Goal: Information Seeking & Learning: Learn about a topic

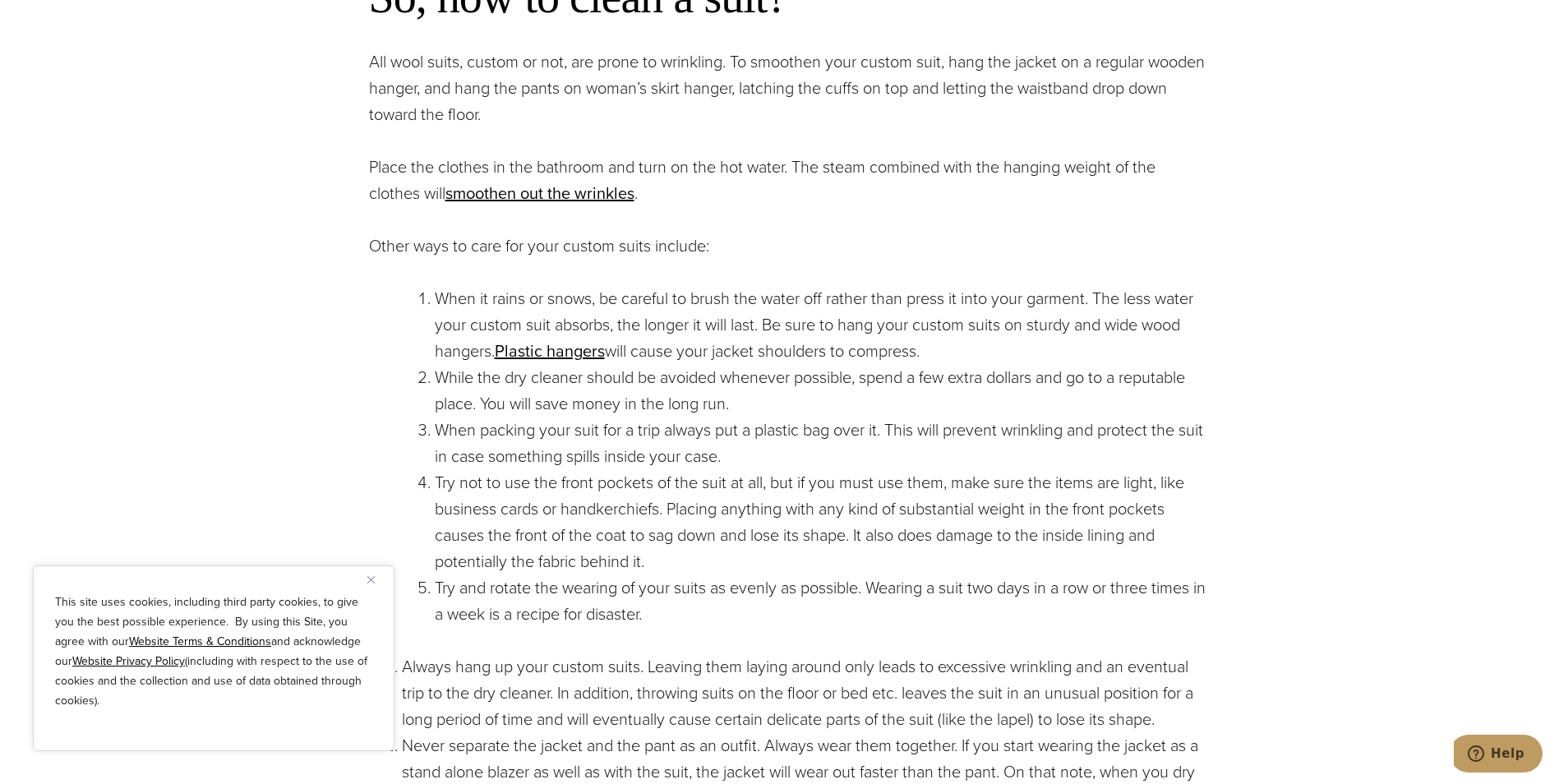
scroll to position [1726, 0]
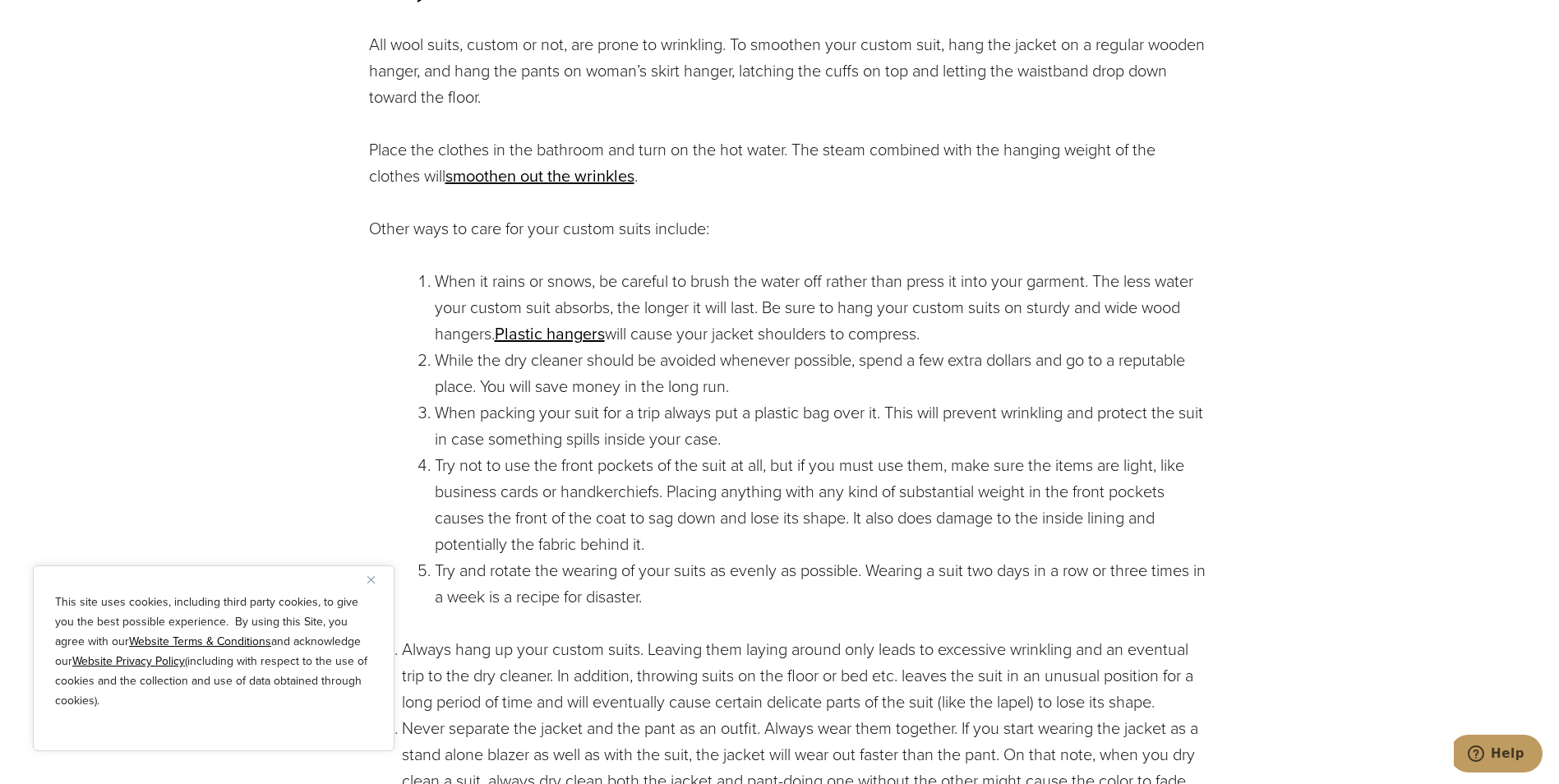
click at [368, 580] on img "Close" at bounding box center [371, 580] width 8 height 8
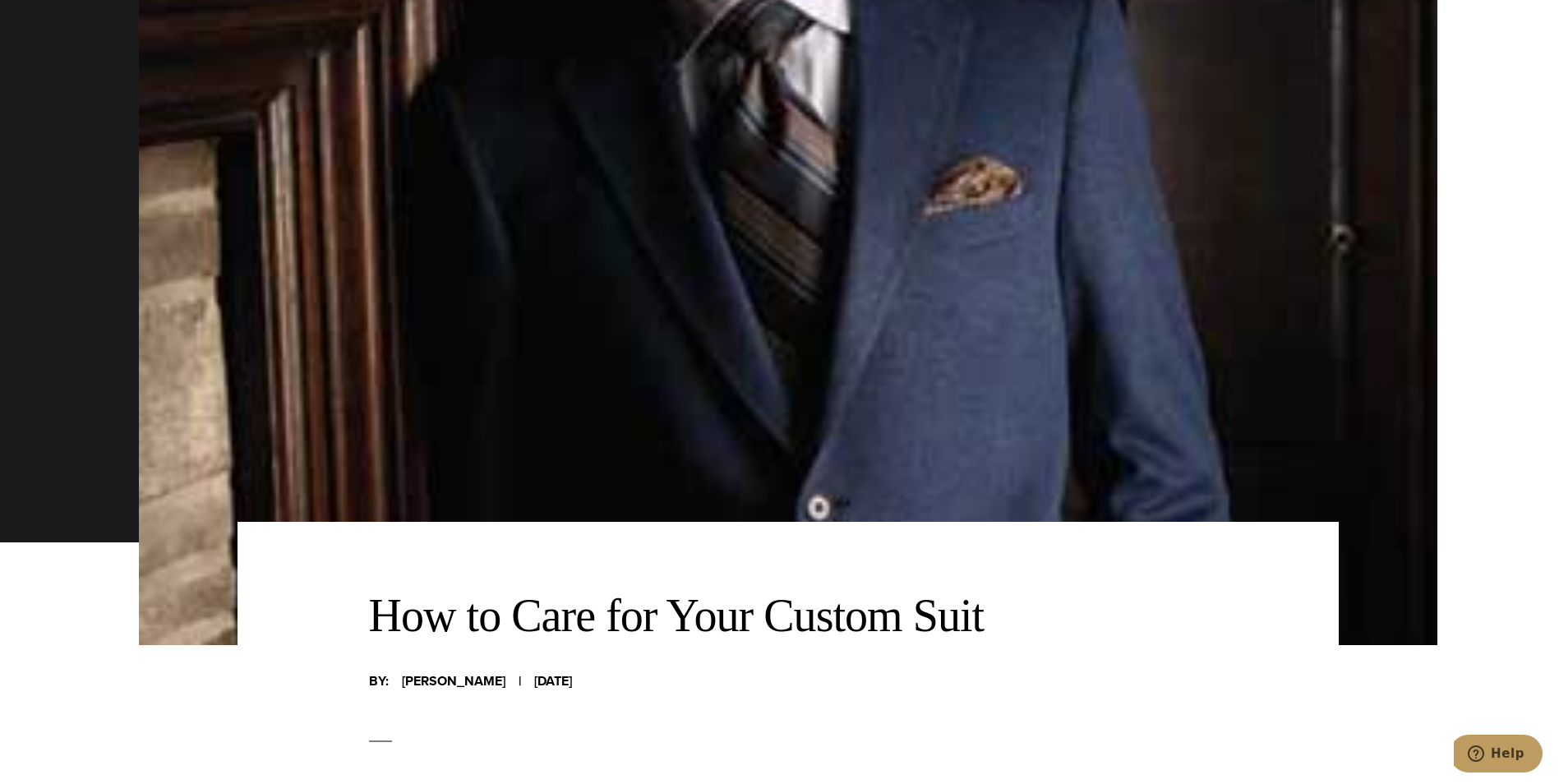
scroll to position [0, 0]
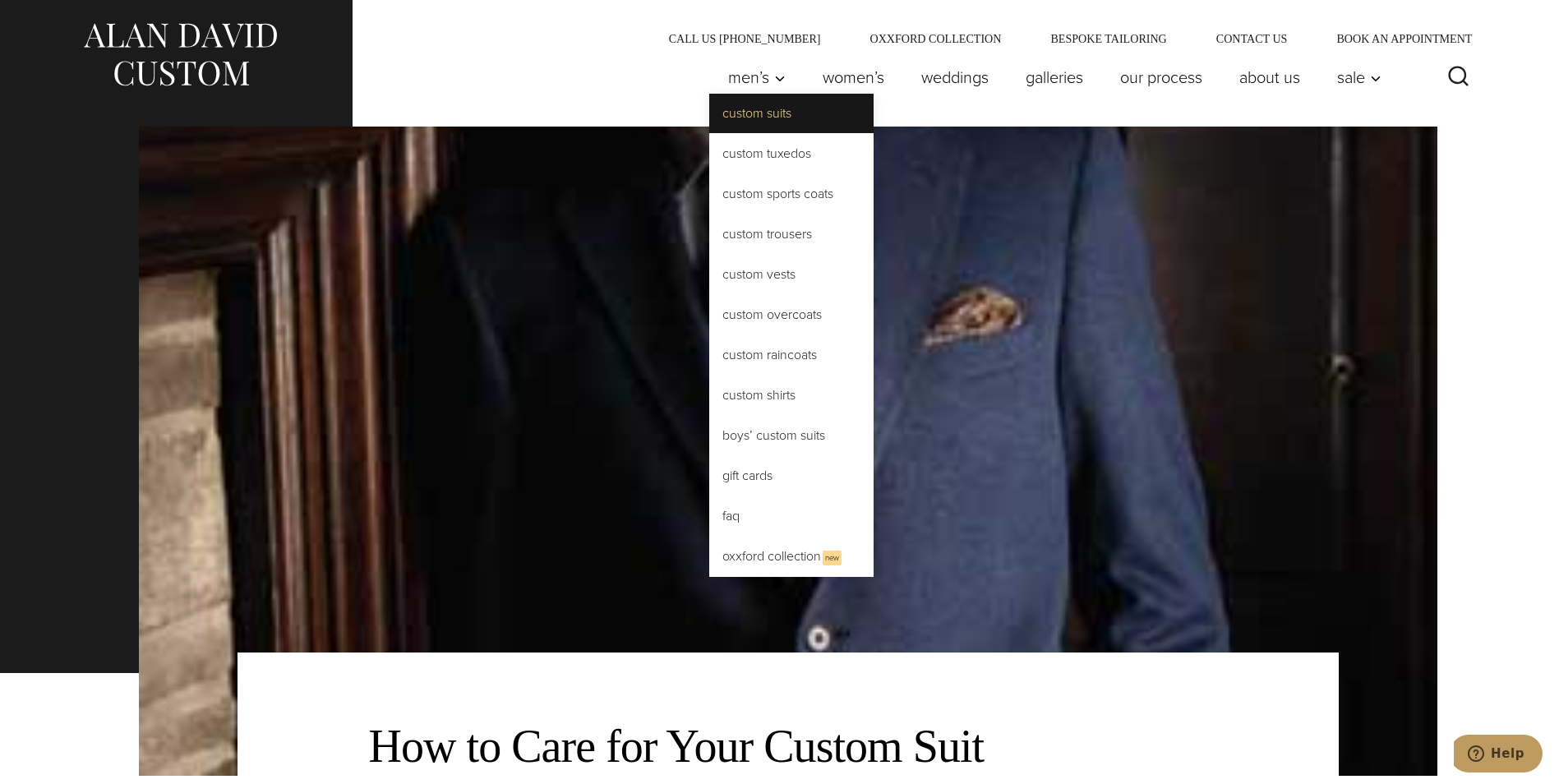
click at [748, 106] on link "Custom Suits" at bounding box center [791, 113] width 165 height 40
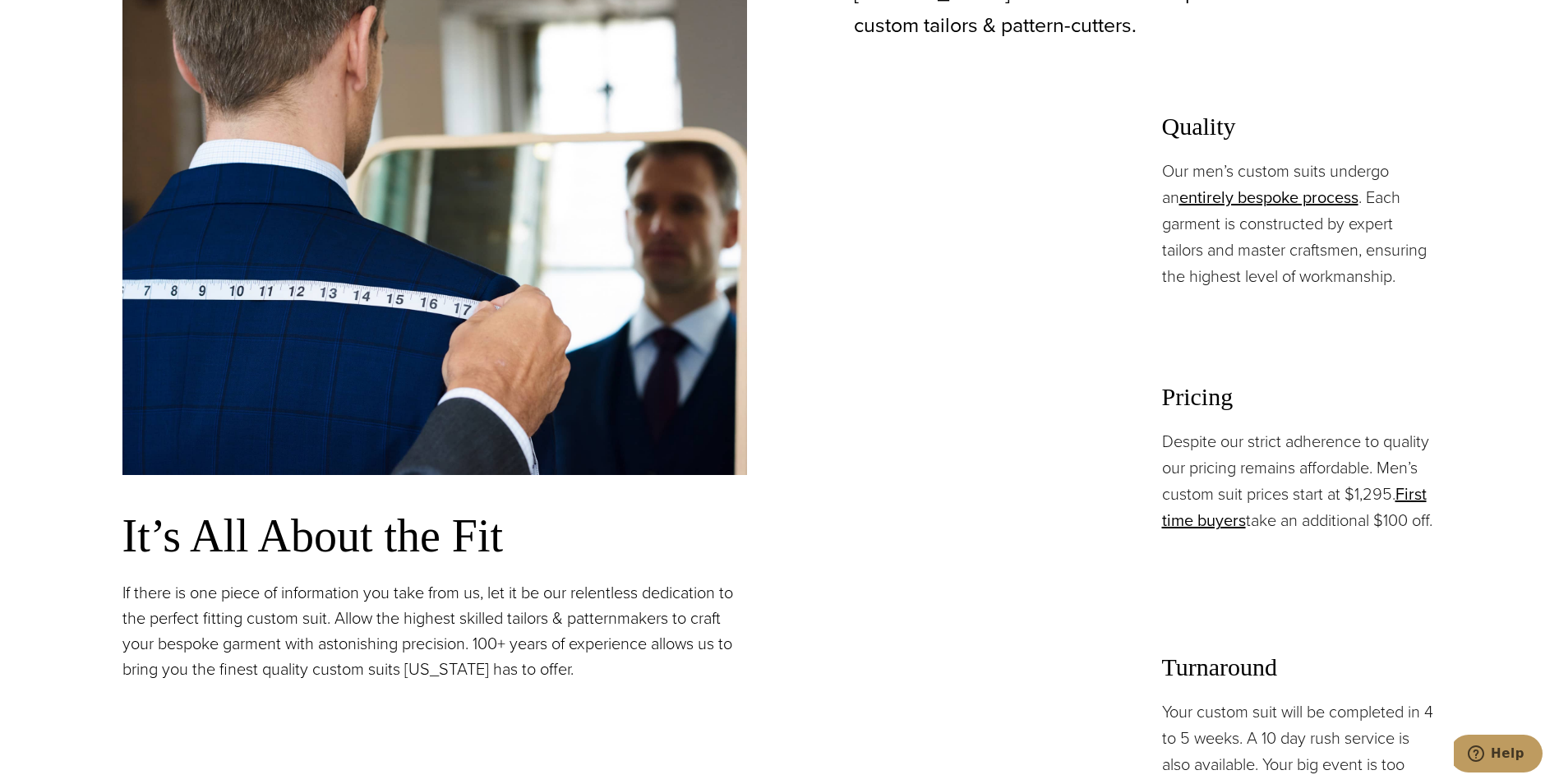
scroll to position [1233, 0]
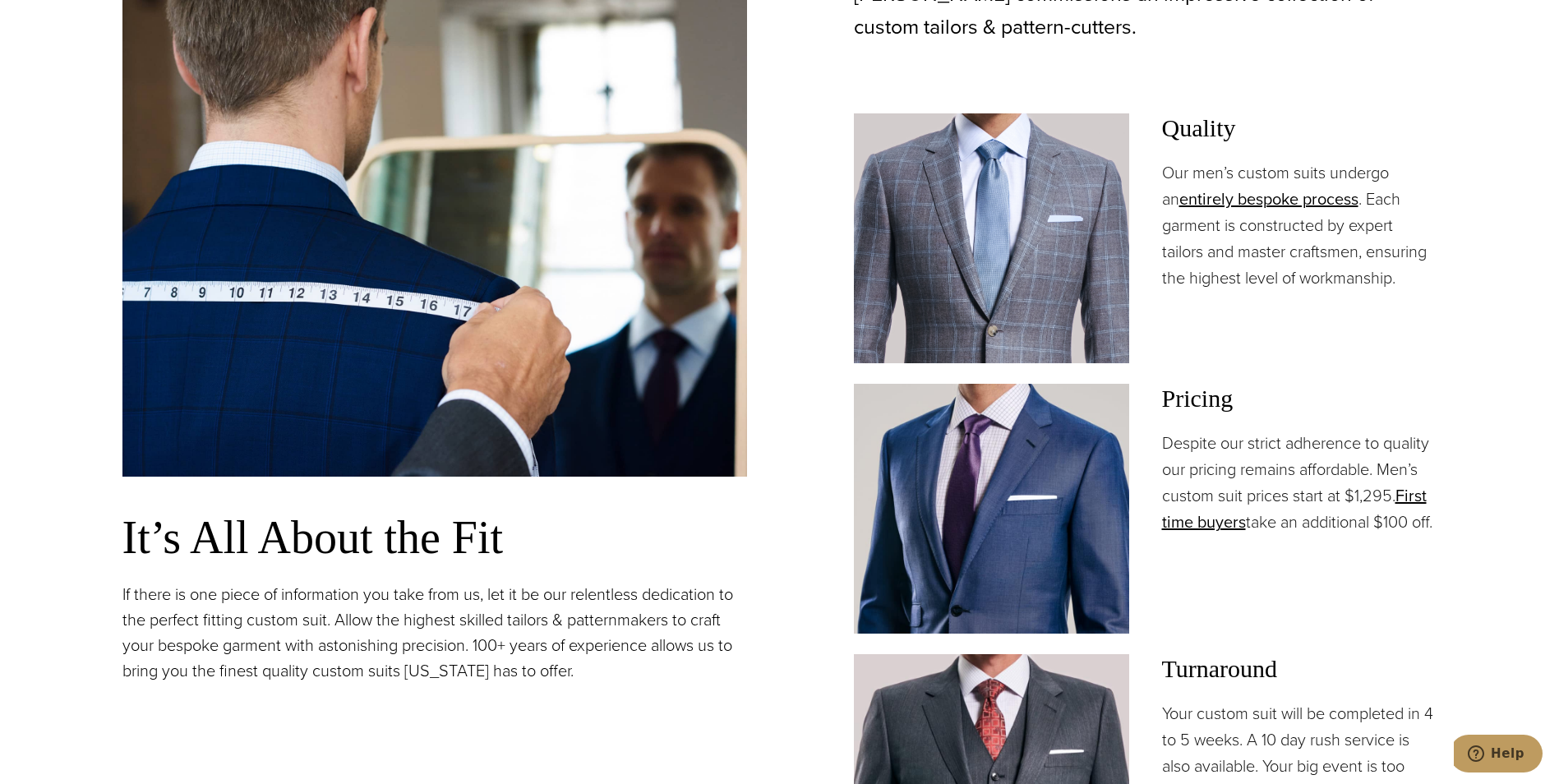
click at [1090, 430] on img at bounding box center [992, 509] width 275 height 250
click at [1177, 397] on h3 "Pricing" at bounding box center [1300, 398] width 275 height 30
click at [1420, 492] on link "First time buyers" at bounding box center [1294, 509] width 264 height 51
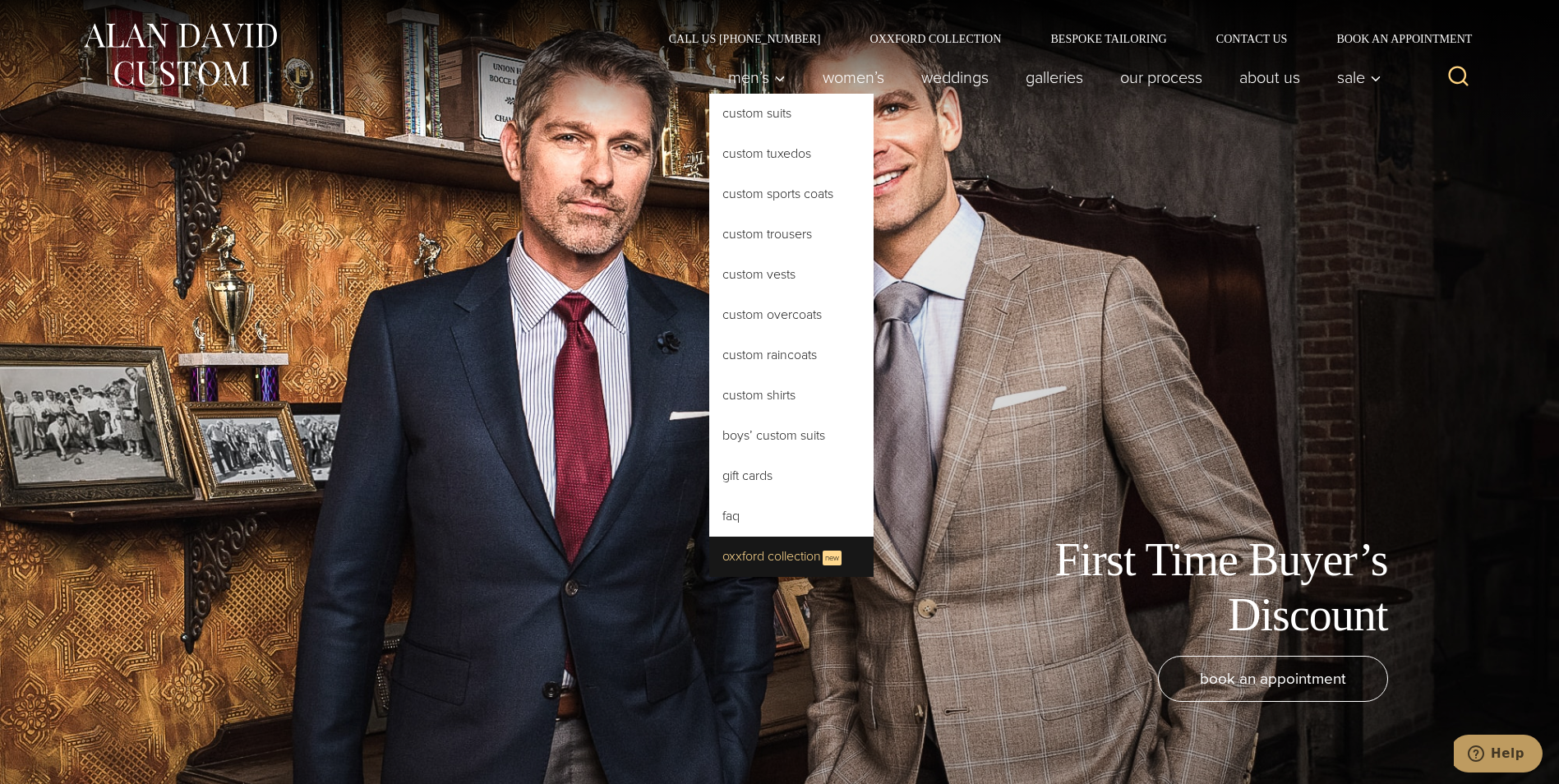
click at [787, 554] on link "Oxxford Collection New" at bounding box center [791, 557] width 165 height 41
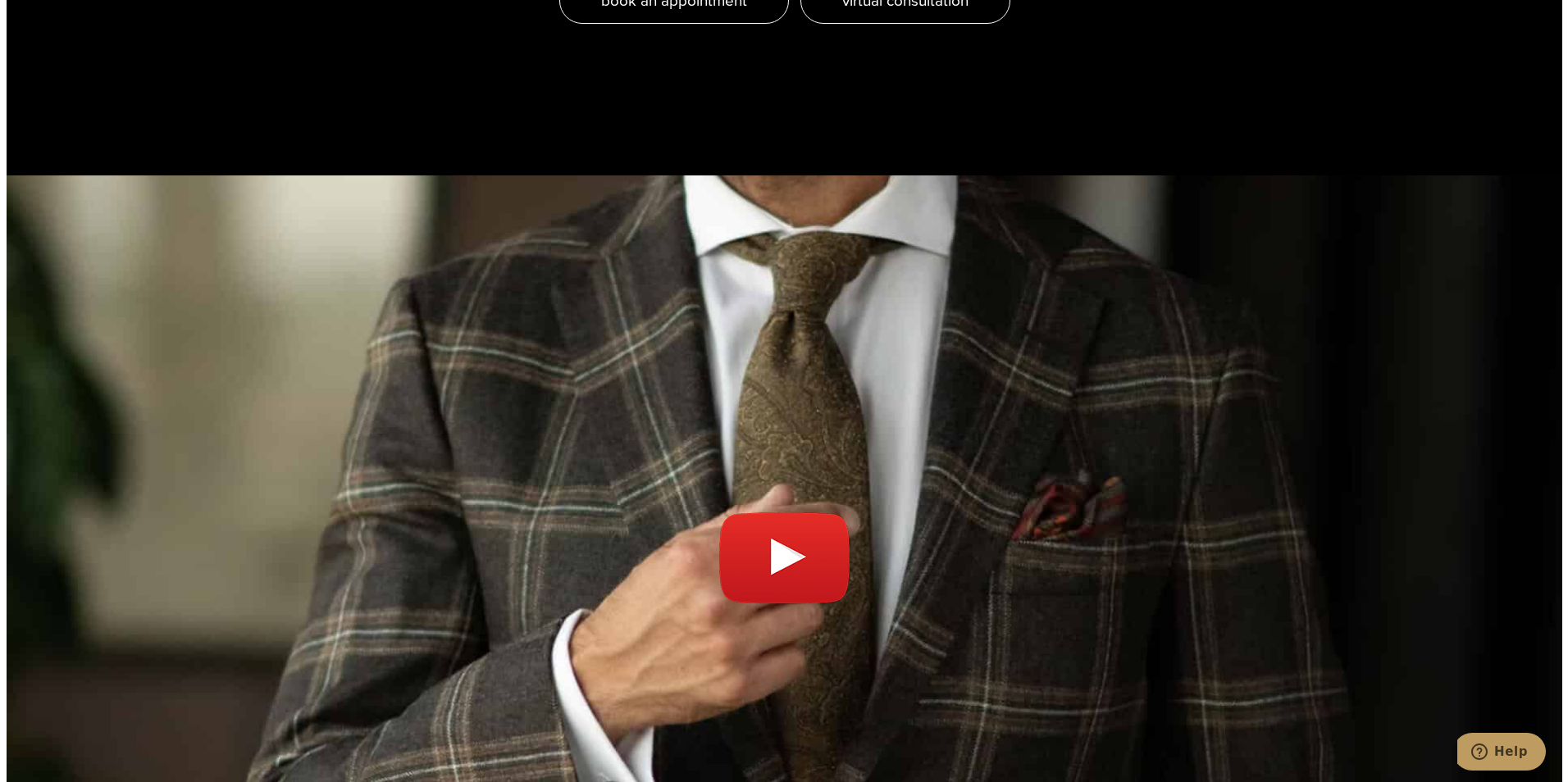
scroll to position [5901, 0]
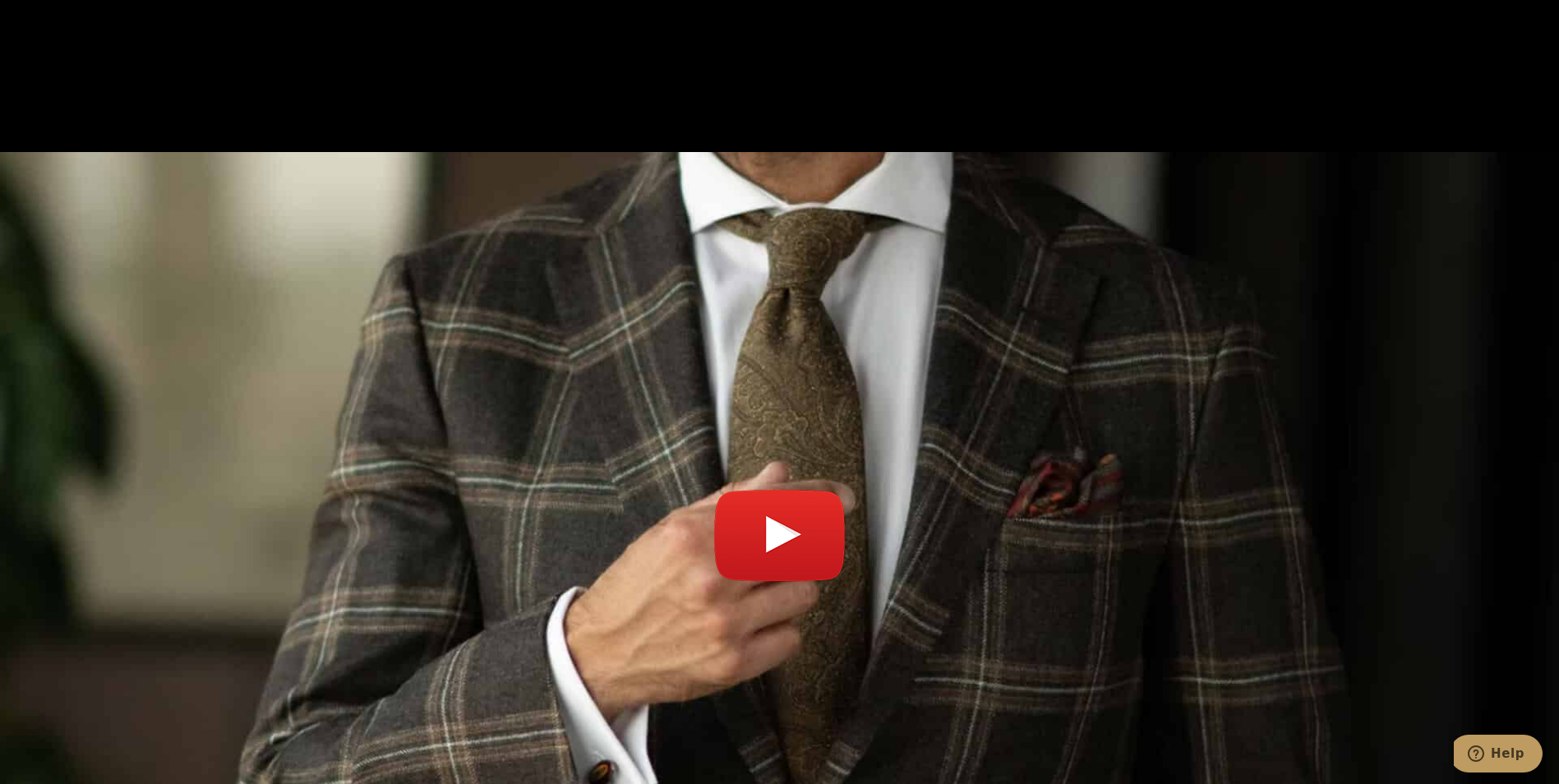
click at [807, 422] on link "Play video" at bounding box center [779, 543] width 1559 height 743
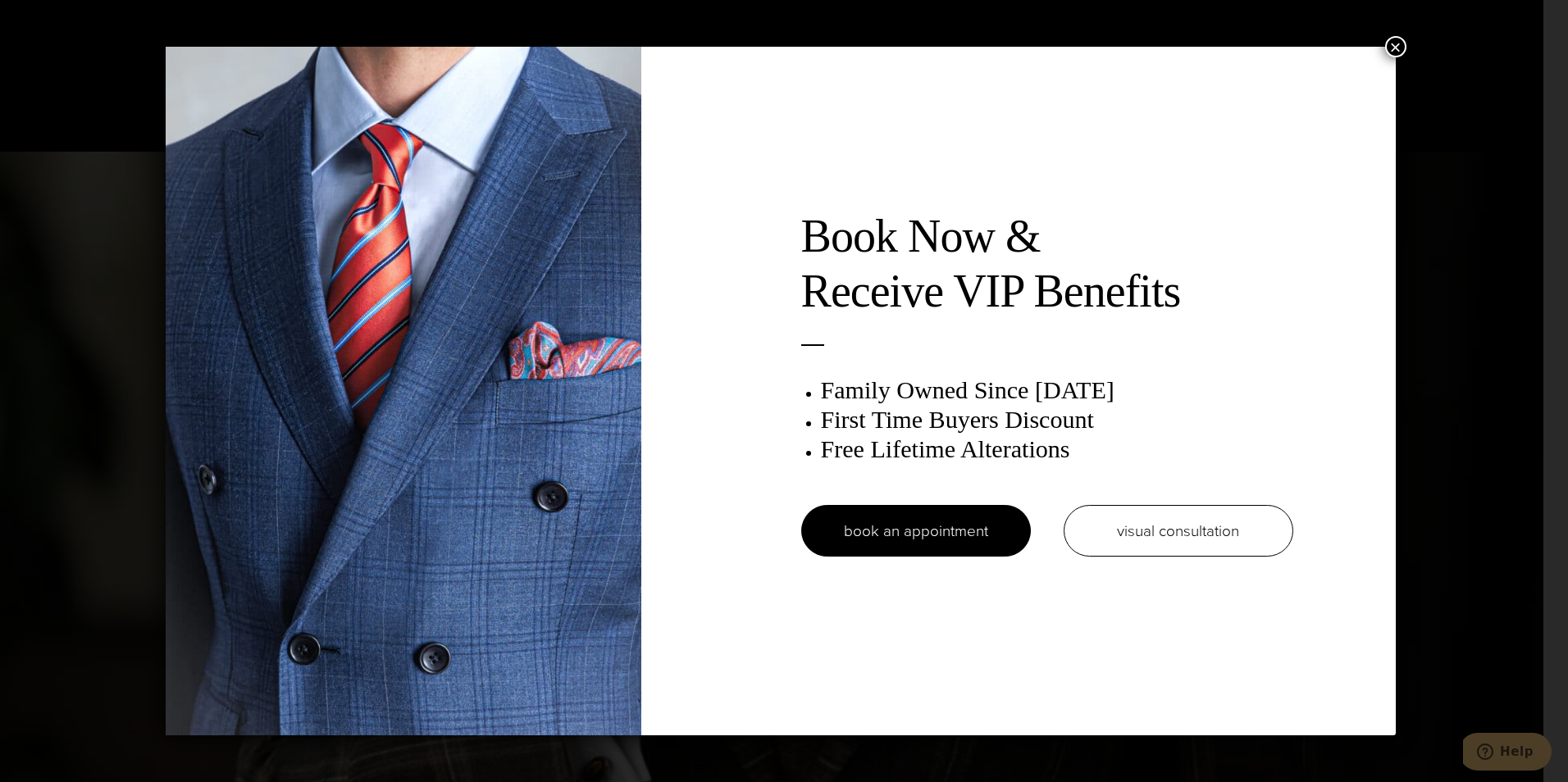
click at [1399, 47] on button "×" at bounding box center [1395, 46] width 21 height 21
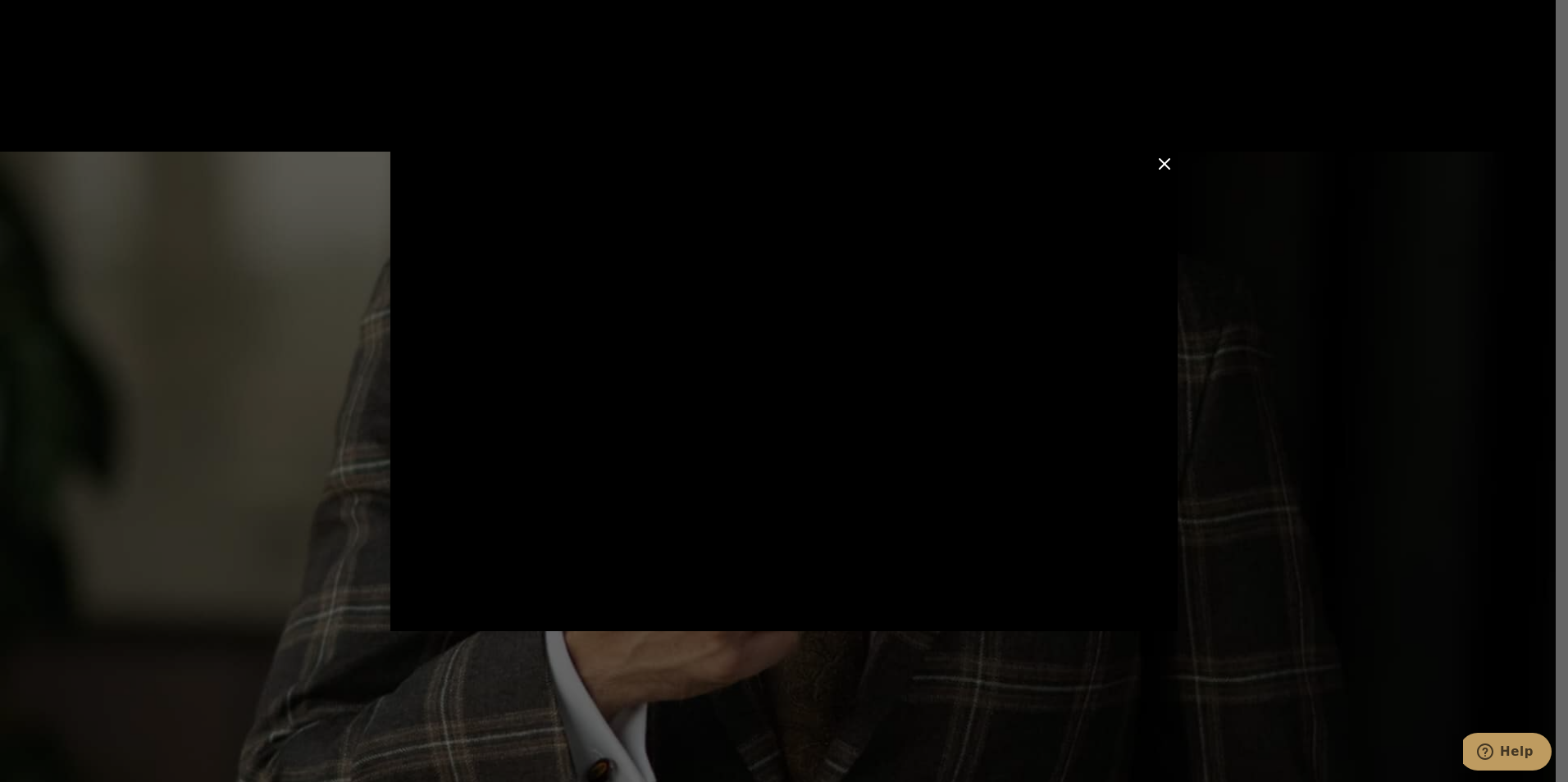
click at [1164, 159] on button "Close Modal" at bounding box center [1163, 163] width 19 height 19
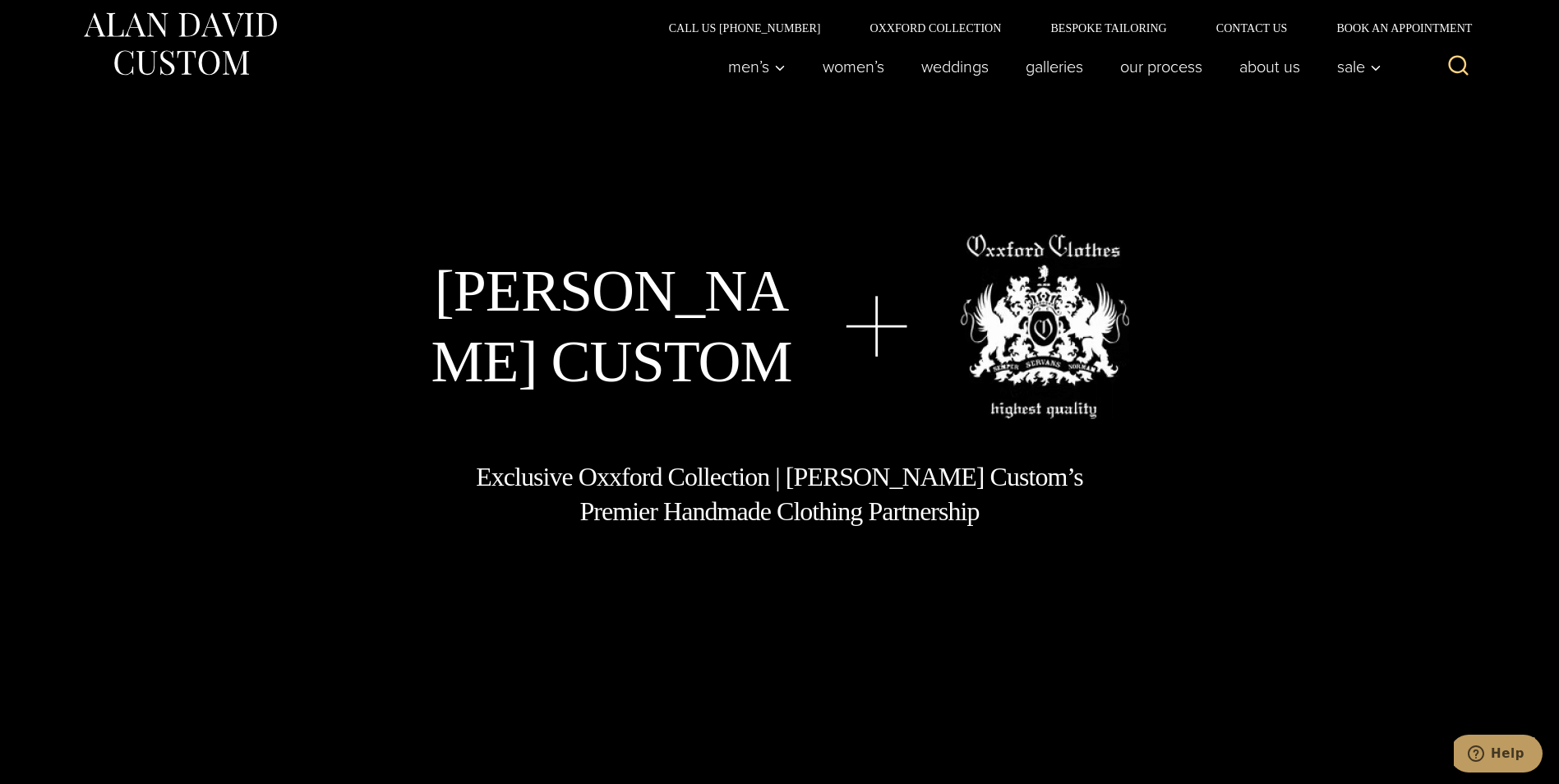
scroll to position [0, 0]
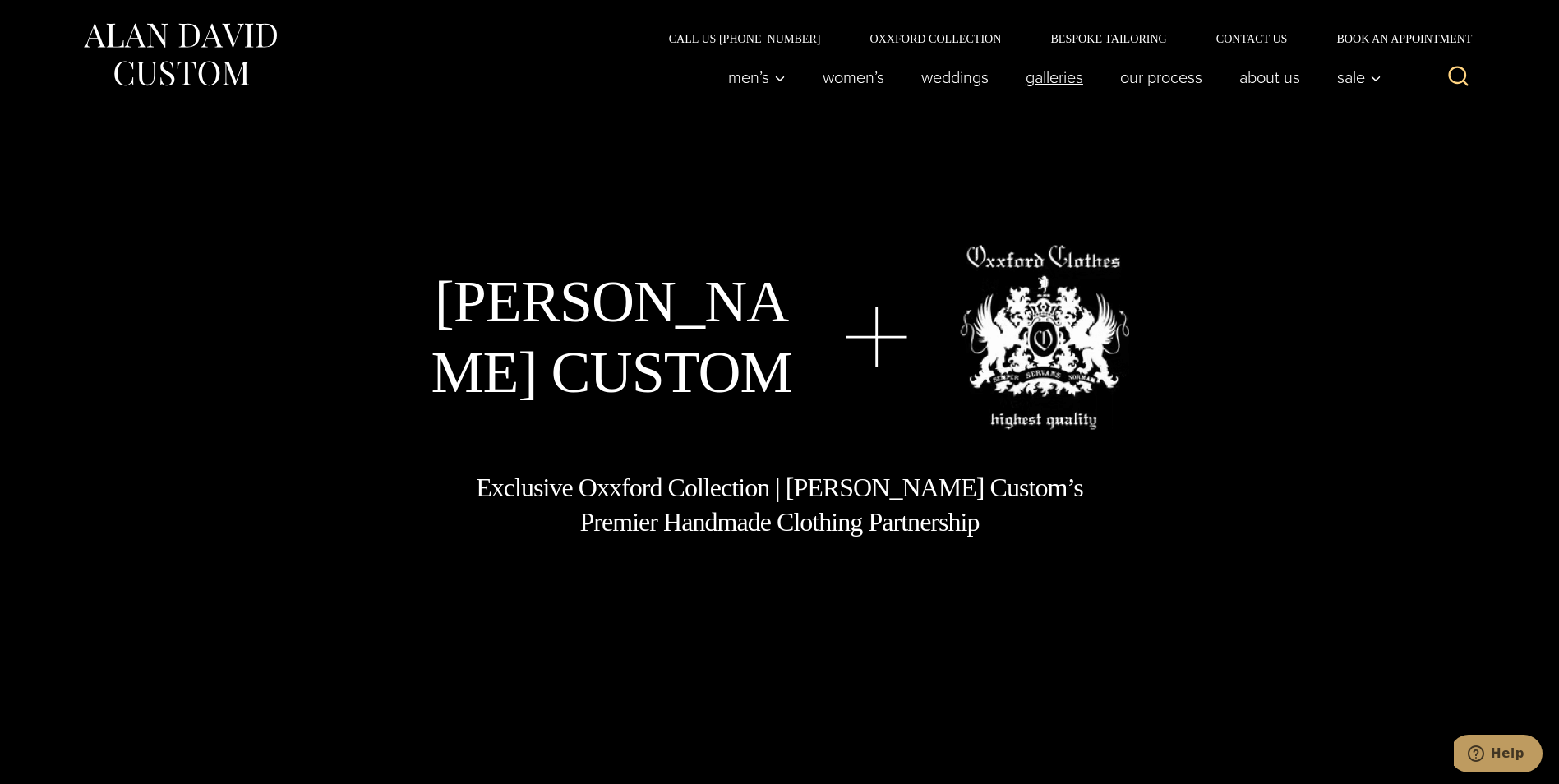
click at [1046, 76] on link "Galleries" at bounding box center [1054, 77] width 95 height 33
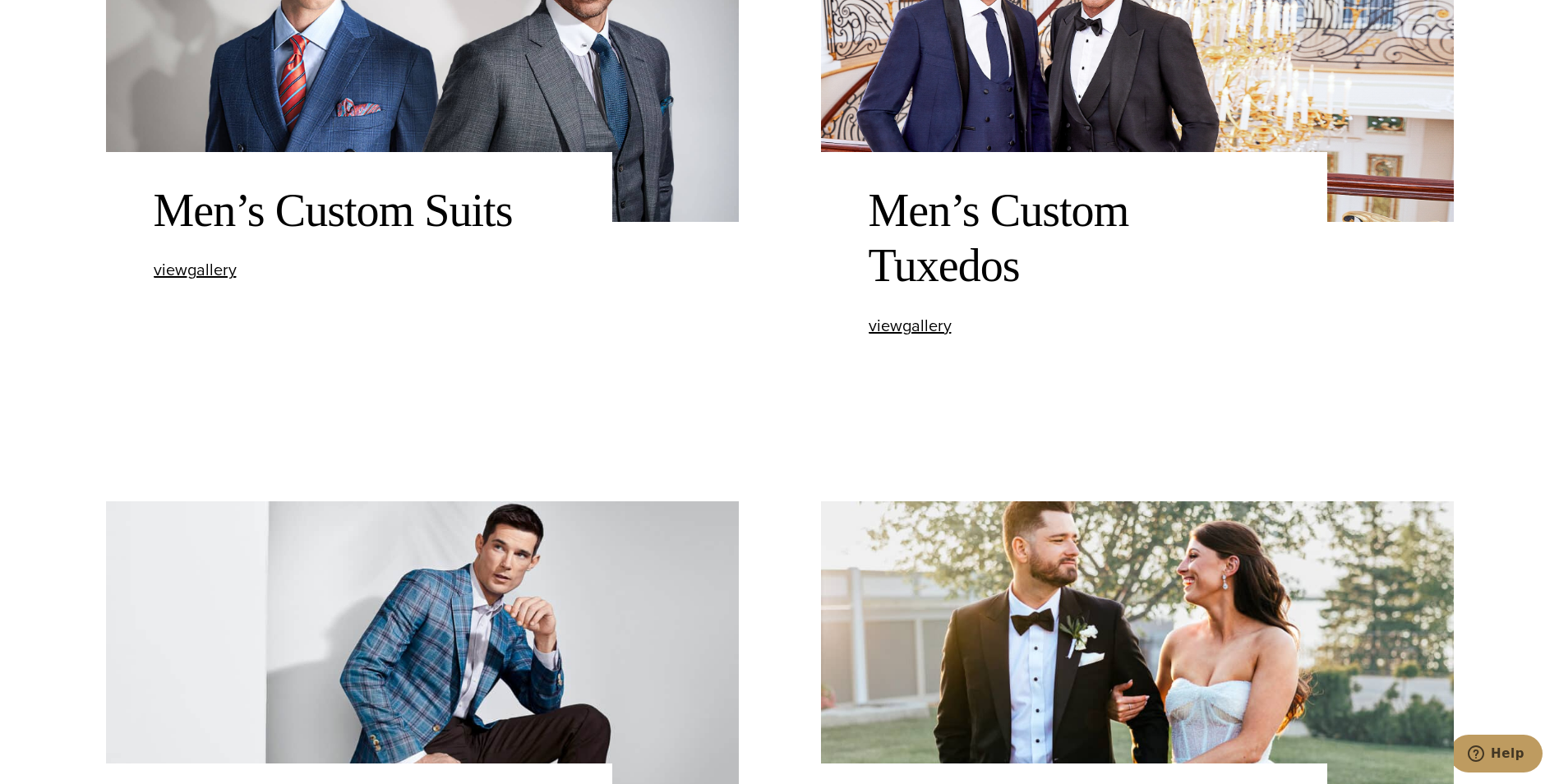
scroll to position [904, 0]
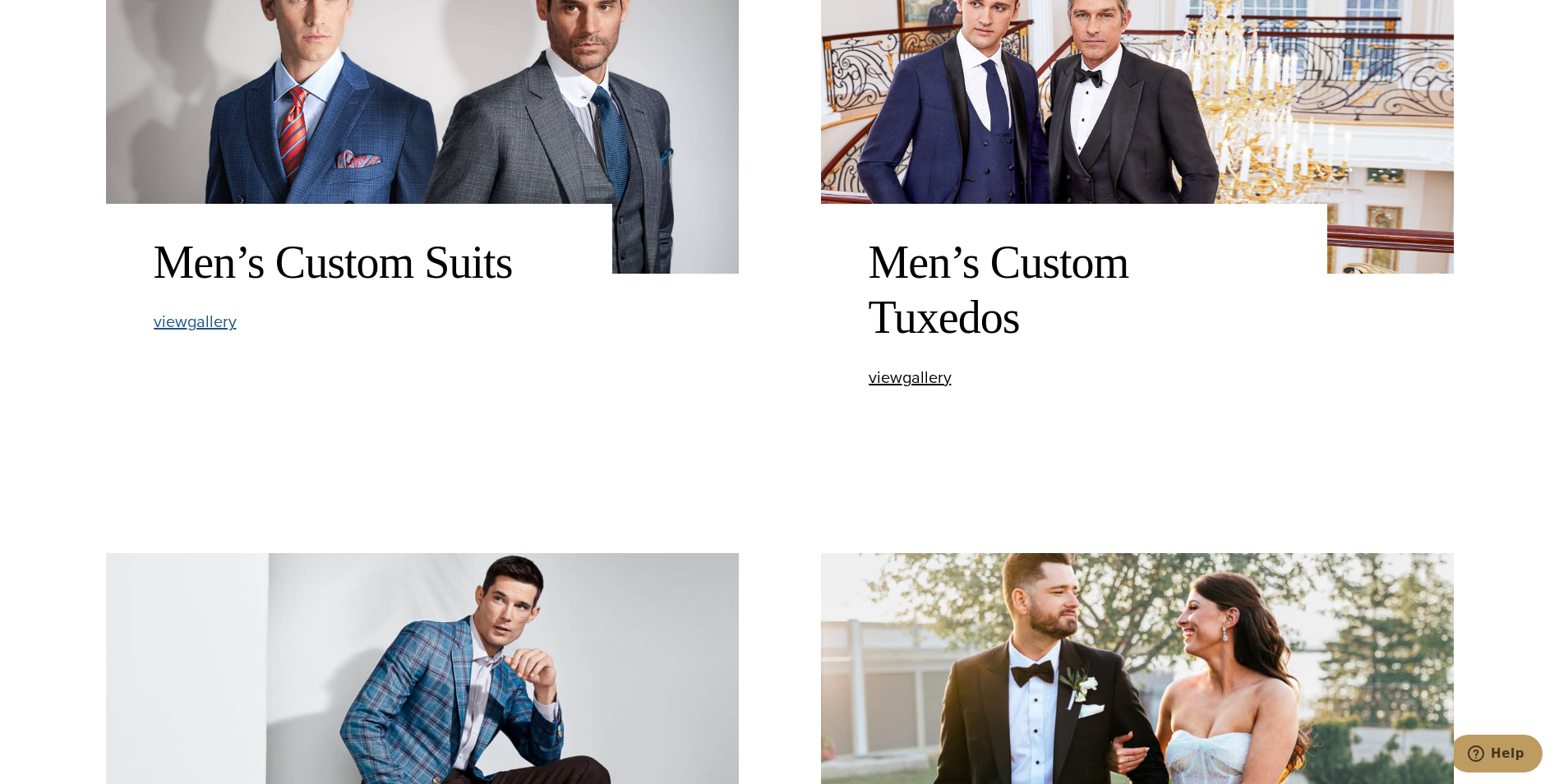
click at [192, 320] on span "view Men’s Custom Suits gallery" at bounding box center [195, 321] width 83 height 24
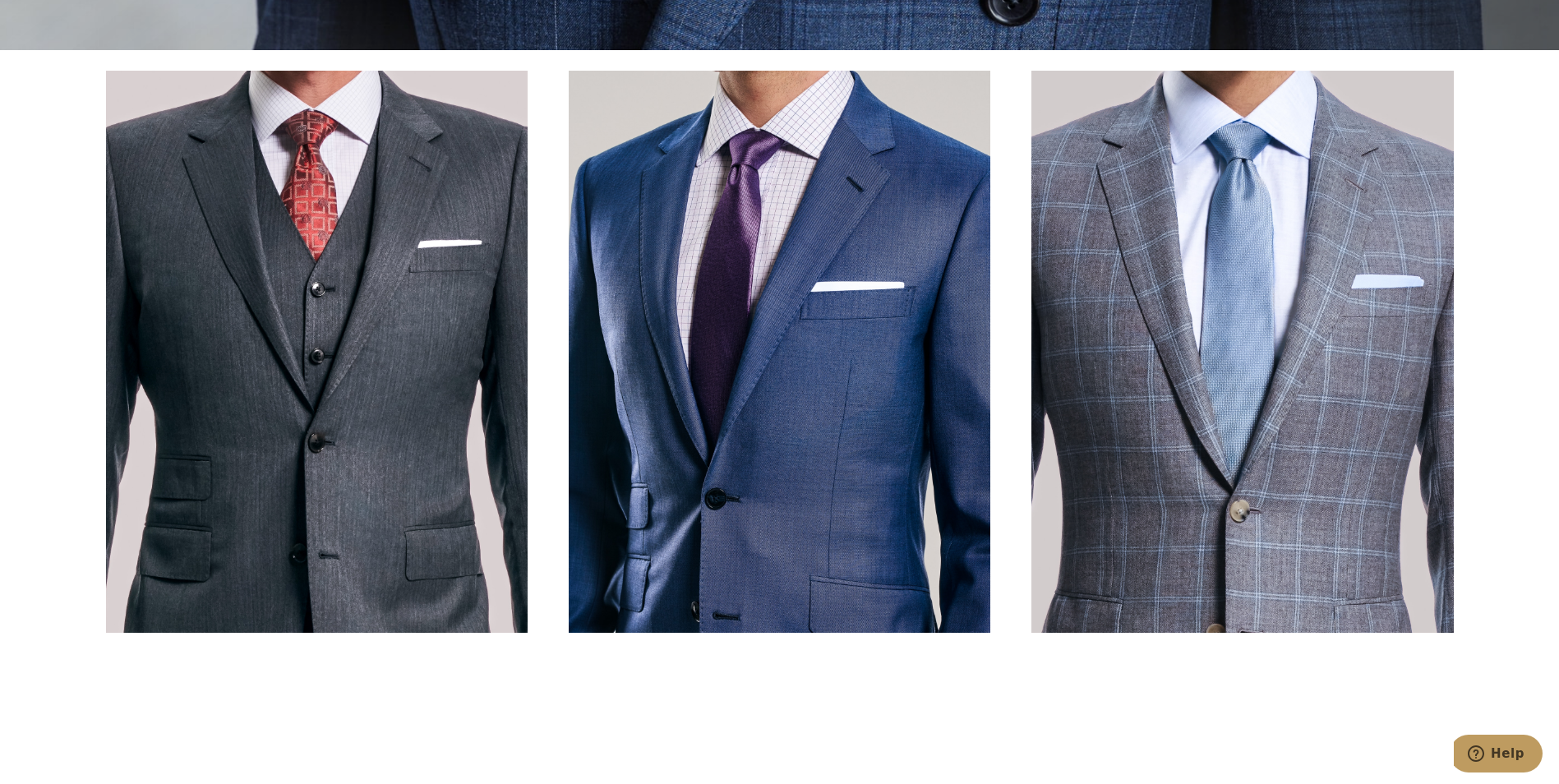
scroll to position [739, 0]
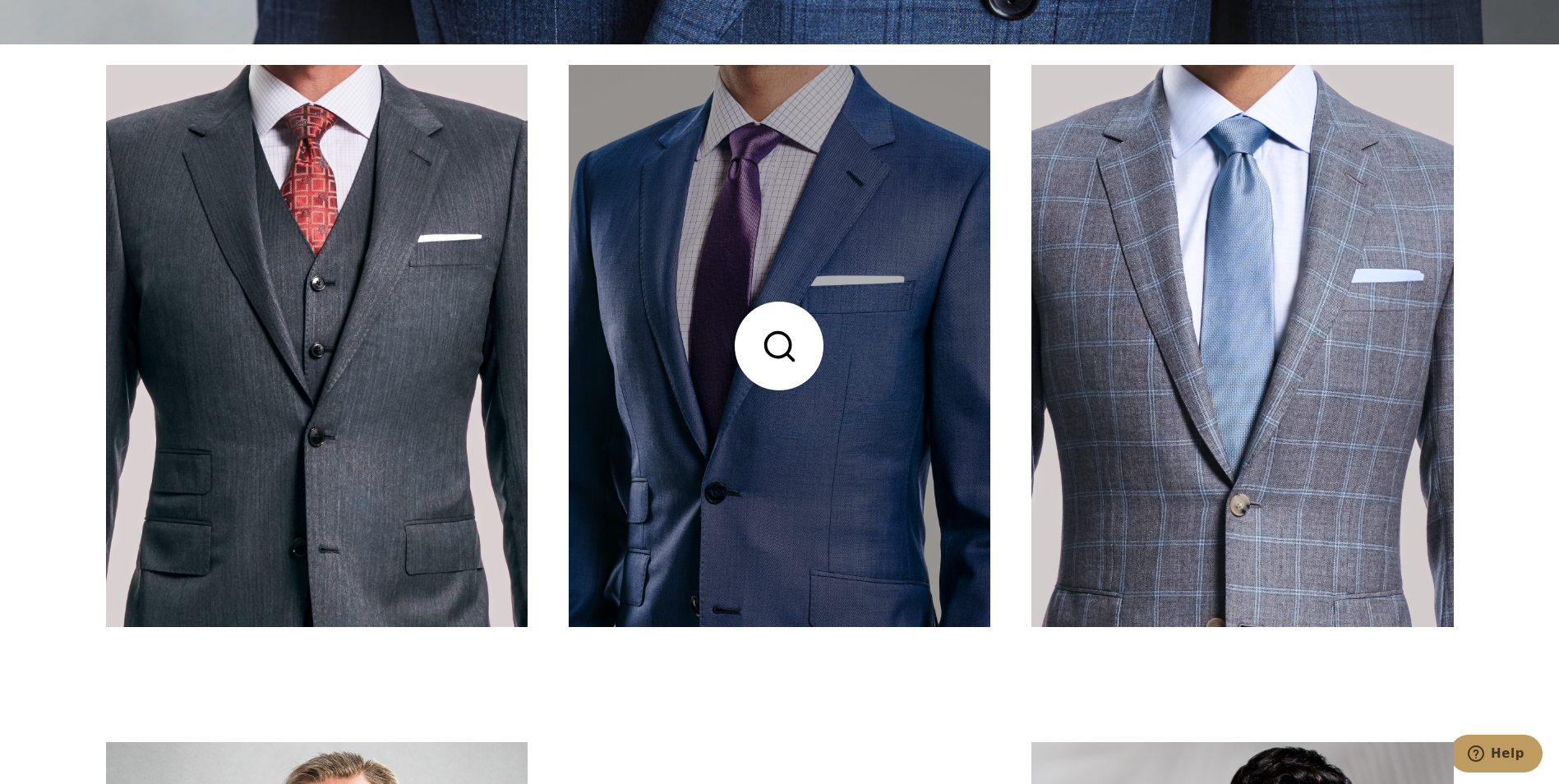
click at [777, 339] on link at bounding box center [779, 346] width 422 height 562
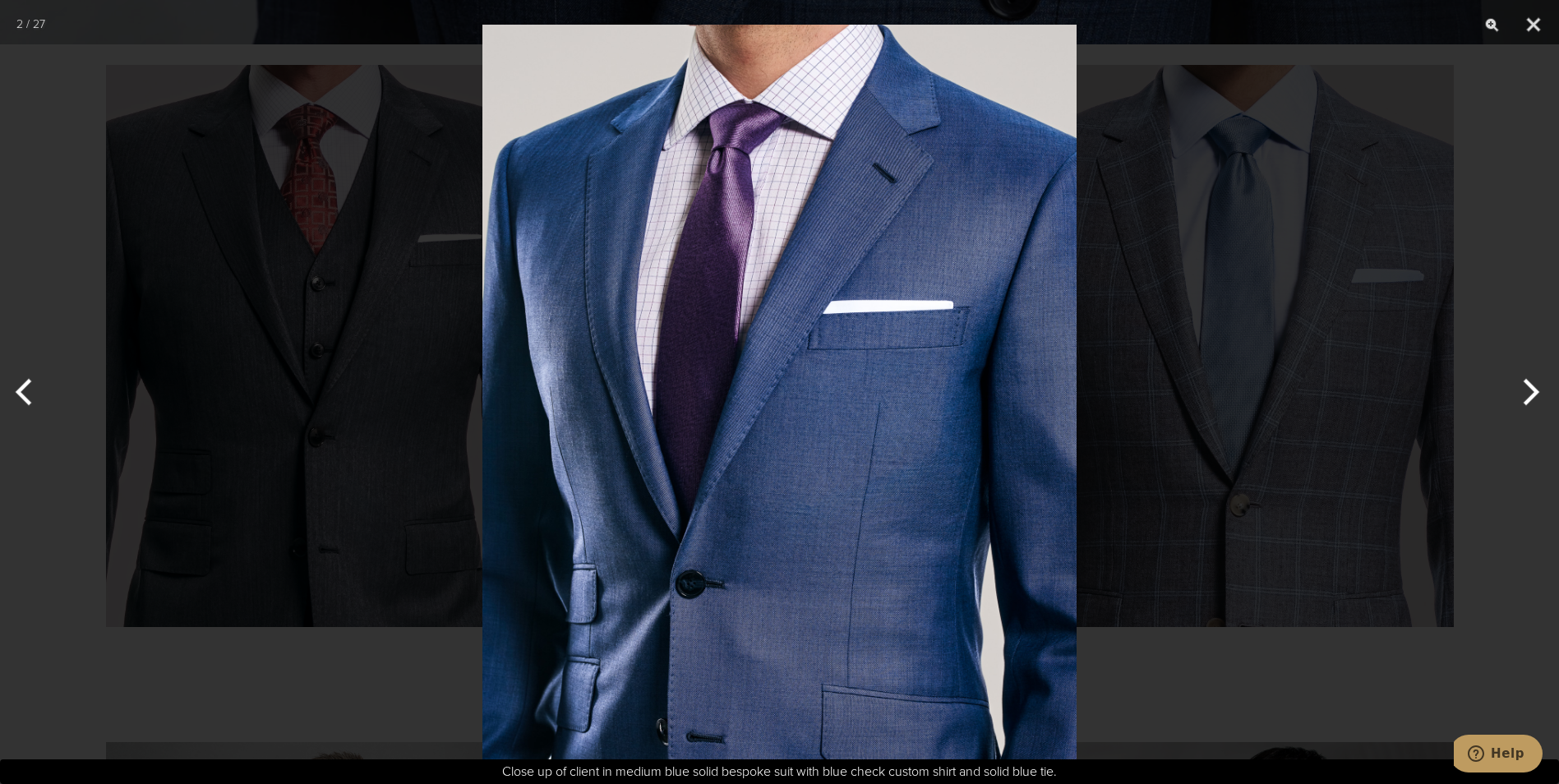
click at [744, 403] on img at bounding box center [779, 392] width 594 height 784
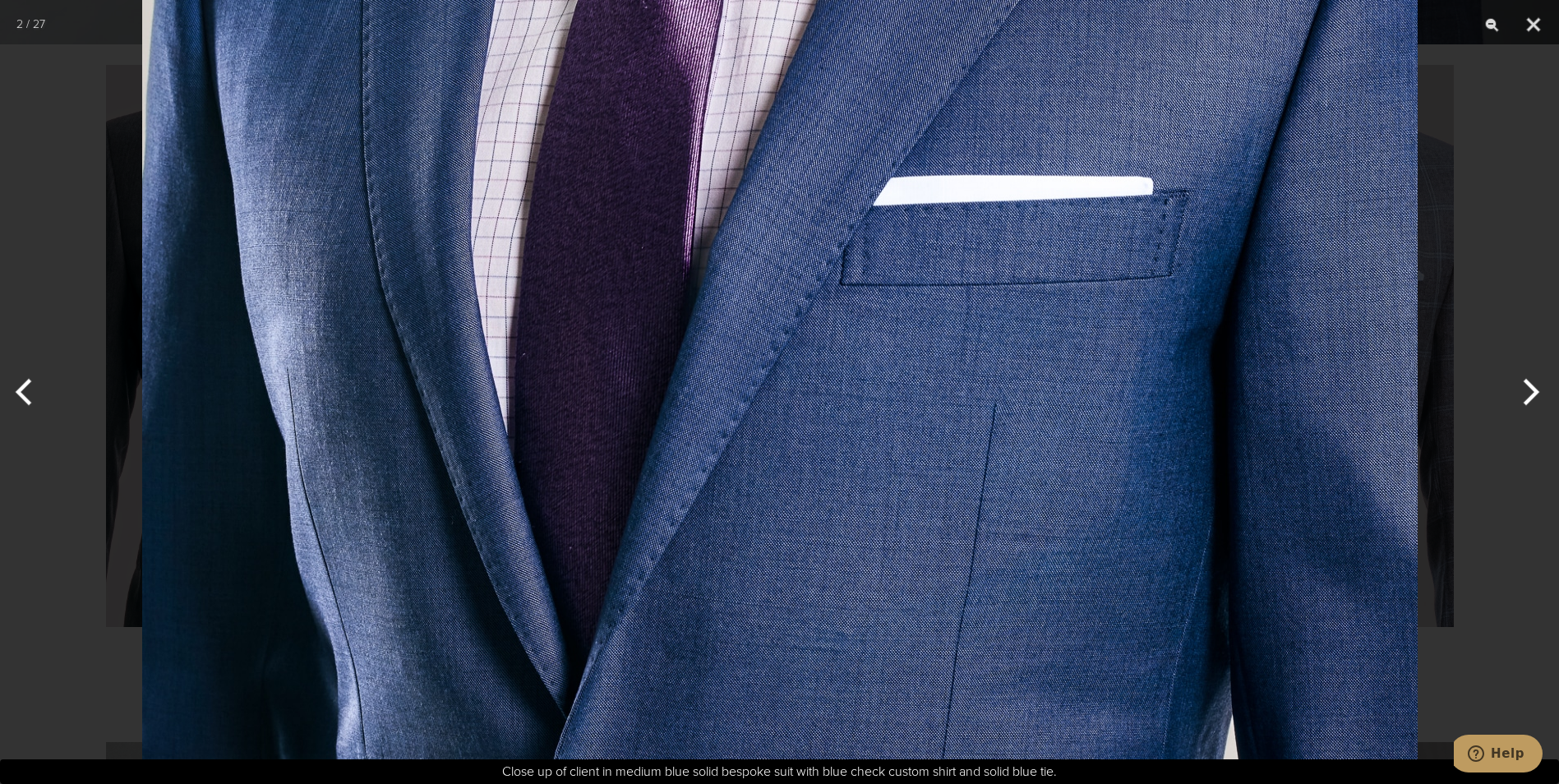
click at [875, 340] on img at bounding box center [780, 379] width 1276 height 1683
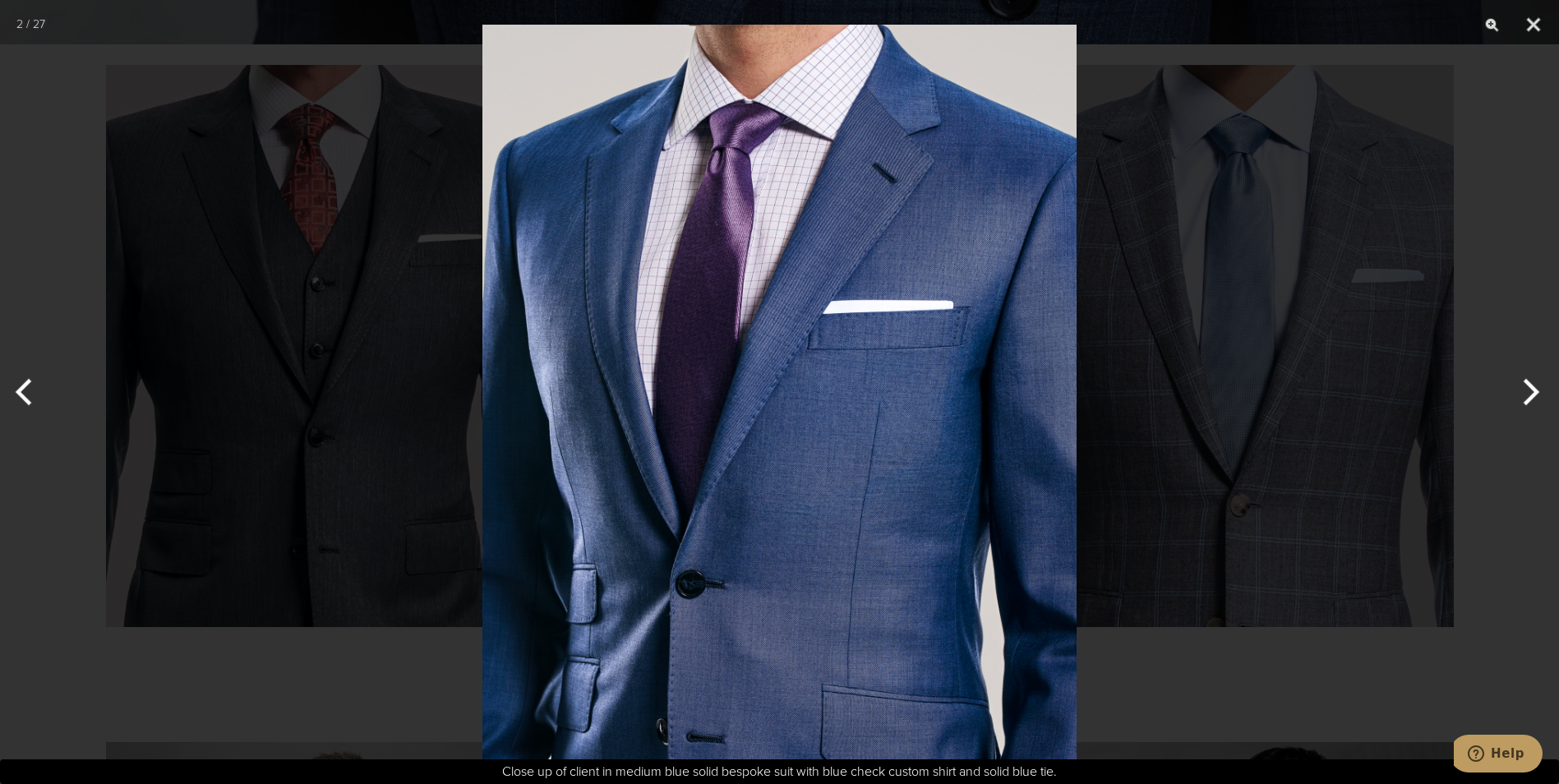
click at [1182, 316] on div at bounding box center [779, 392] width 1559 height 784
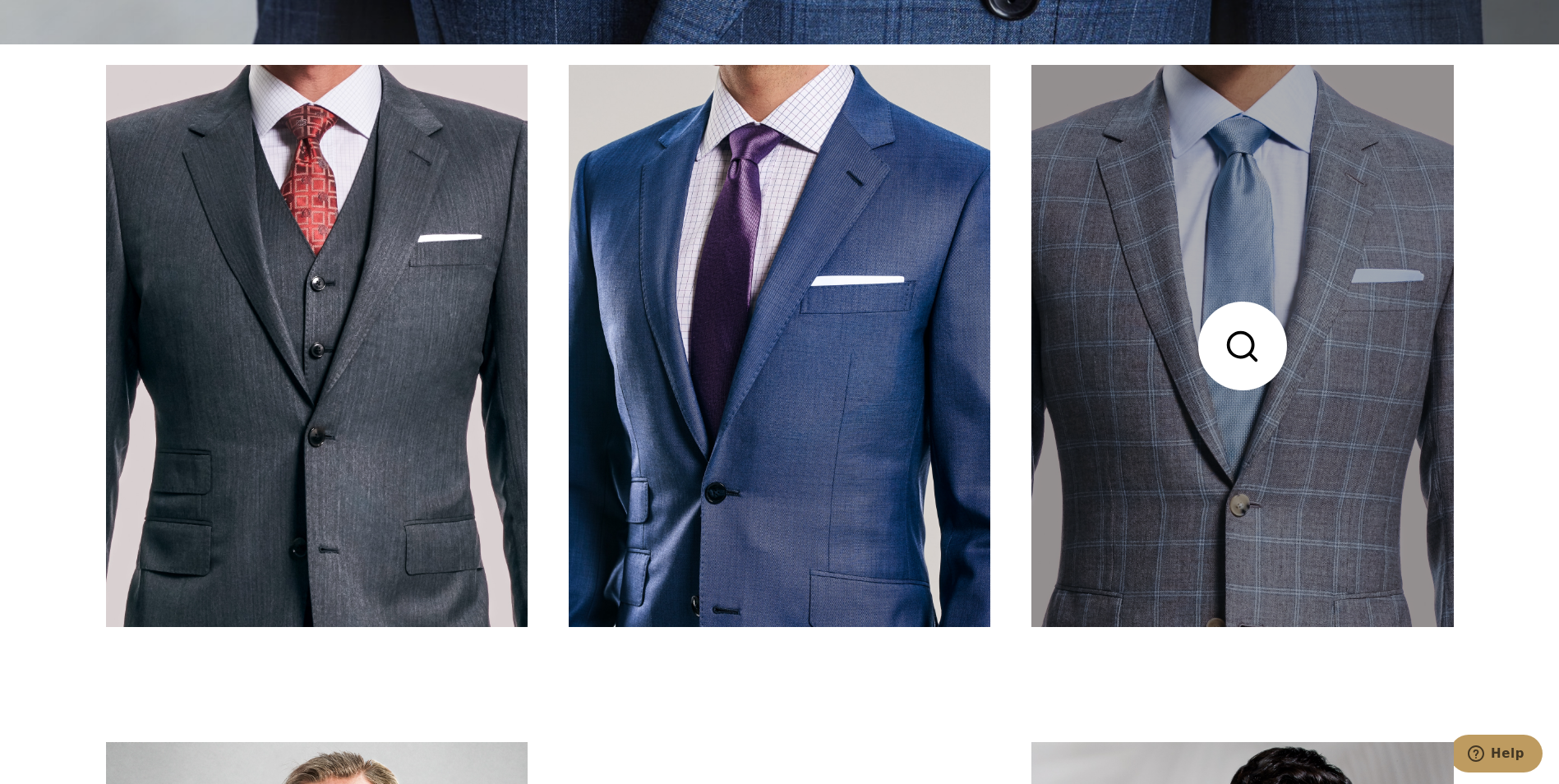
click at [1182, 316] on link at bounding box center [1242, 346] width 422 height 562
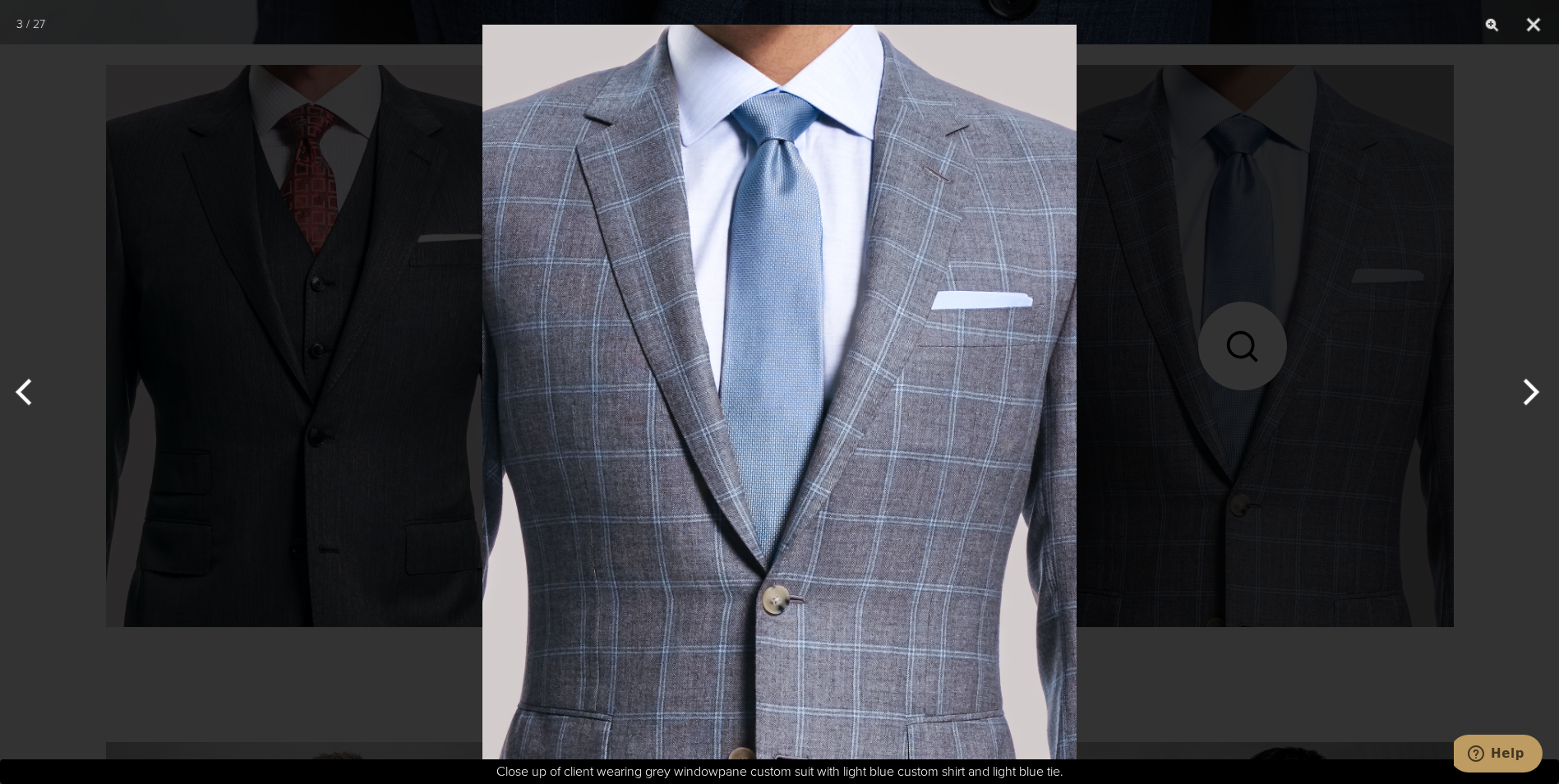
click at [957, 329] on img at bounding box center [779, 392] width 594 height 784
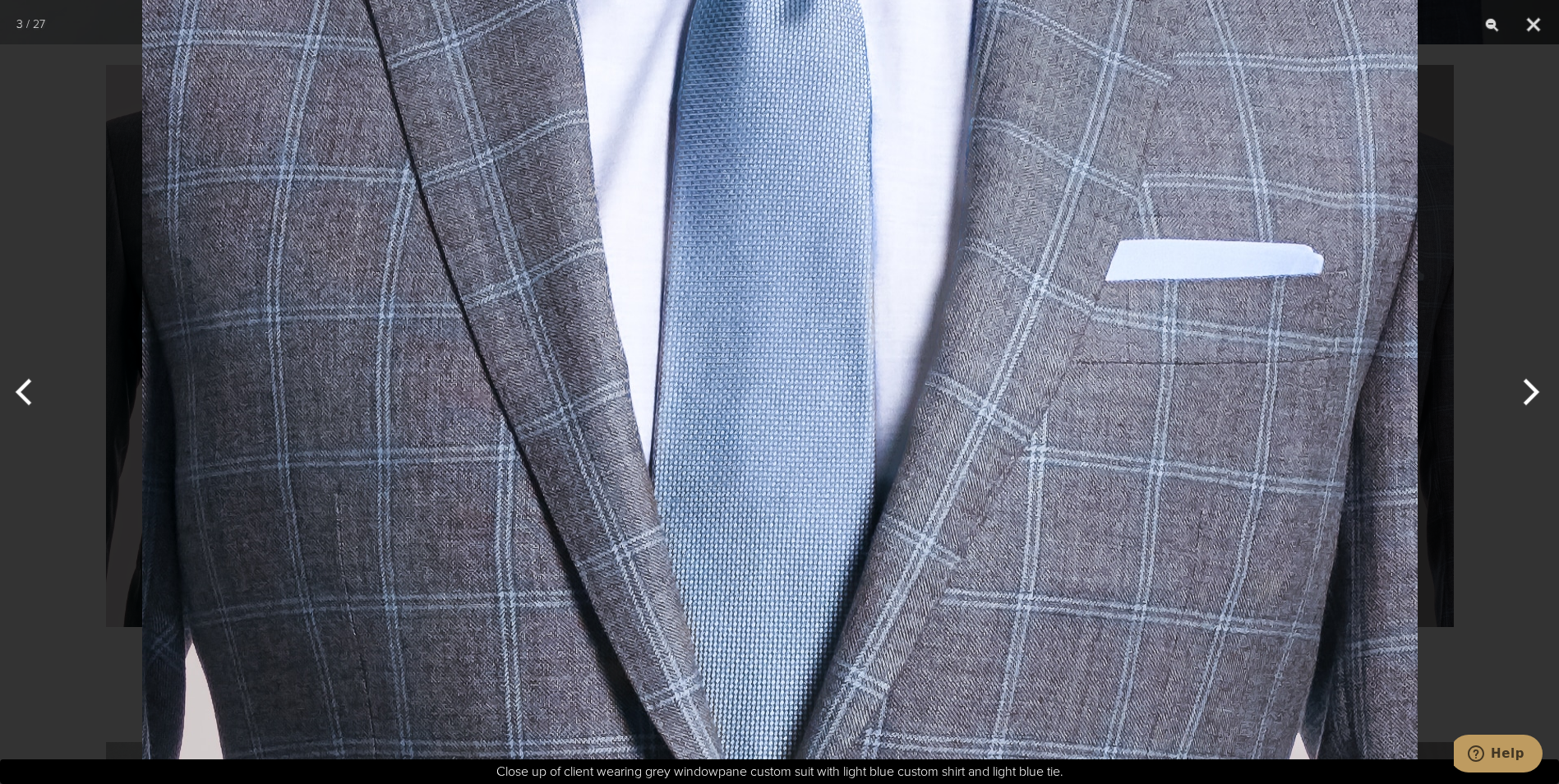
click at [957, 329] on img at bounding box center [780, 465] width 1276 height 1683
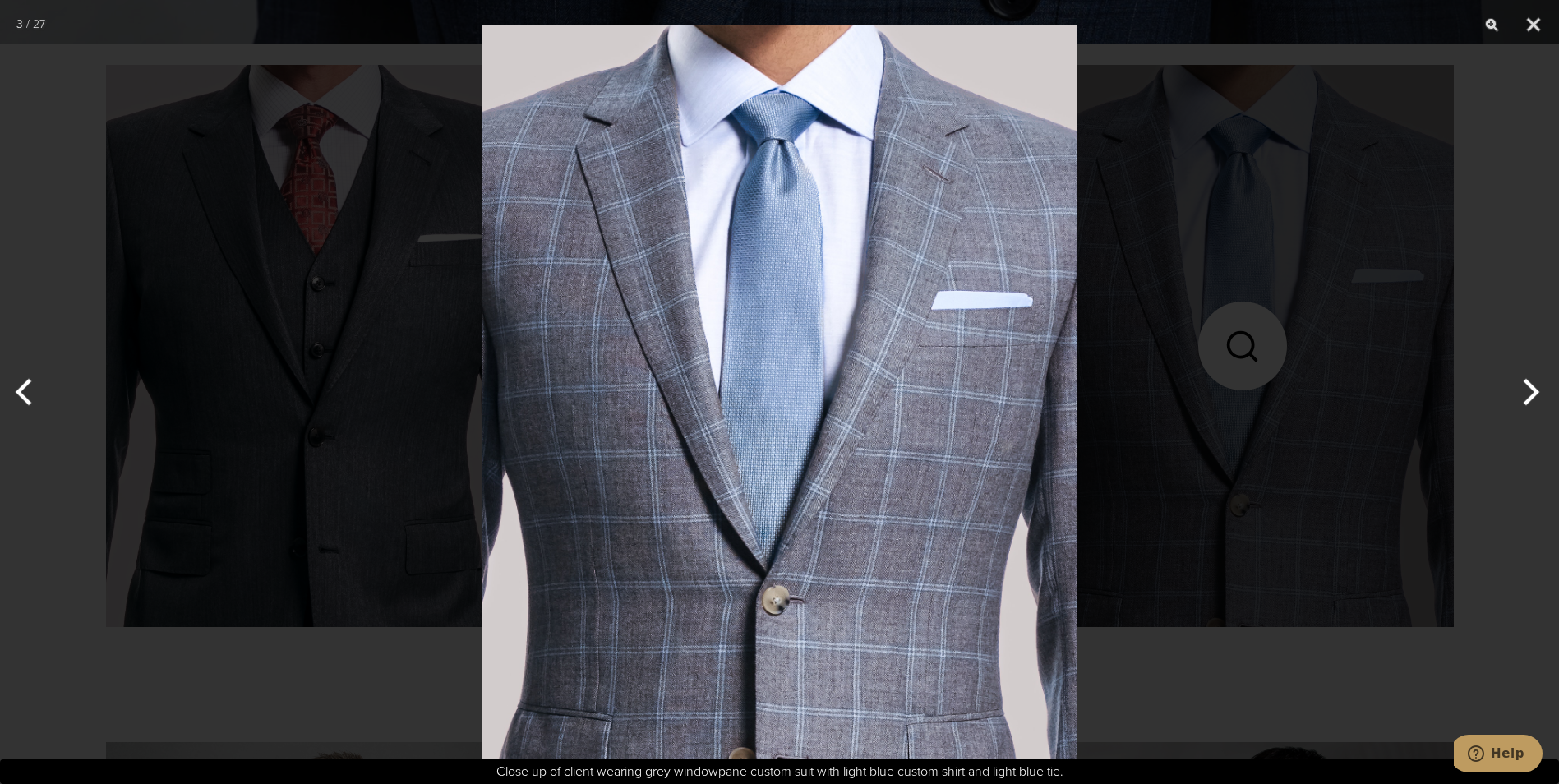
click at [917, 336] on img at bounding box center [779, 392] width 594 height 784
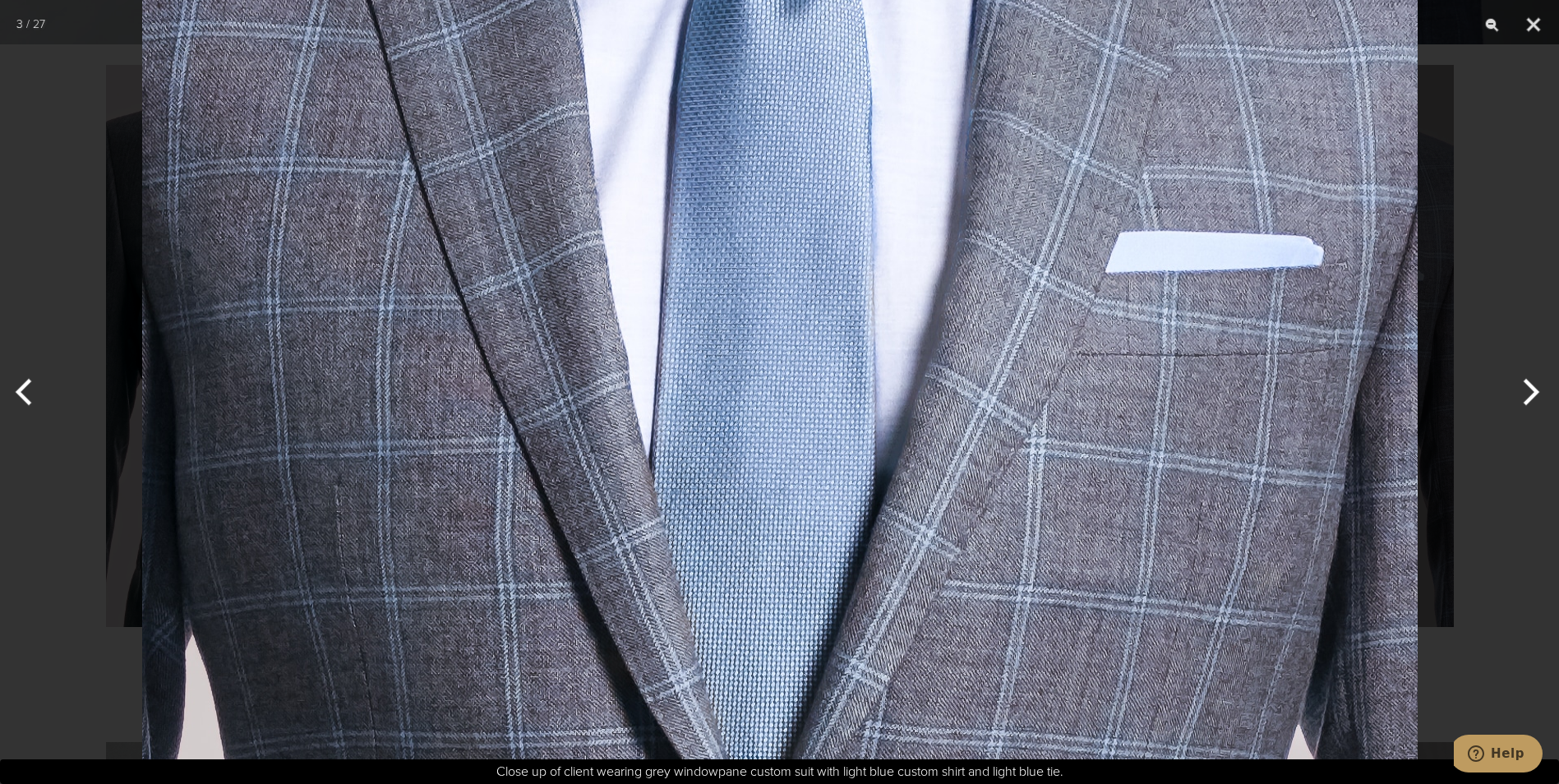
click at [916, 336] on img at bounding box center [780, 456] width 1276 height 1683
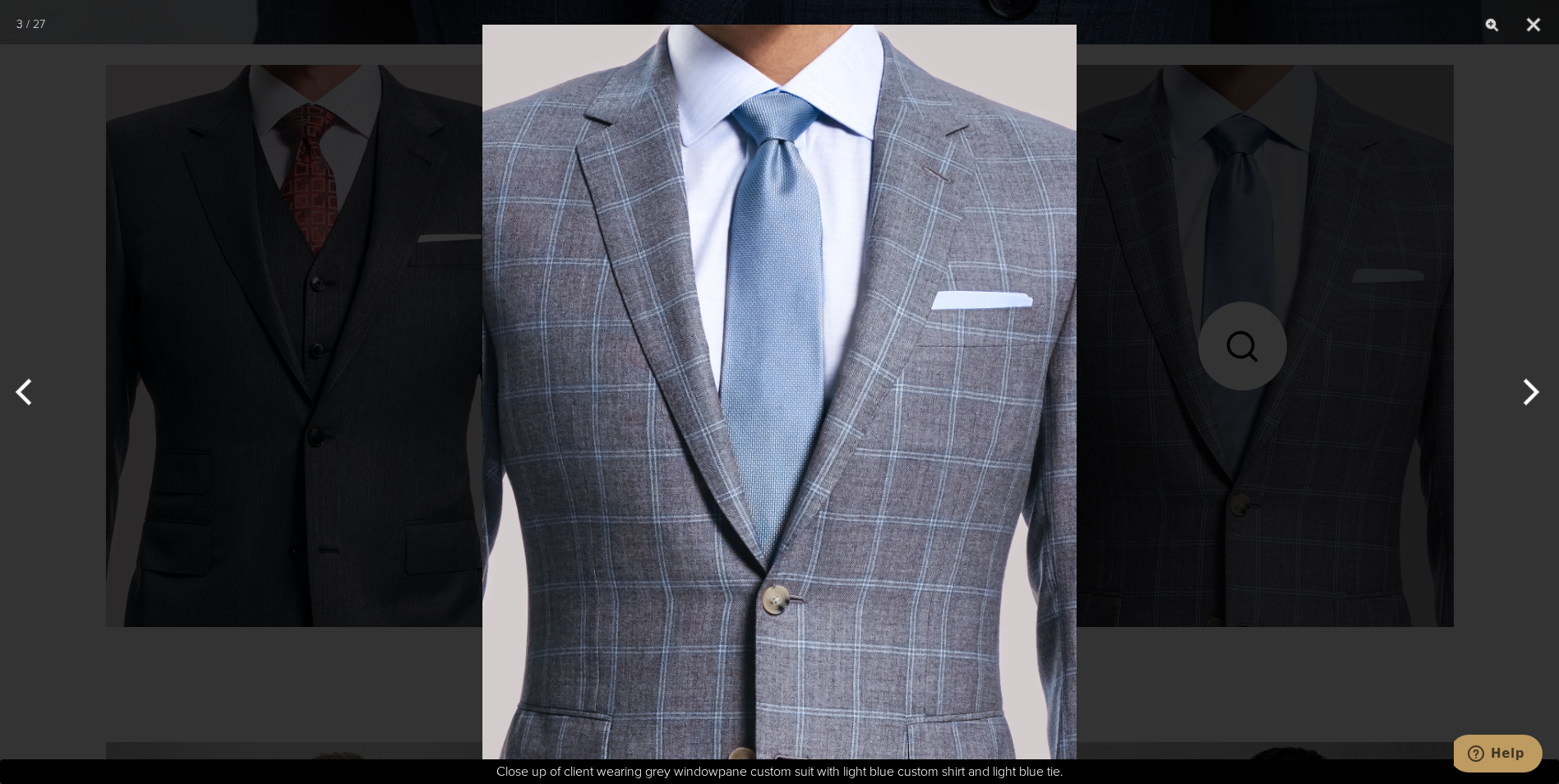
click at [915, 336] on img at bounding box center [779, 392] width 594 height 784
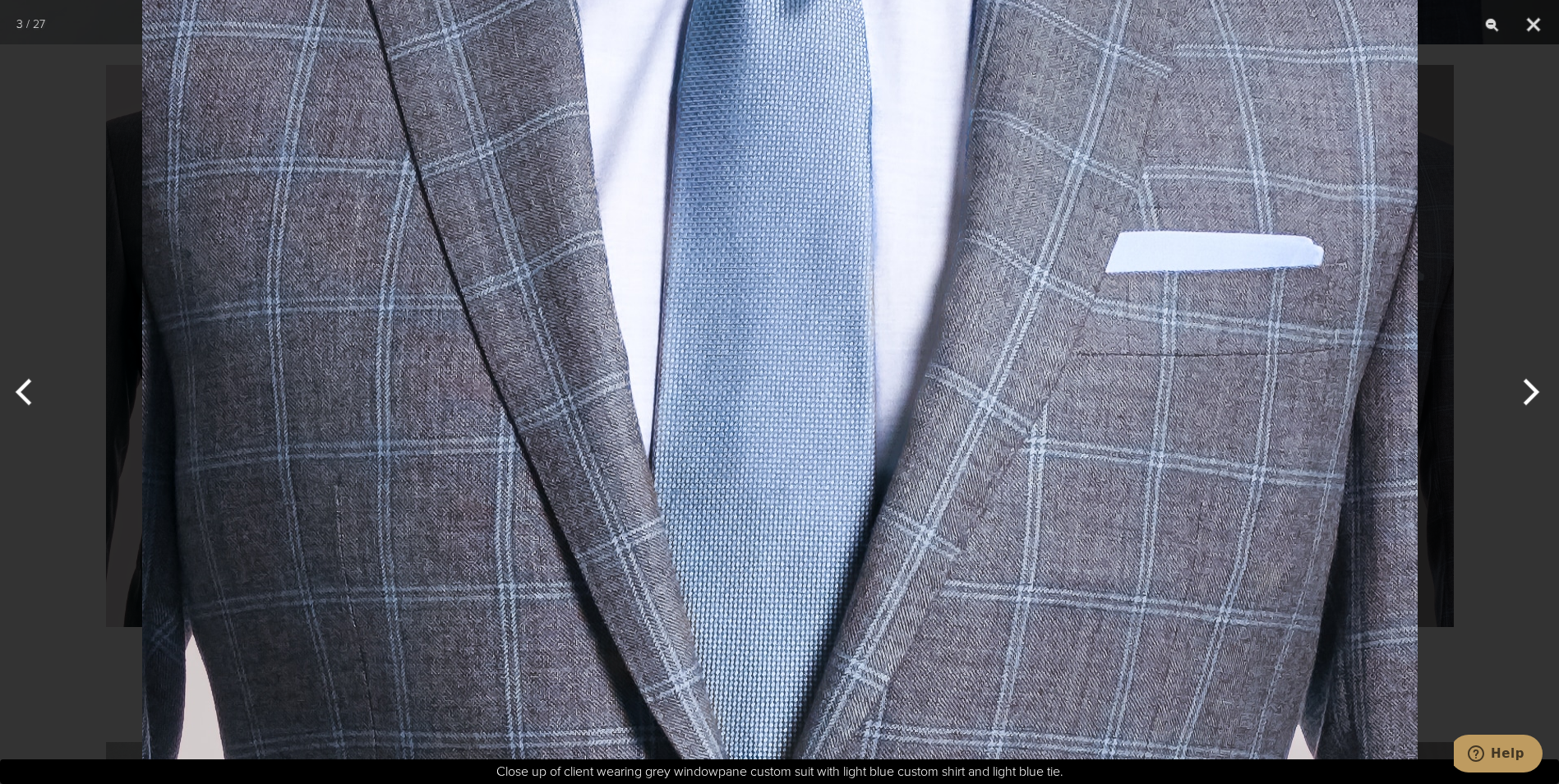
click at [915, 336] on img at bounding box center [780, 456] width 1276 height 1683
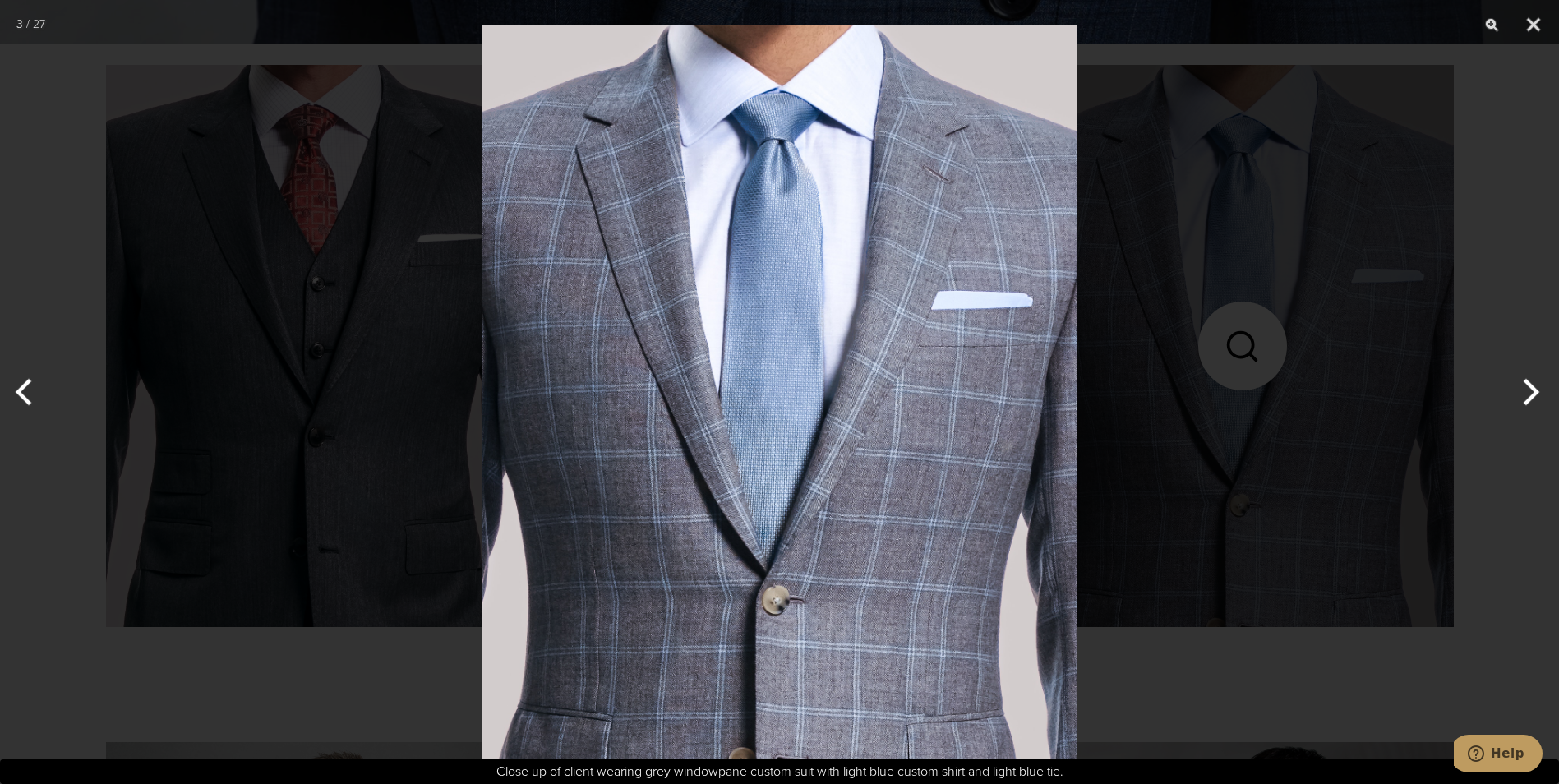
click at [1523, 386] on button "Next" at bounding box center [1528, 391] width 62 height 82
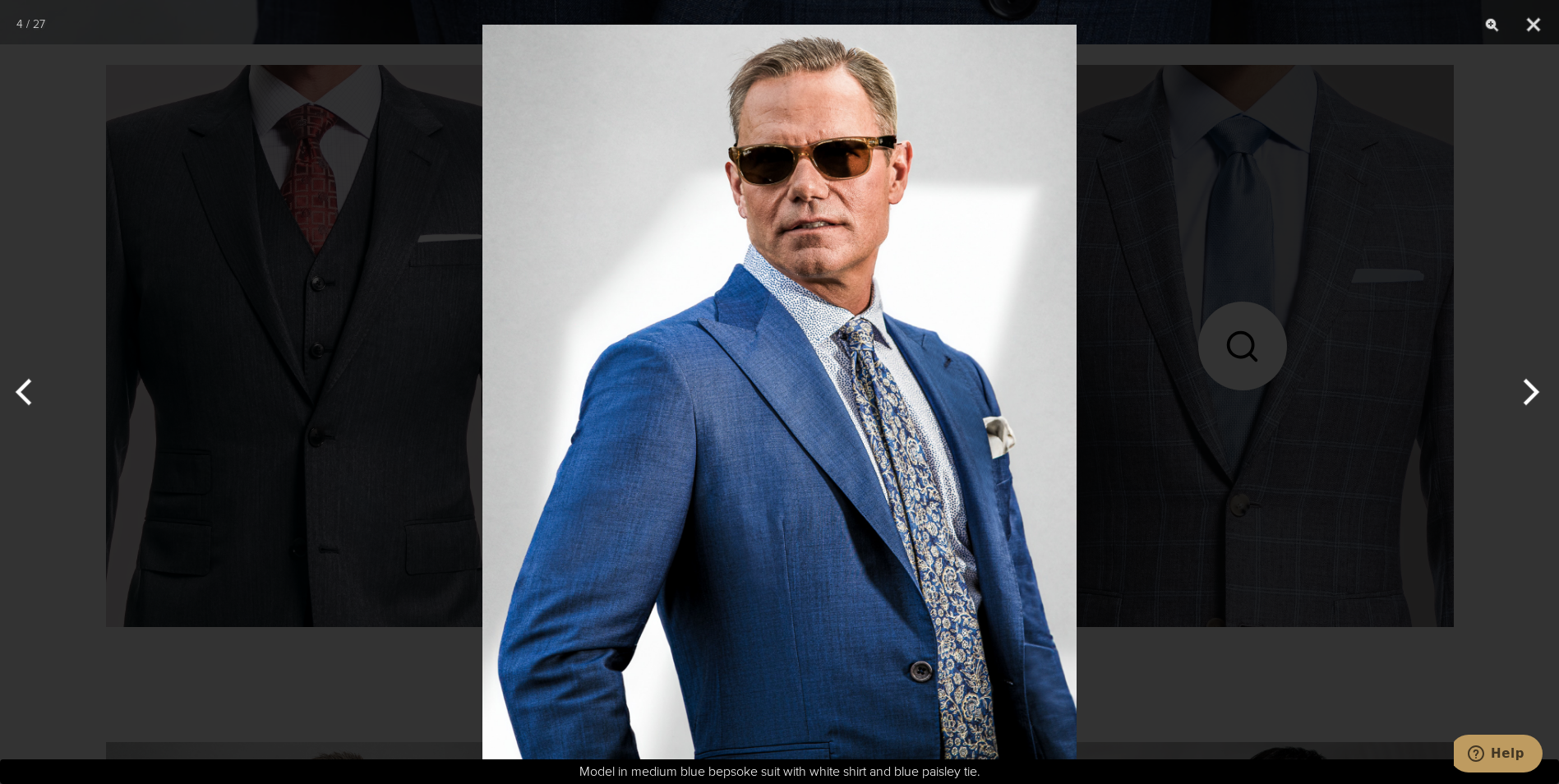
click at [1530, 390] on button "Next" at bounding box center [1528, 391] width 62 height 82
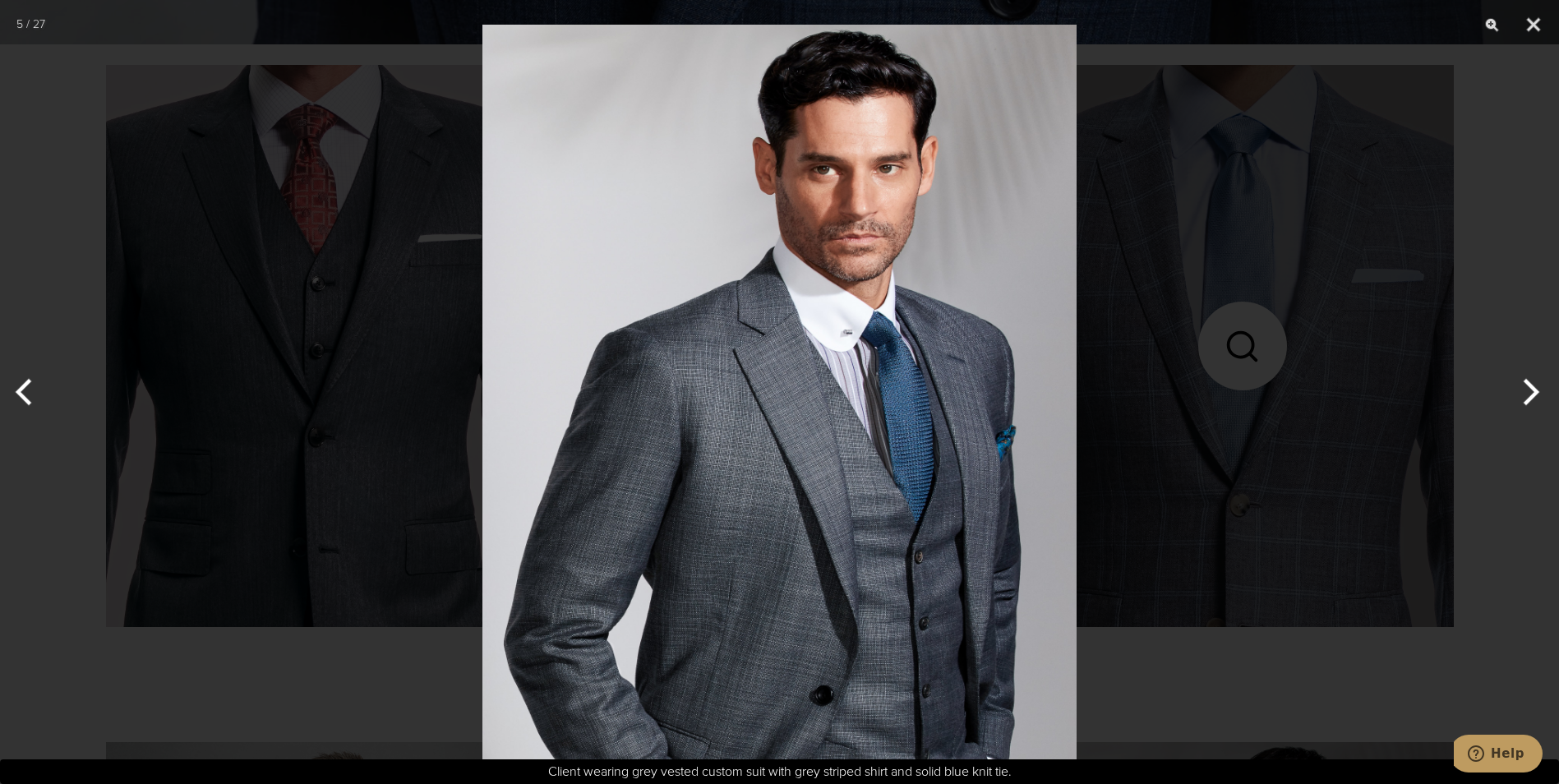
click at [1530, 390] on button "Next" at bounding box center [1528, 391] width 62 height 82
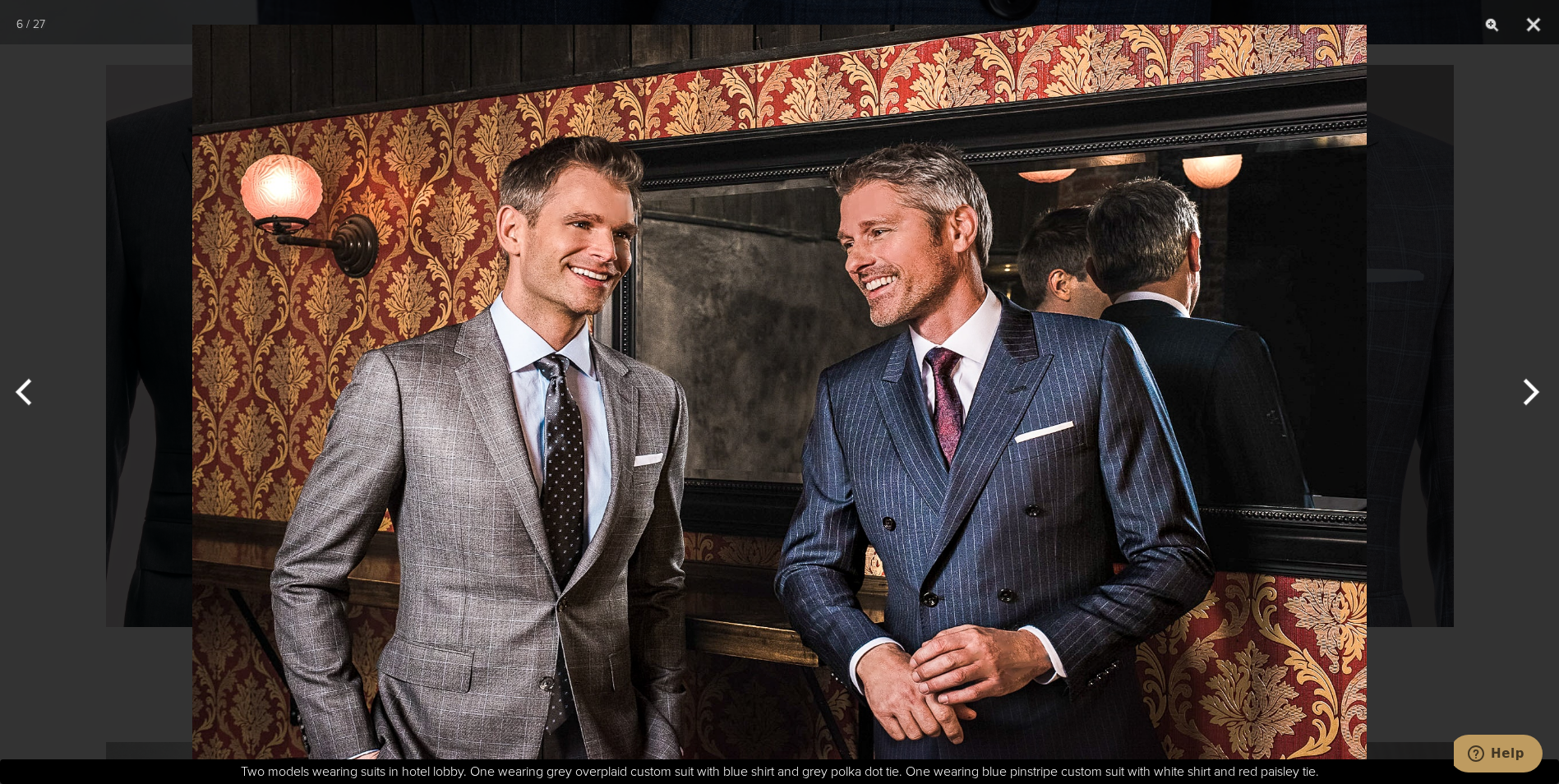
click at [1530, 390] on button "Next" at bounding box center [1528, 391] width 62 height 82
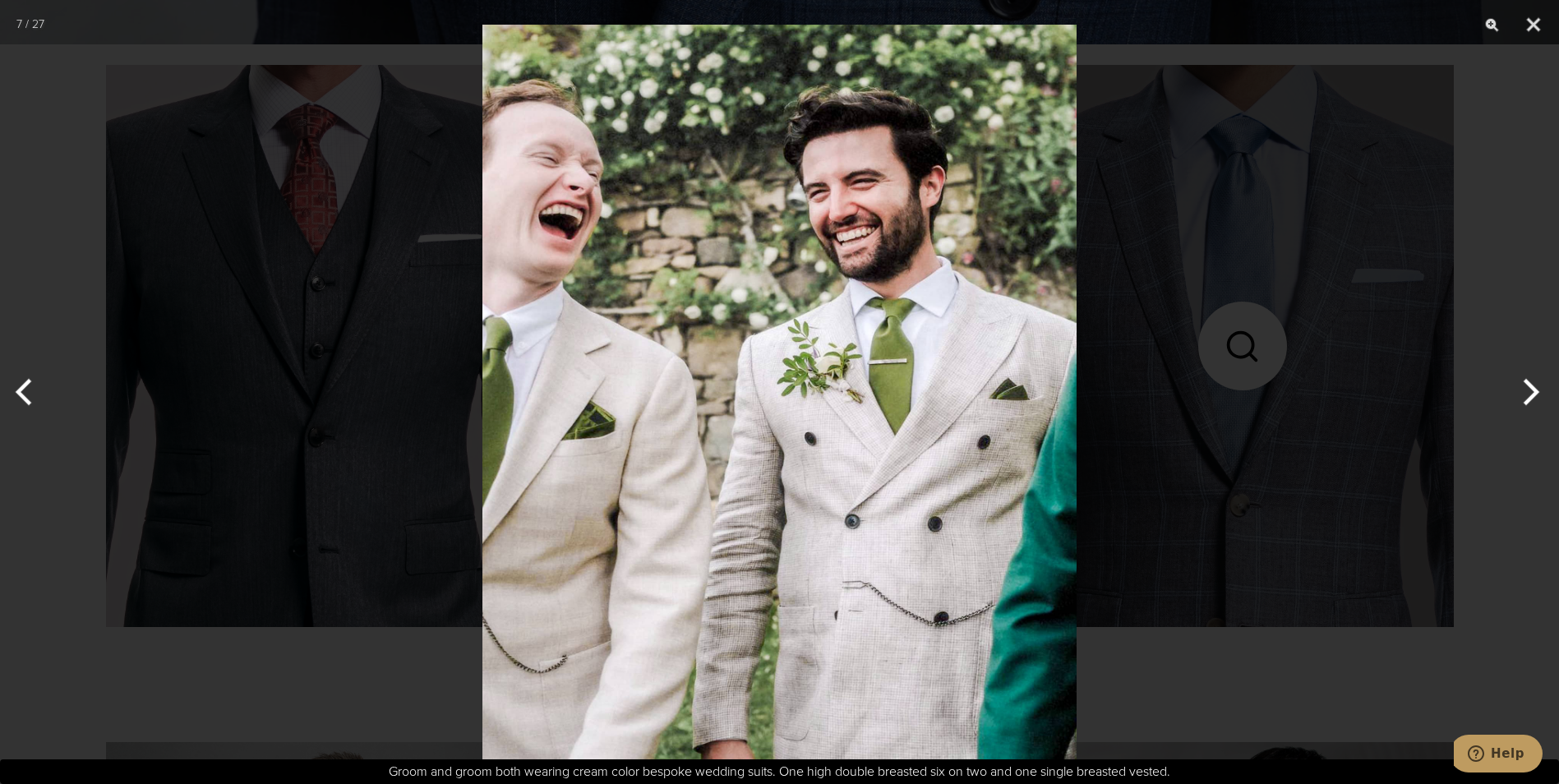
click at [1530, 390] on button "Next" at bounding box center [1528, 391] width 62 height 82
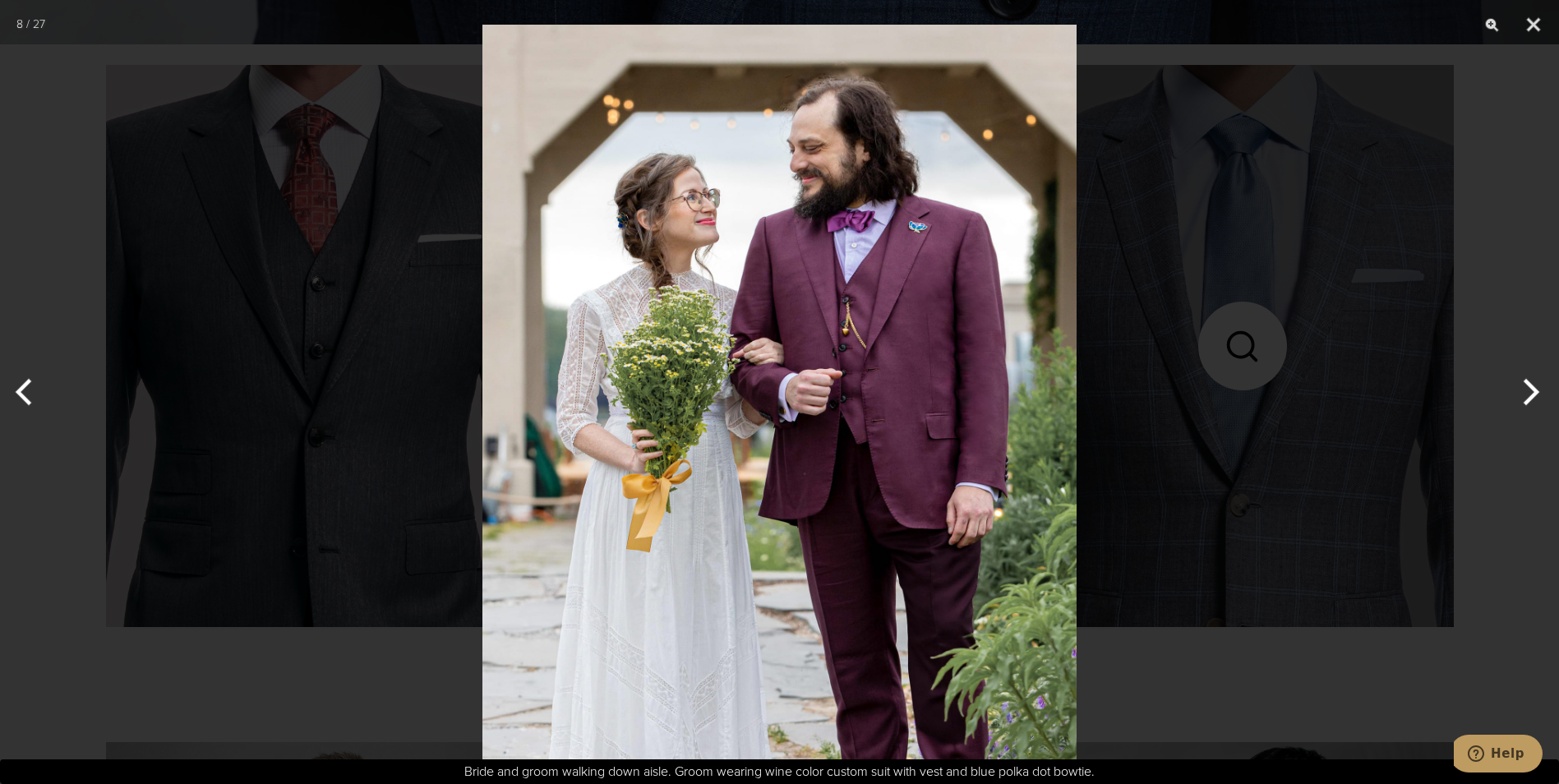
click at [1530, 390] on button "Next" at bounding box center [1528, 391] width 62 height 82
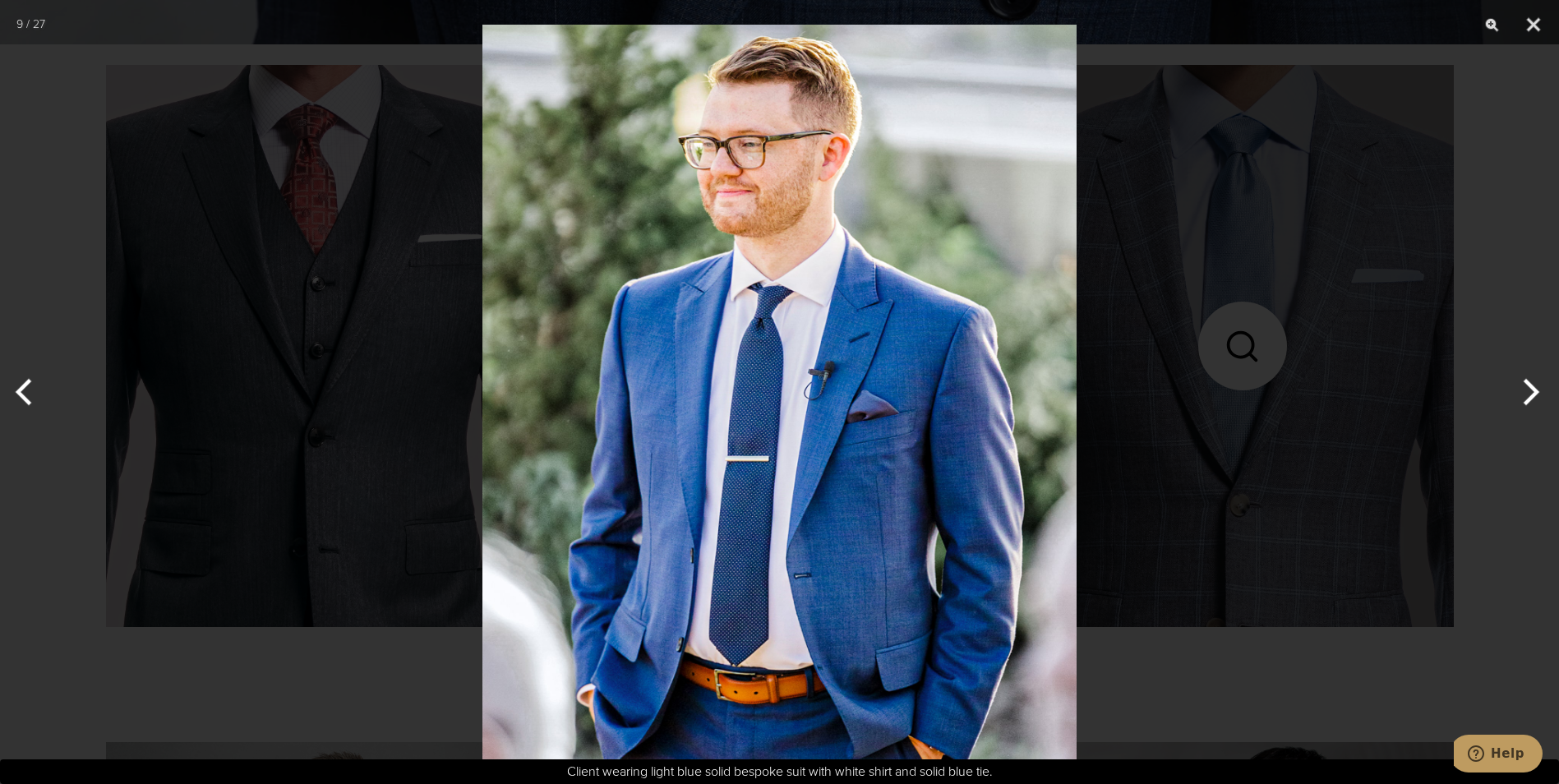
click at [1530, 390] on button "Next" at bounding box center [1528, 391] width 62 height 82
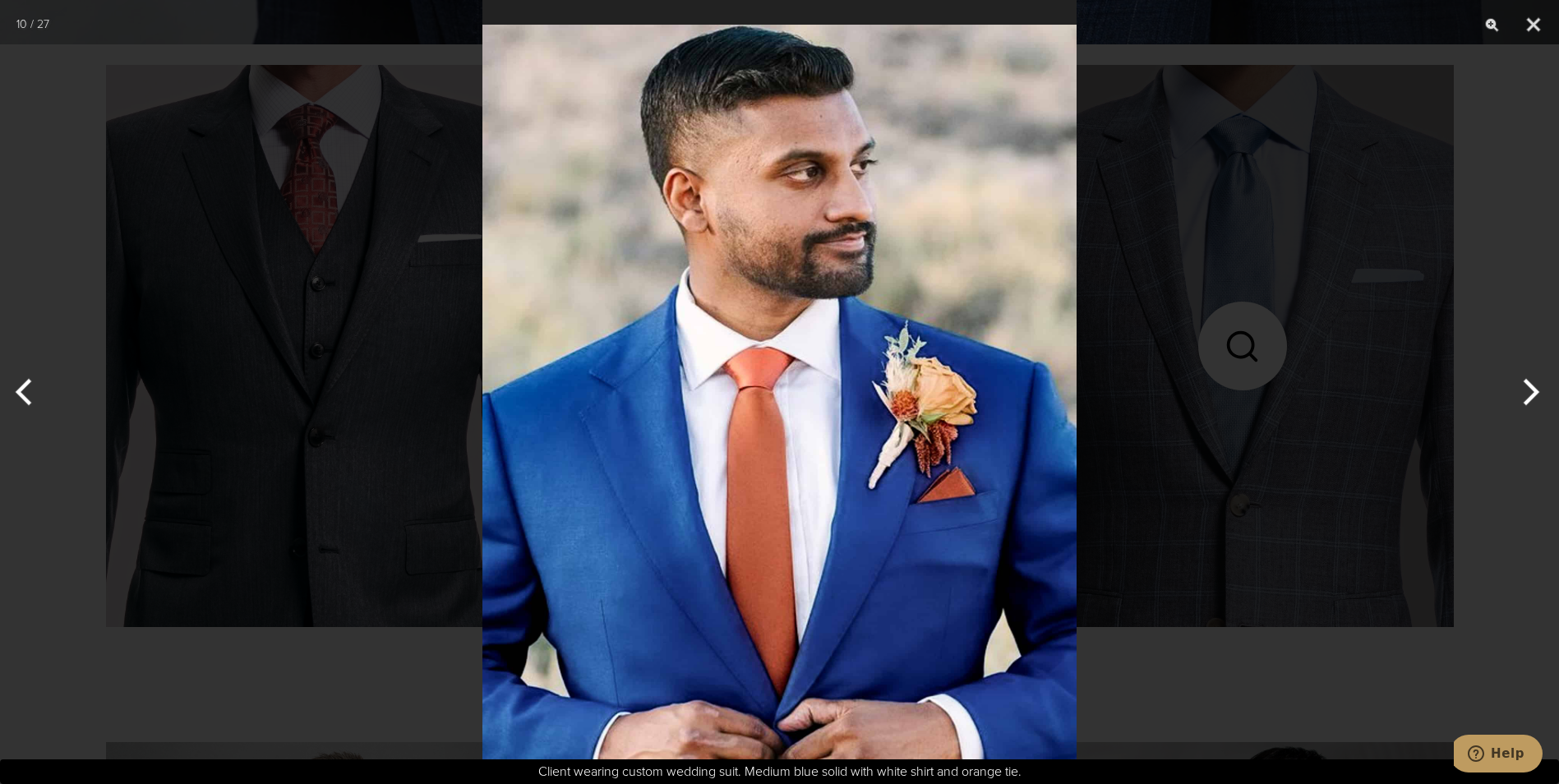
click at [1530, 390] on button "Next" at bounding box center [1528, 391] width 62 height 82
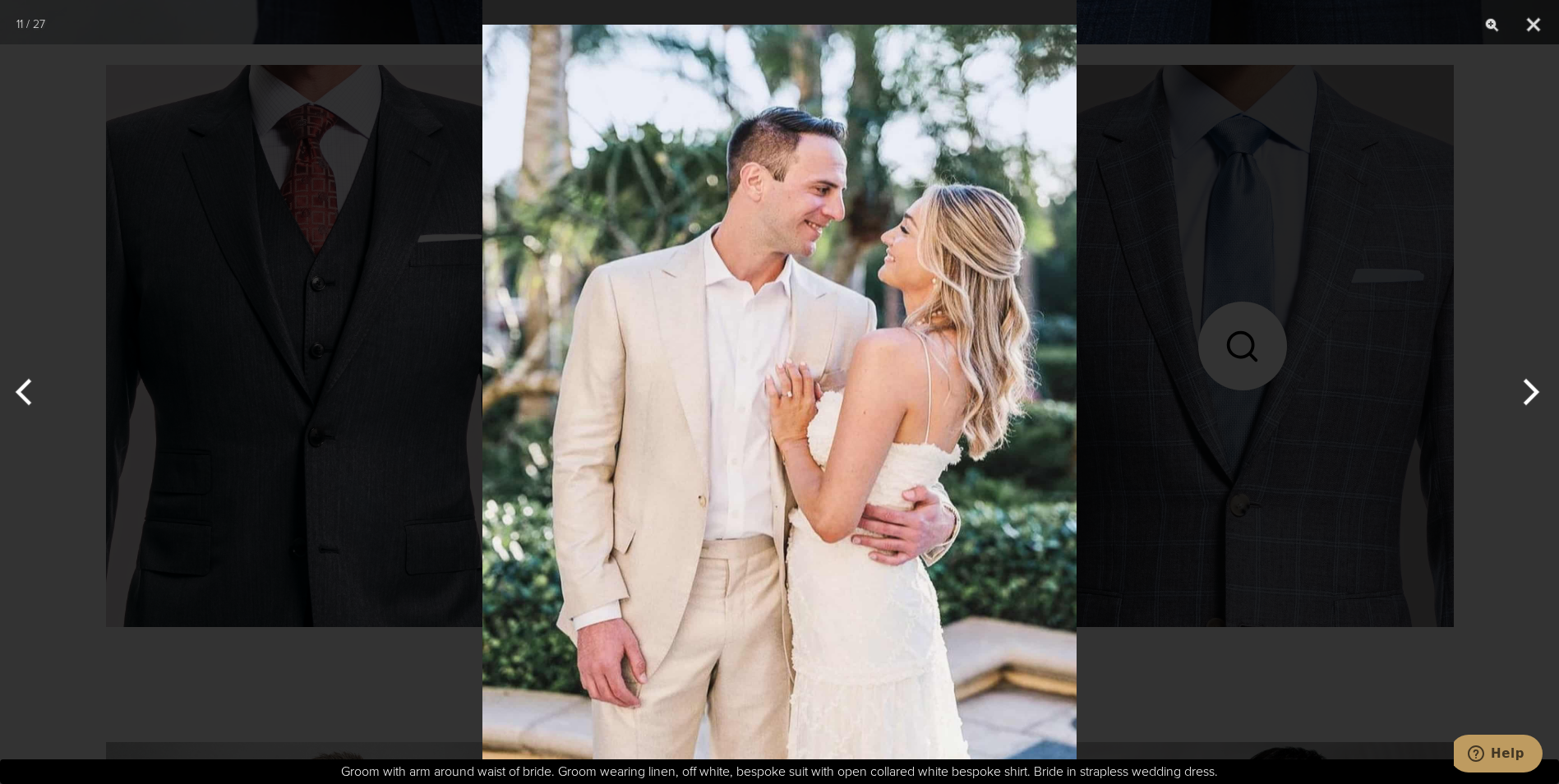
click at [1530, 390] on button "Next" at bounding box center [1528, 391] width 62 height 82
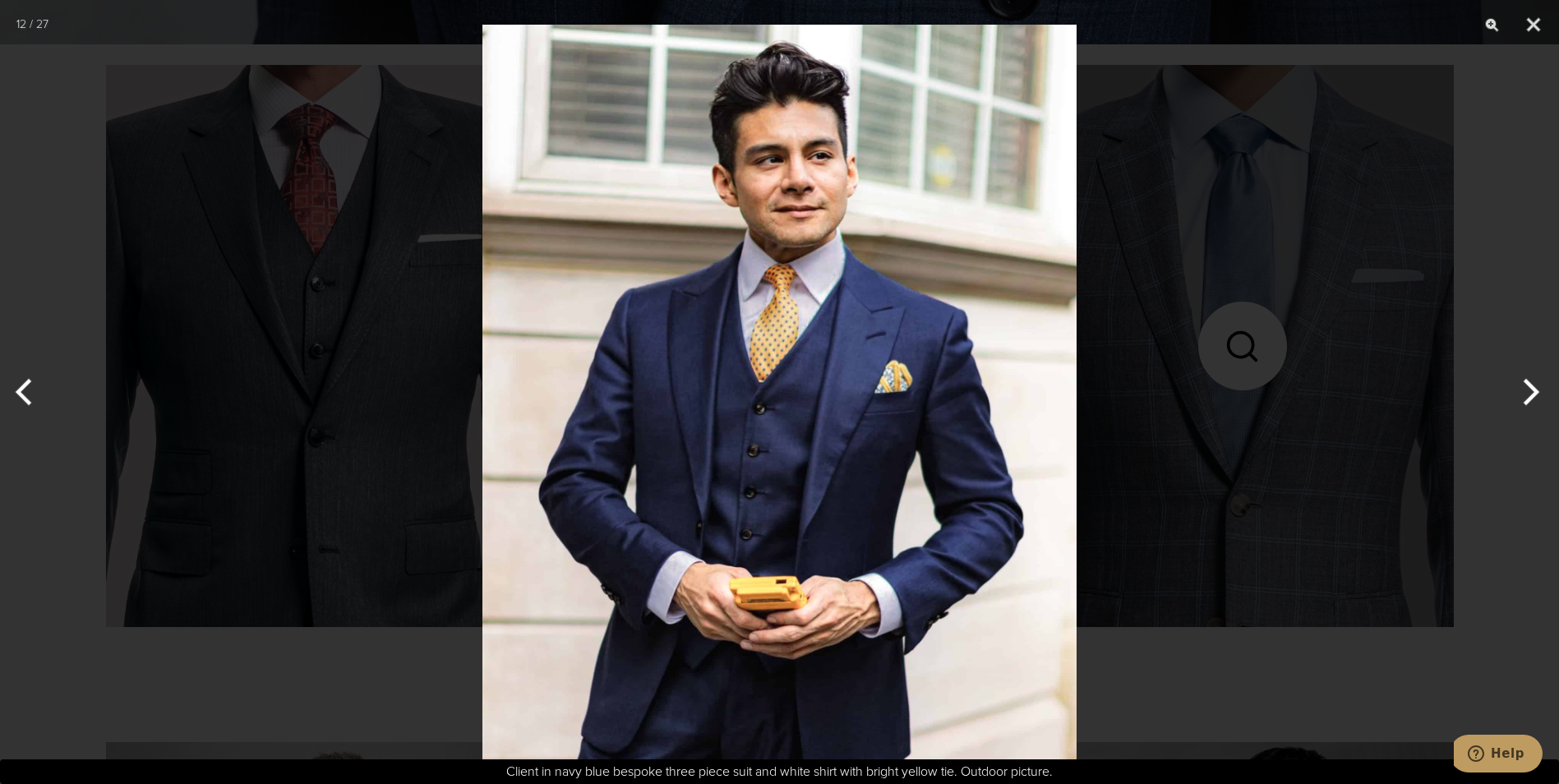
click at [1530, 390] on button "Next" at bounding box center [1528, 391] width 62 height 82
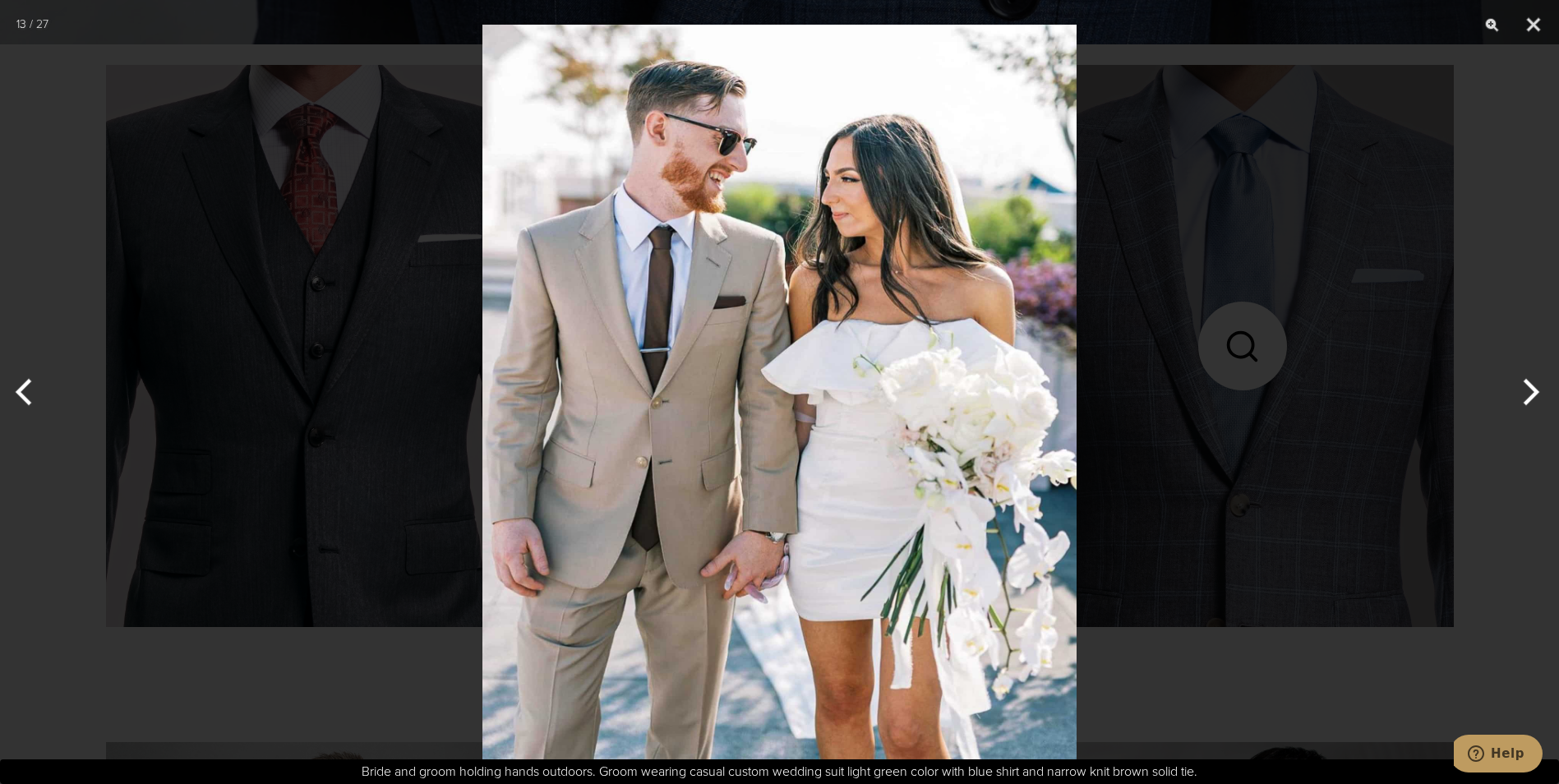
click at [1530, 390] on button "Next" at bounding box center [1528, 391] width 62 height 82
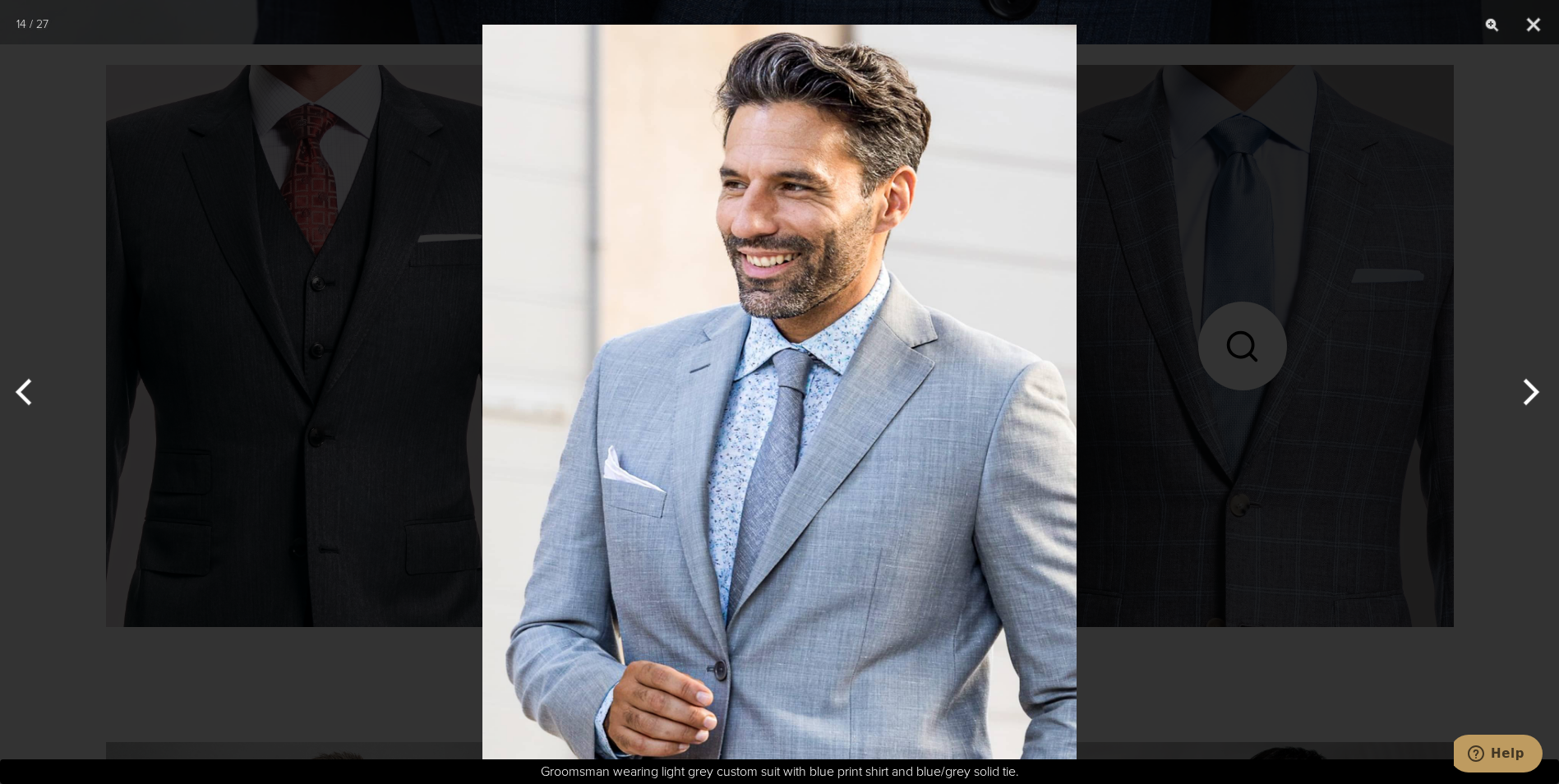
click at [1530, 390] on button "Next" at bounding box center [1528, 391] width 62 height 82
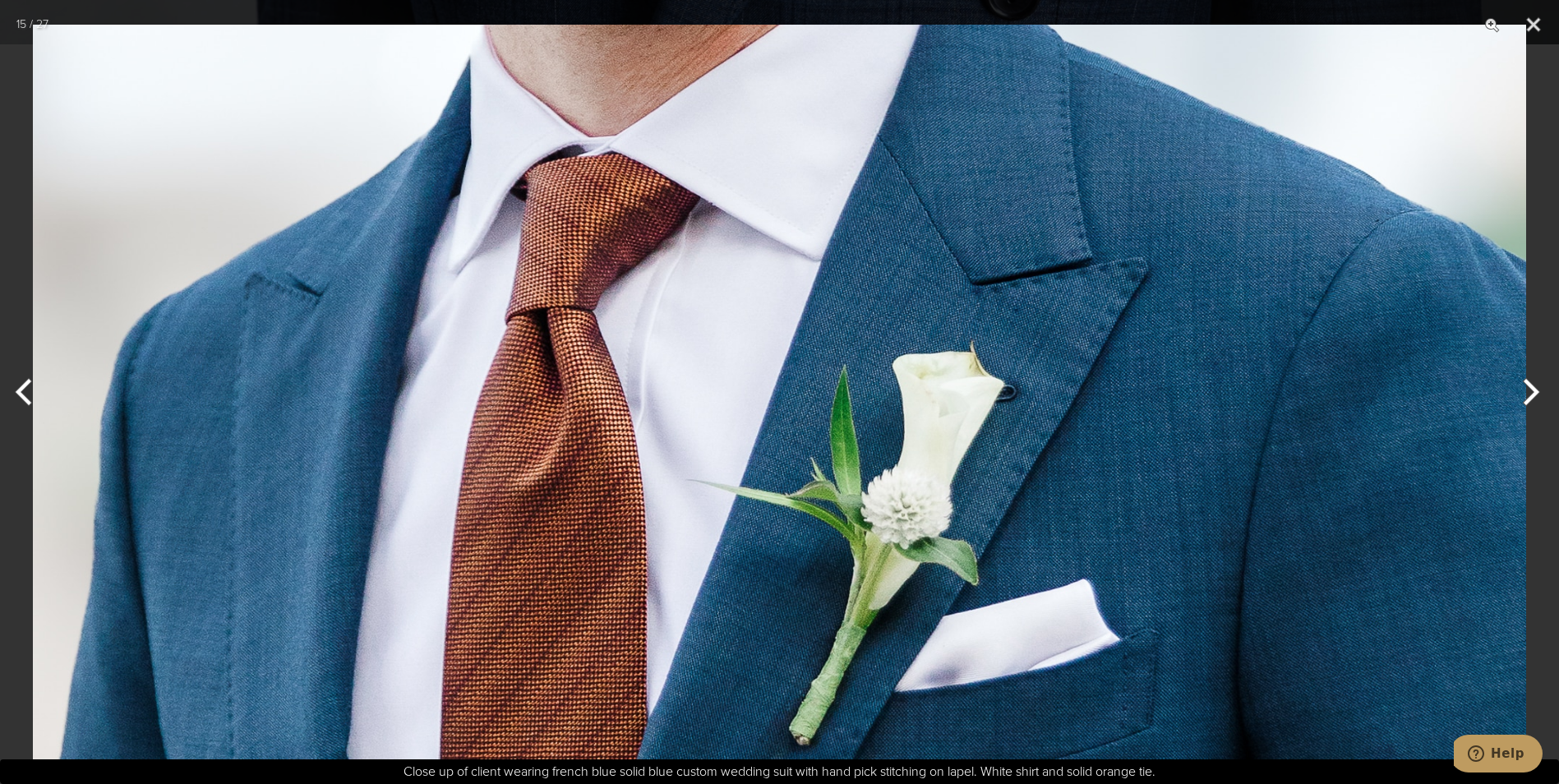
click at [1530, 390] on button "Next" at bounding box center [1528, 391] width 62 height 82
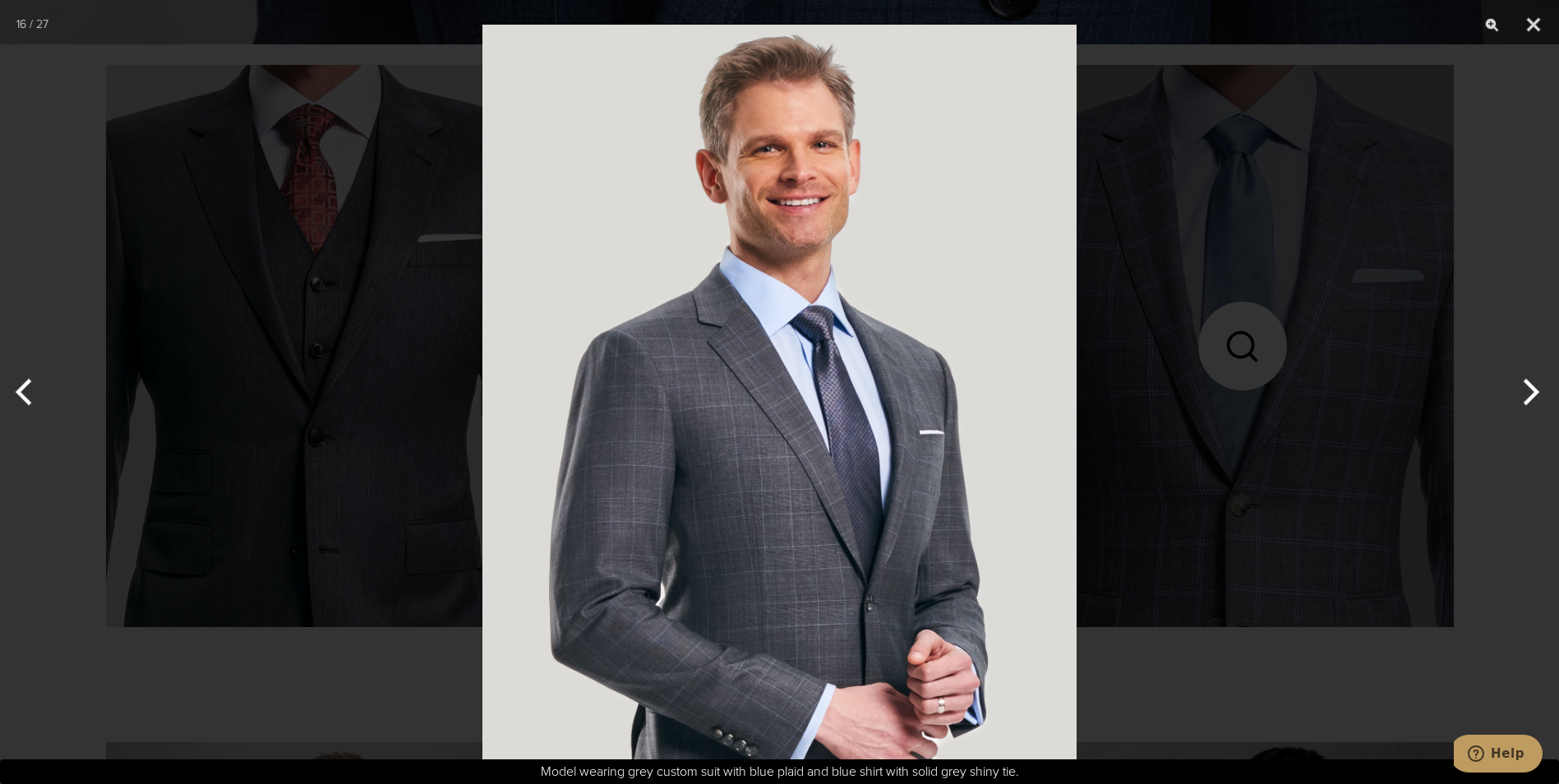
click at [1530, 390] on button "Next" at bounding box center [1528, 391] width 62 height 82
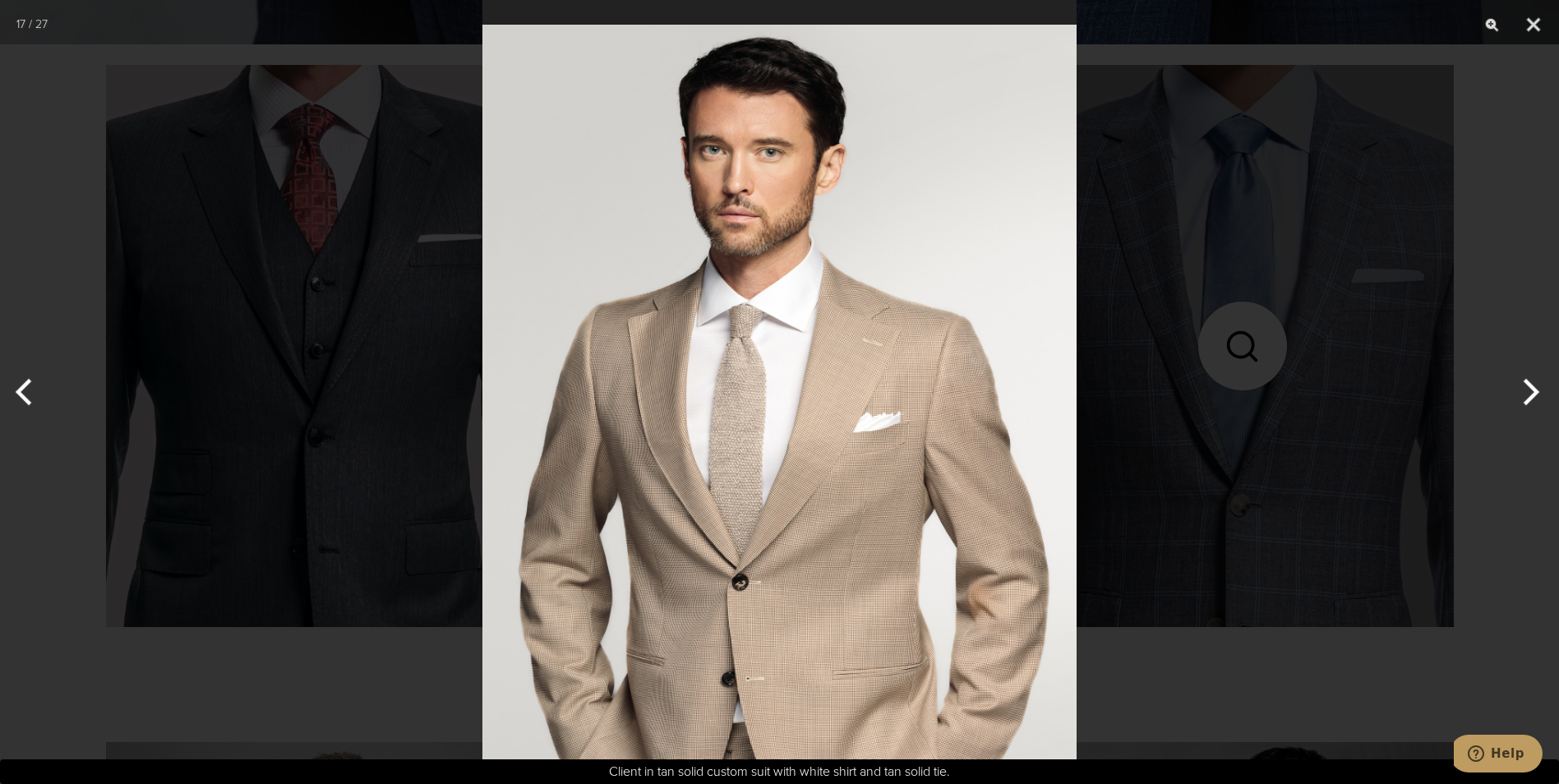
click at [1530, 390] on button "Next" at bounding box center [1528, 391] width 62 height 82
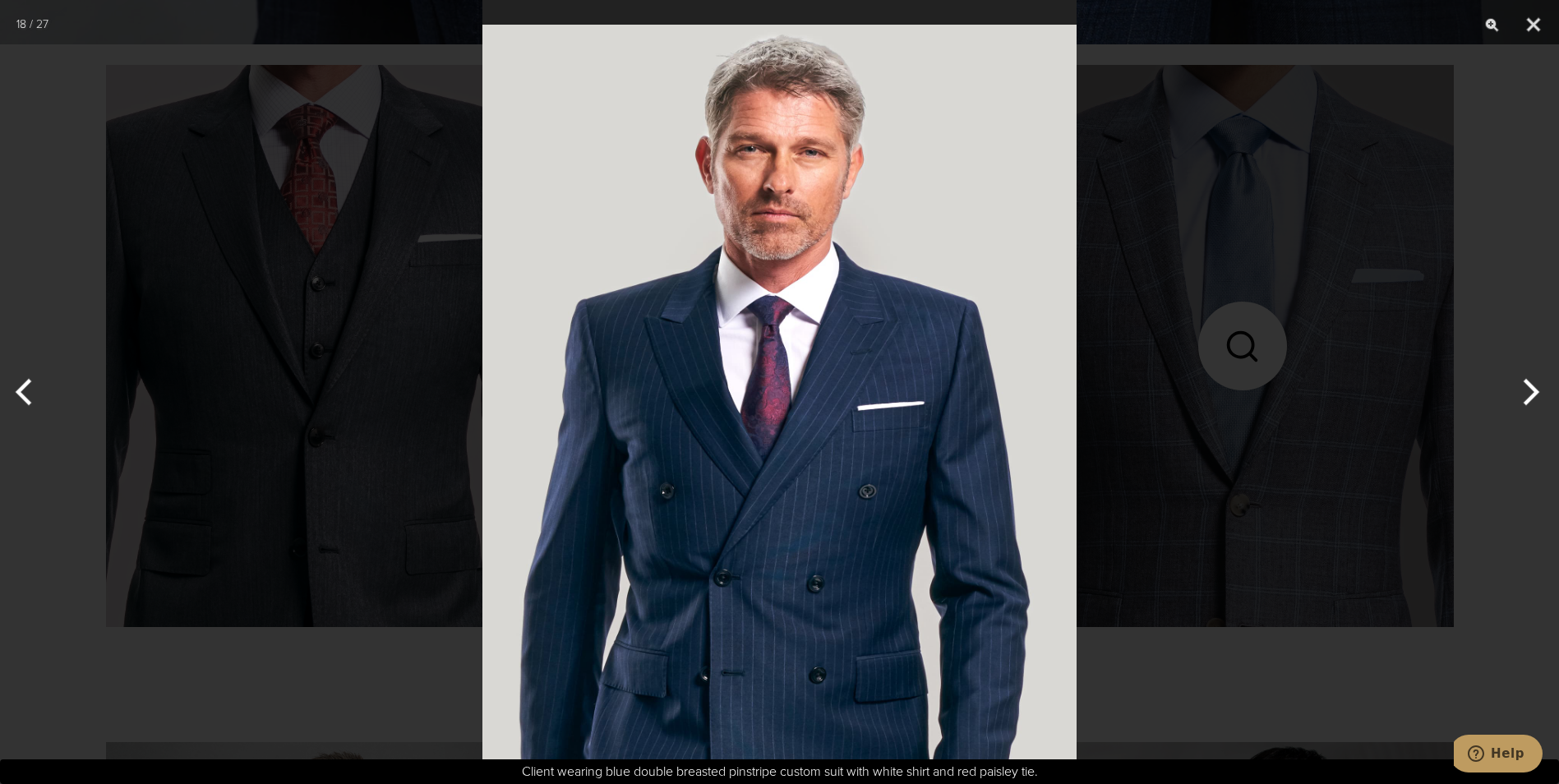
click at [1530, 390] on button "Next" at bounding box center [1528, 391] width 62 height 82
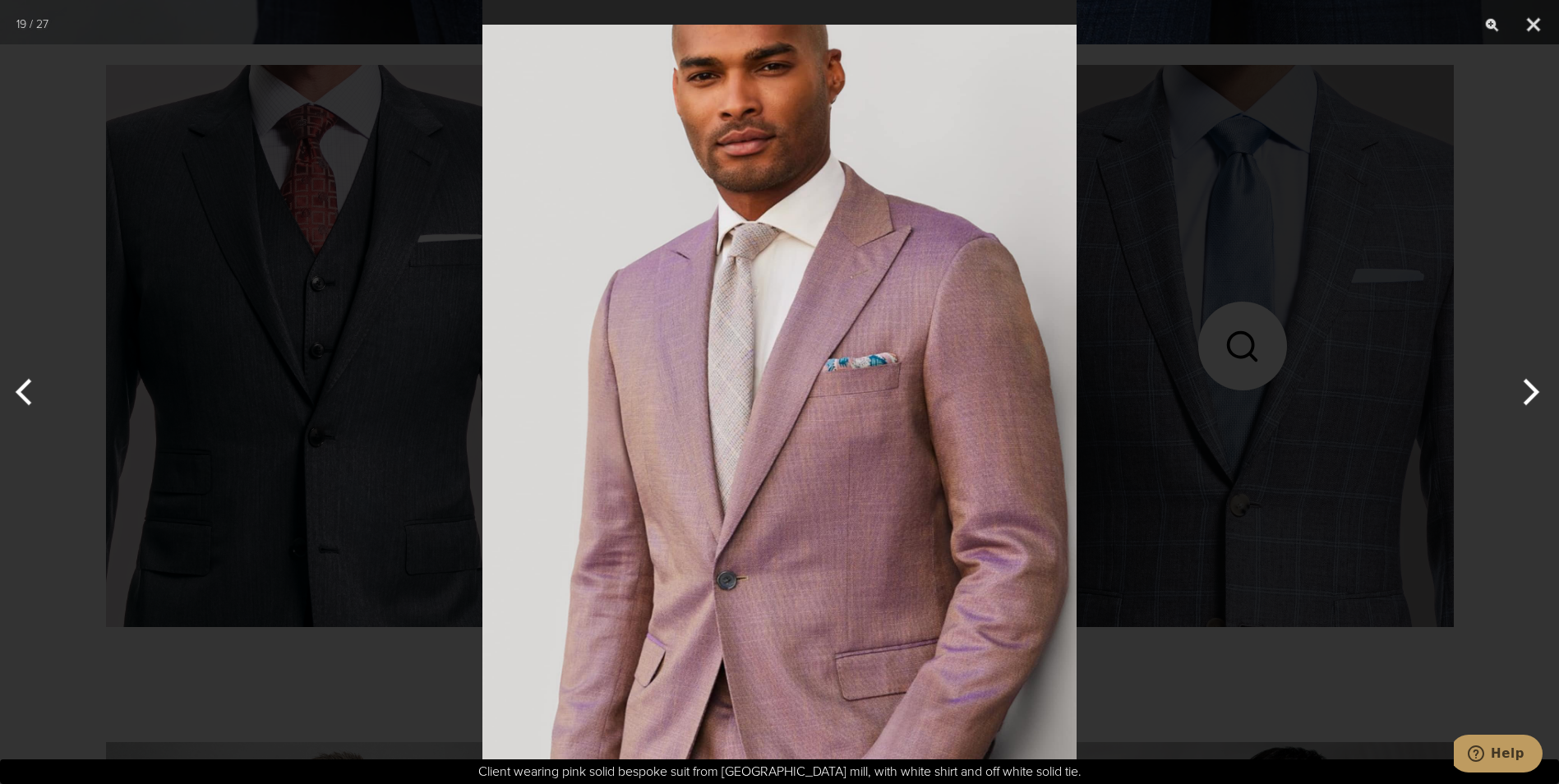
click at [1530, 390] on button "Next" at bounding box center [1528, 391] width 62 height 82
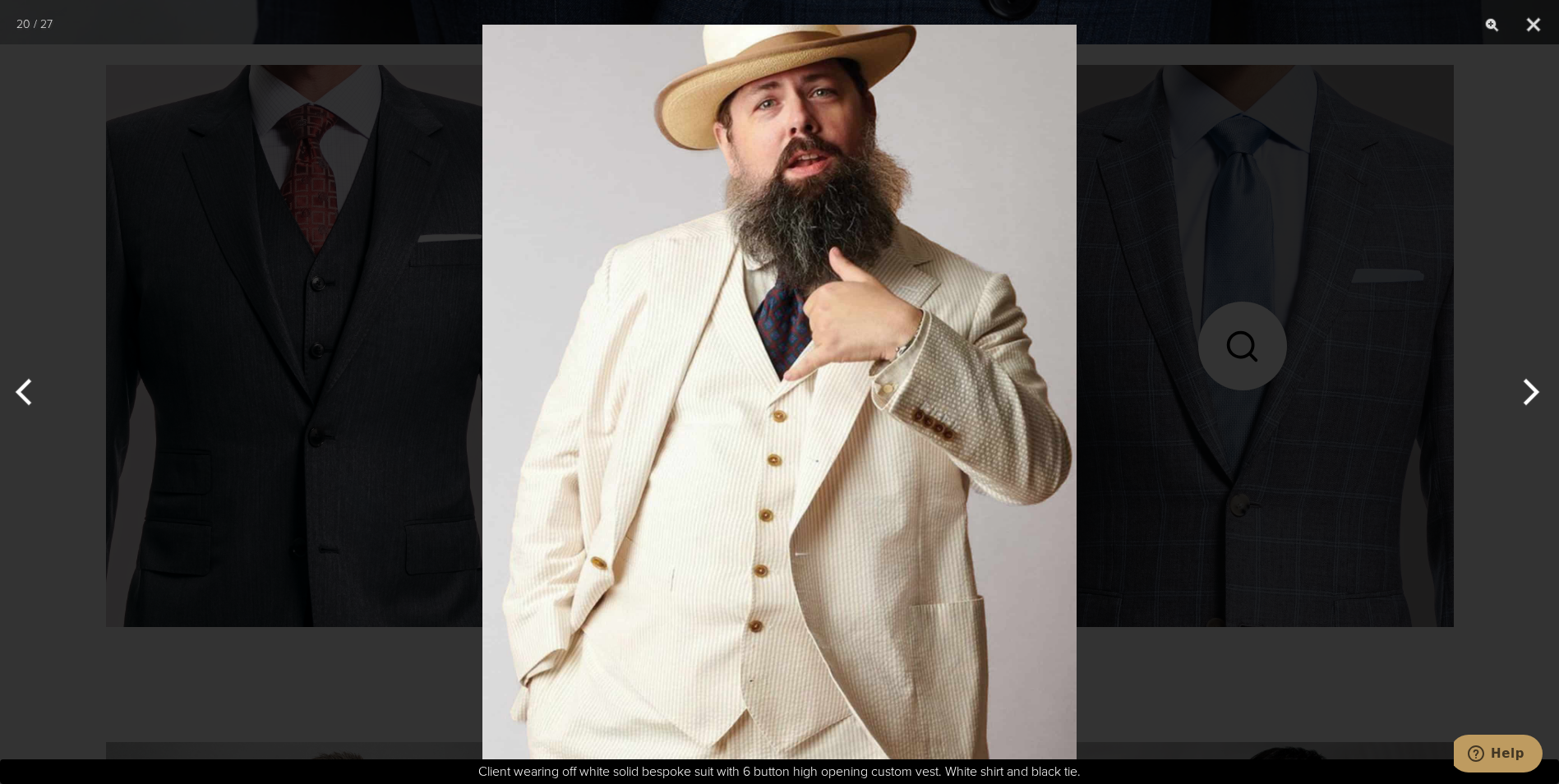
click at [1530, 390] on button "Next" at bounding box center [1528, 391] width 62 height 82
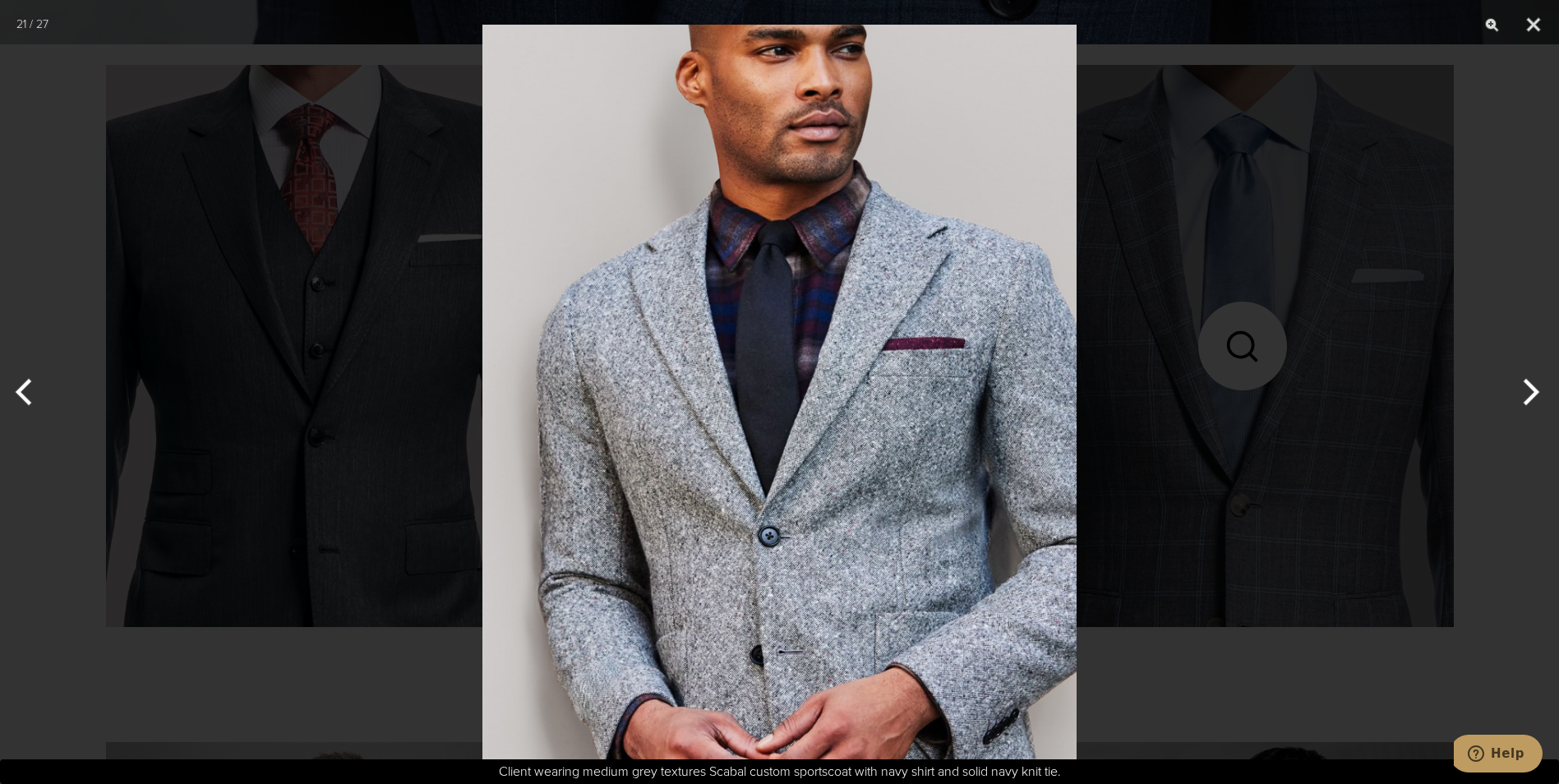
click at [1530, 390] on button "Next" at bounding box center [1528, 391] width 62 height 82
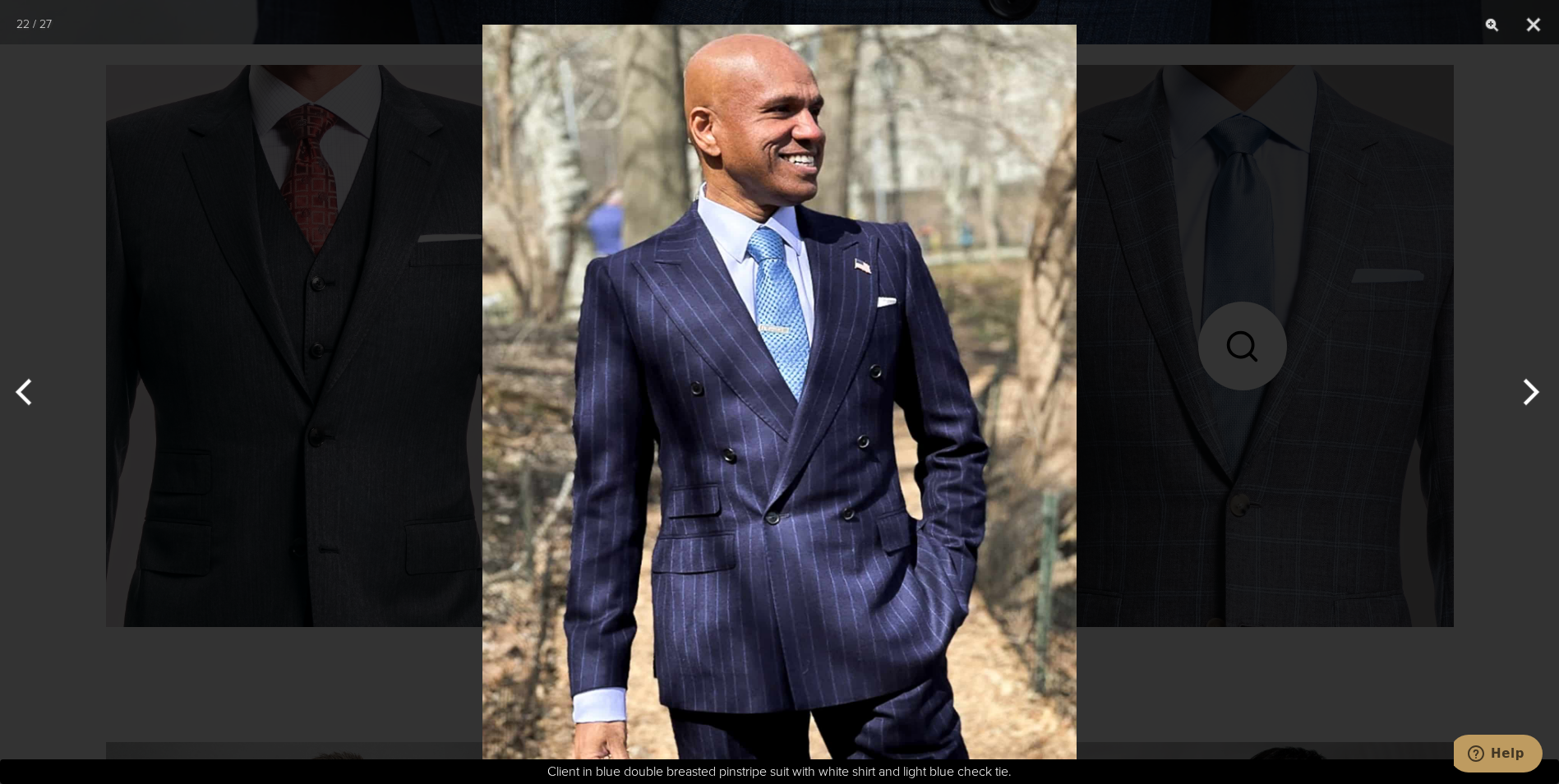
click at [1530, 390] on button "Next" at bounding box center [1528, 391] width 62 height 82
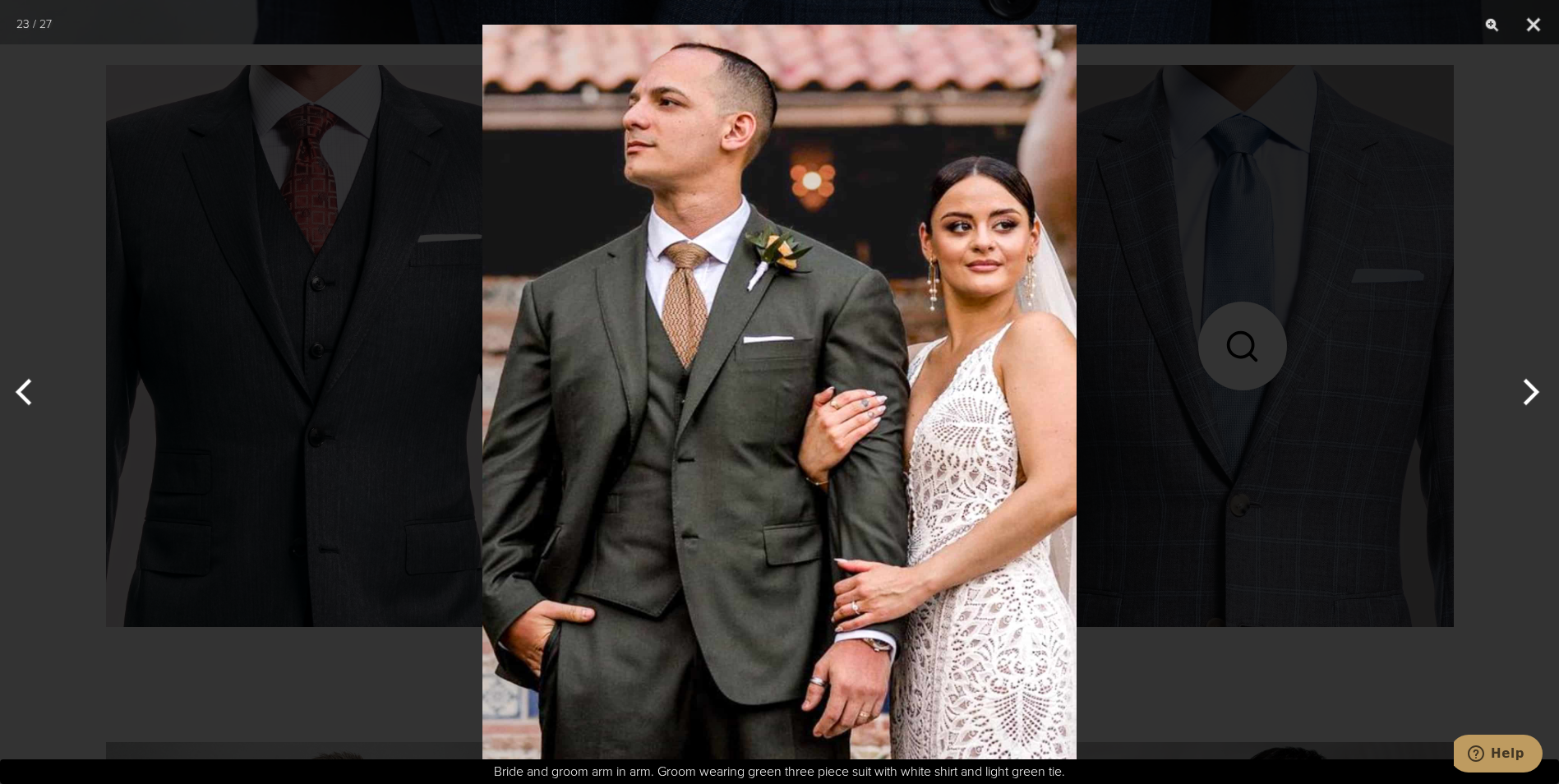
click at [1530, 390] on button "Next" at bounding box center [1528, 391] width 62 height 82
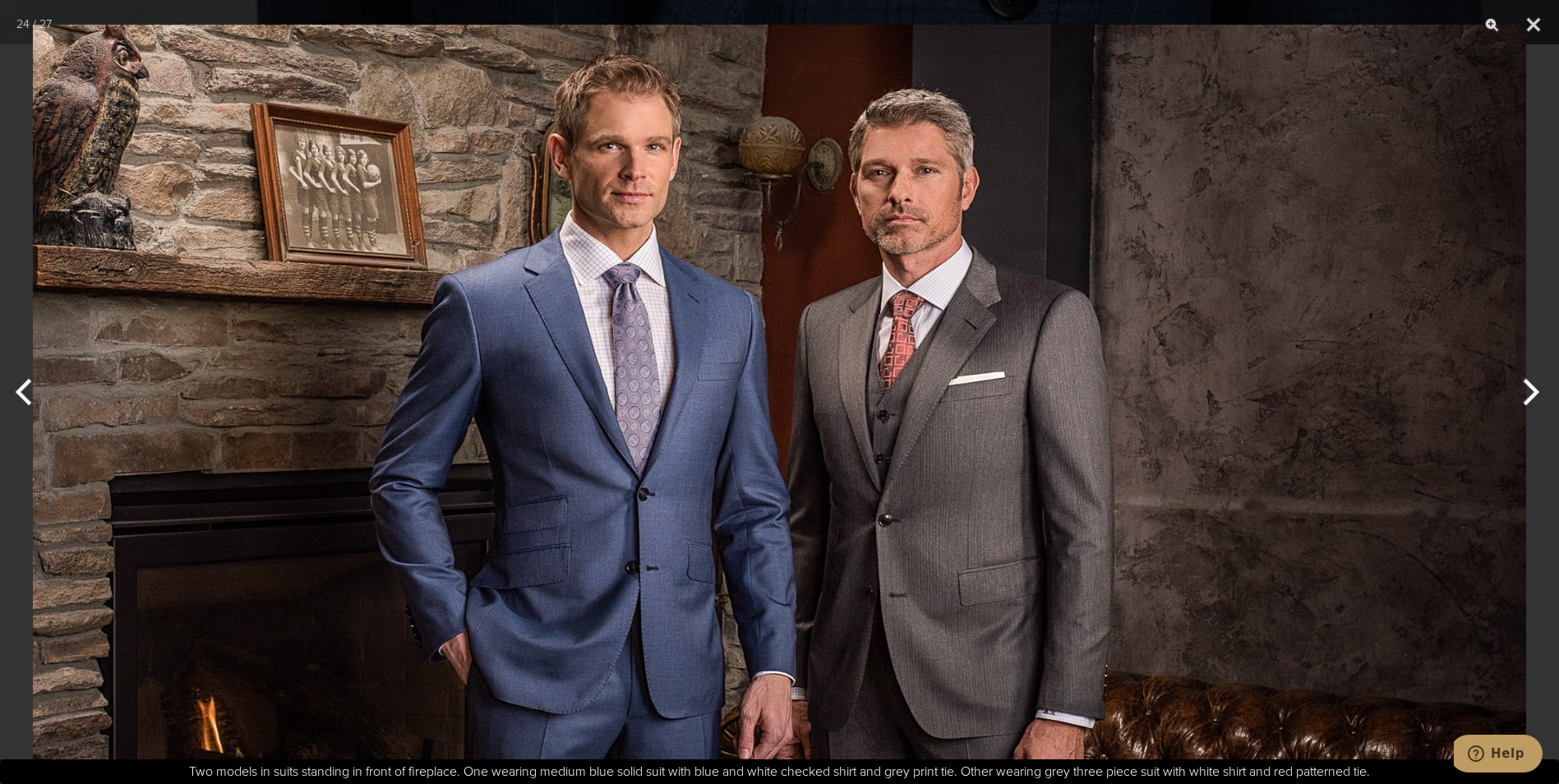
click at [1530, 390] on button "Next" at bounding box center [1528, 391] width 62 height 82
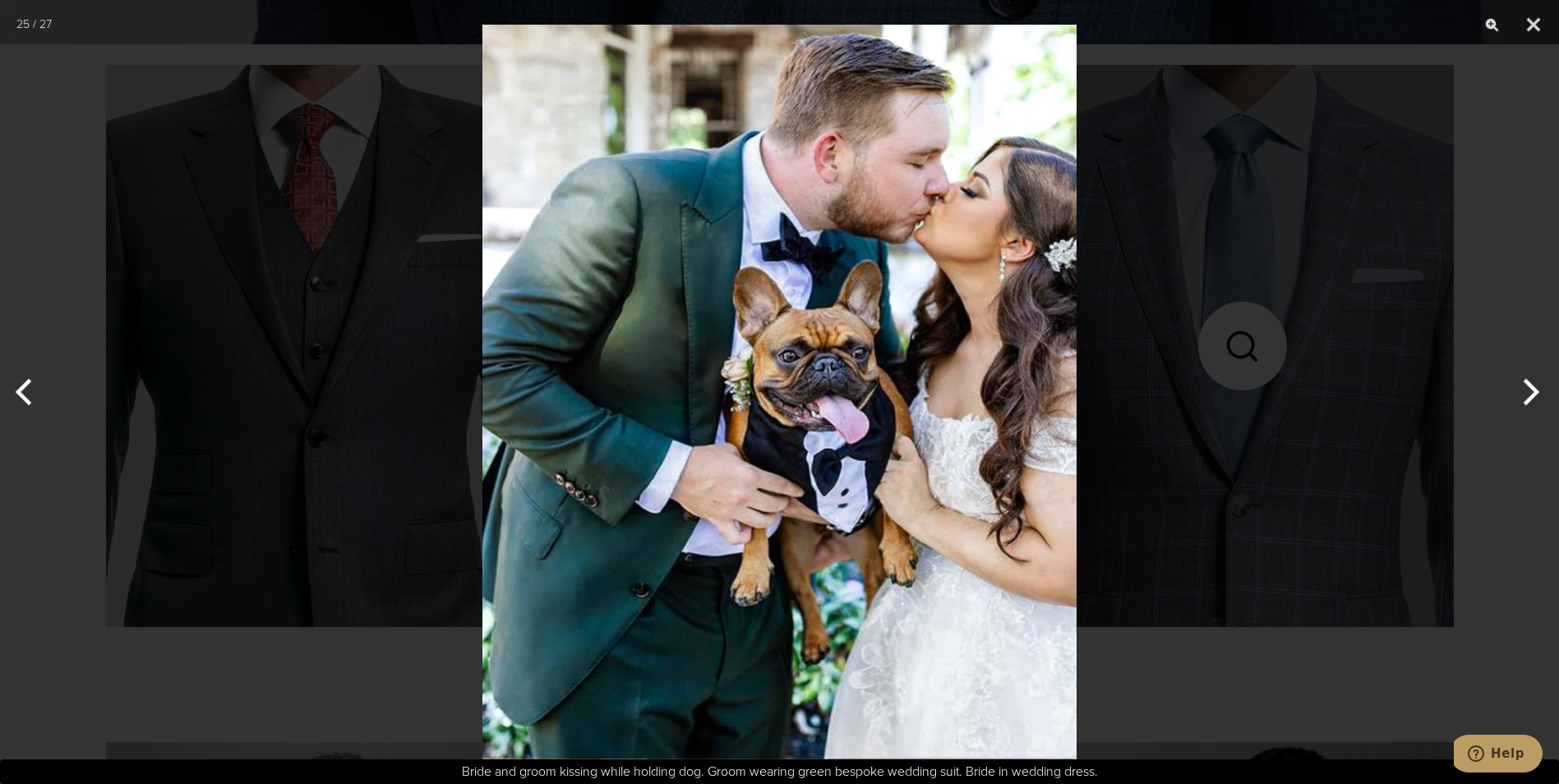
click at [1530, 390] on button "Next" at bounding box center [1528, 391] width 62 height 82
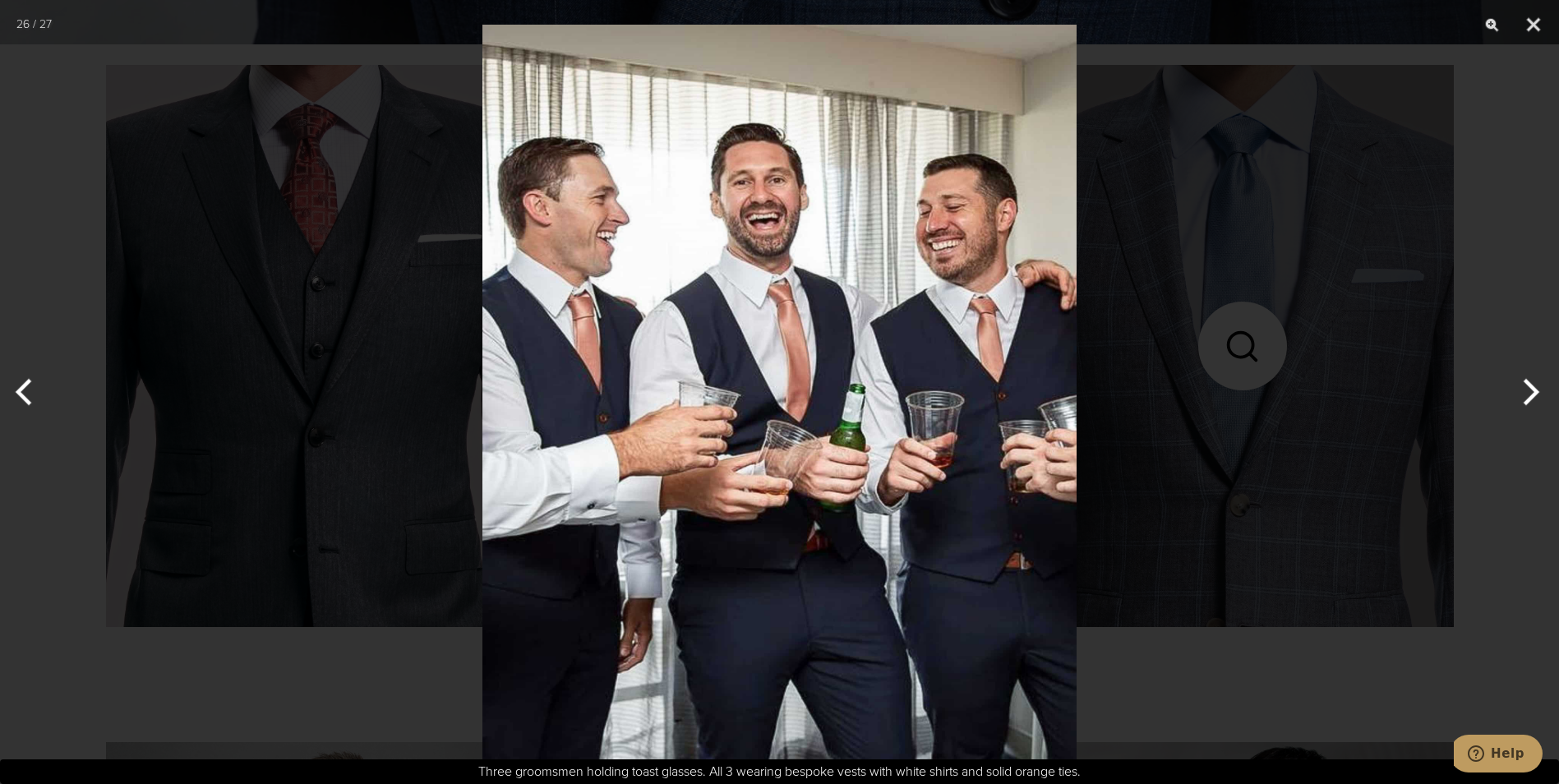
click at [1530, 390] on button "Next" at bounding box center [1528, 391] width 62 height 82
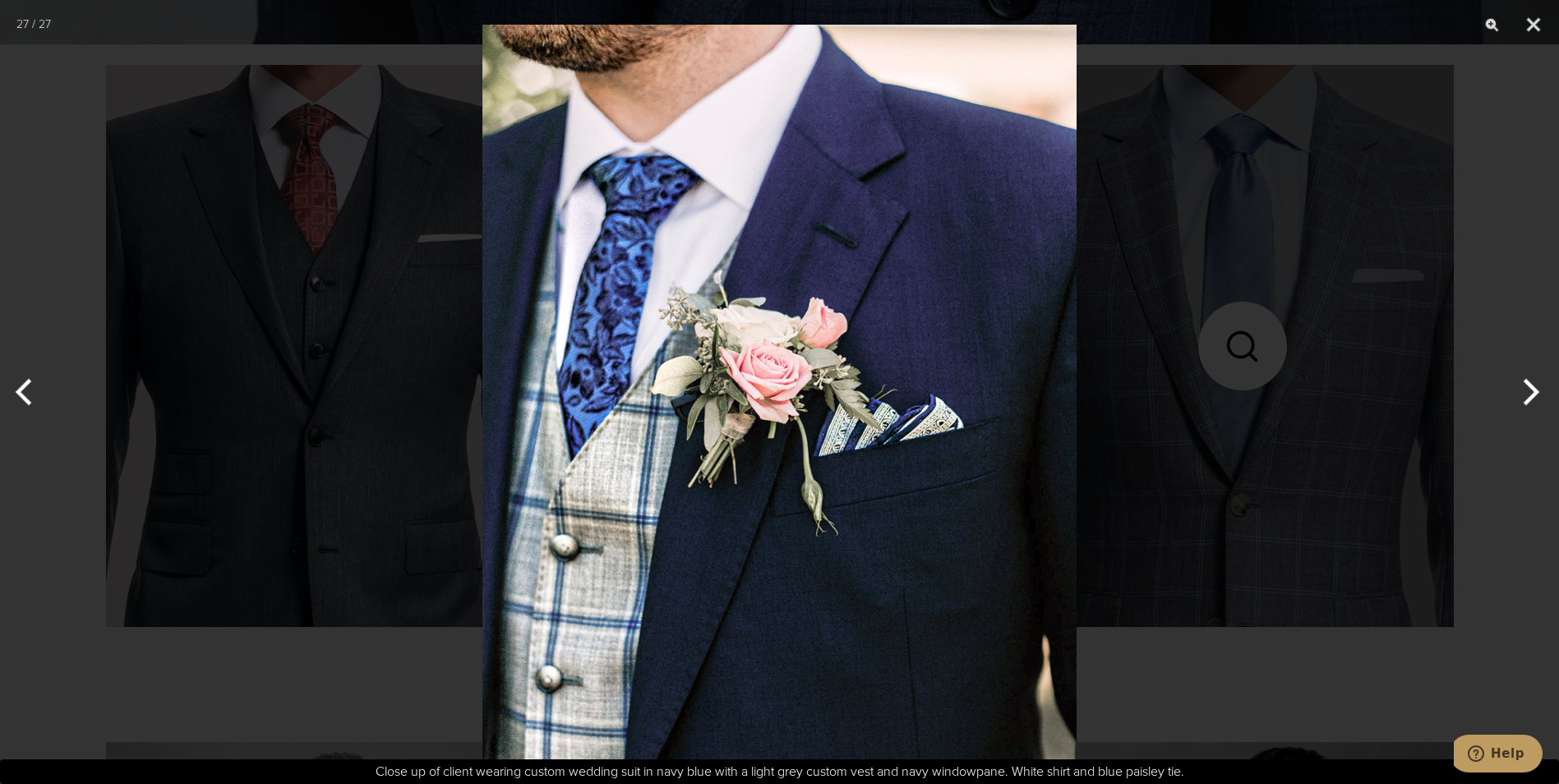
click at [1530, 390] on button "Next" at bounding box center [1528, 391] width 62 height 82
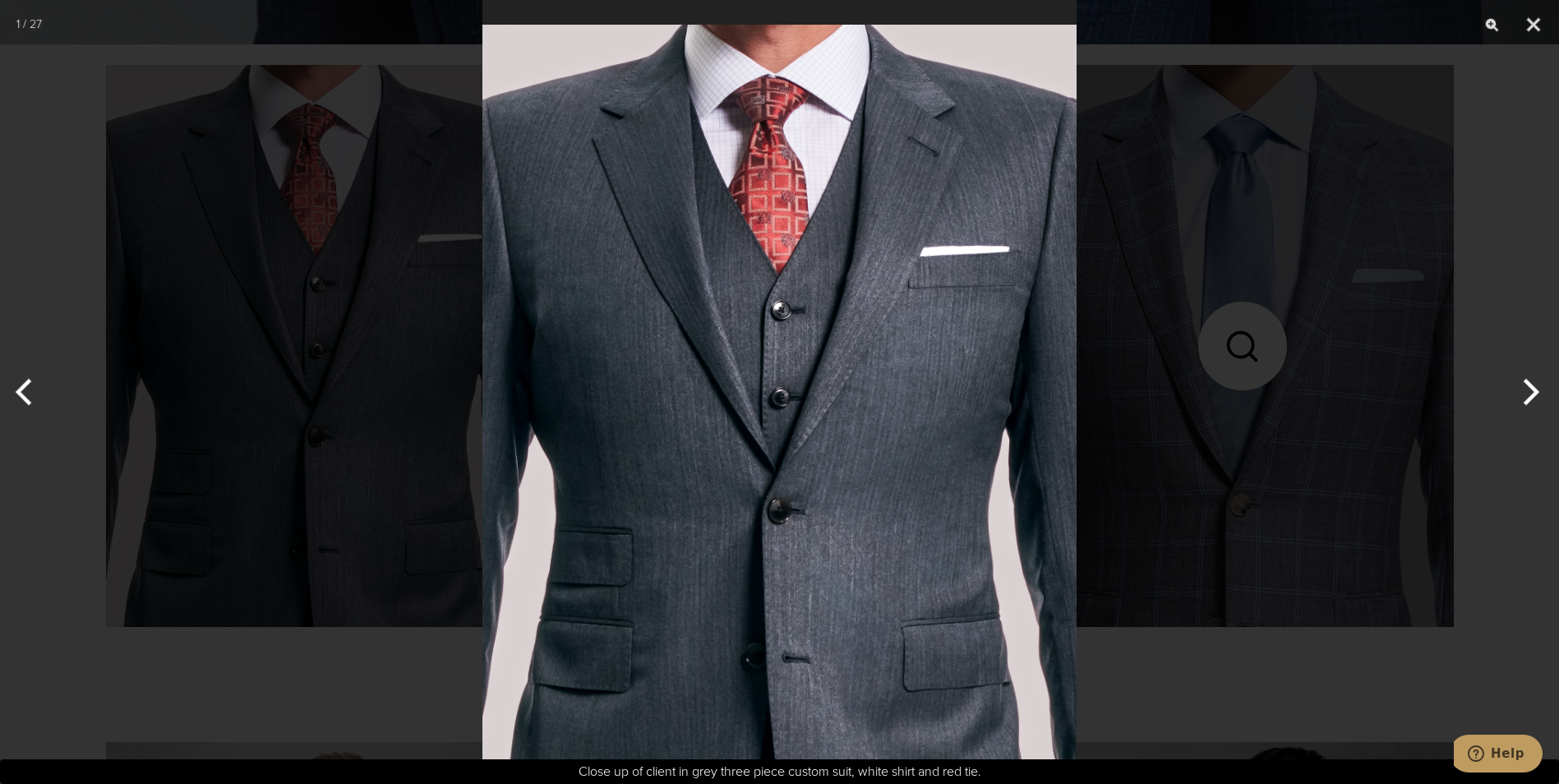
click at [1530, 390] on button "Next" at bounding box center [1528, 391] width 62 height 82
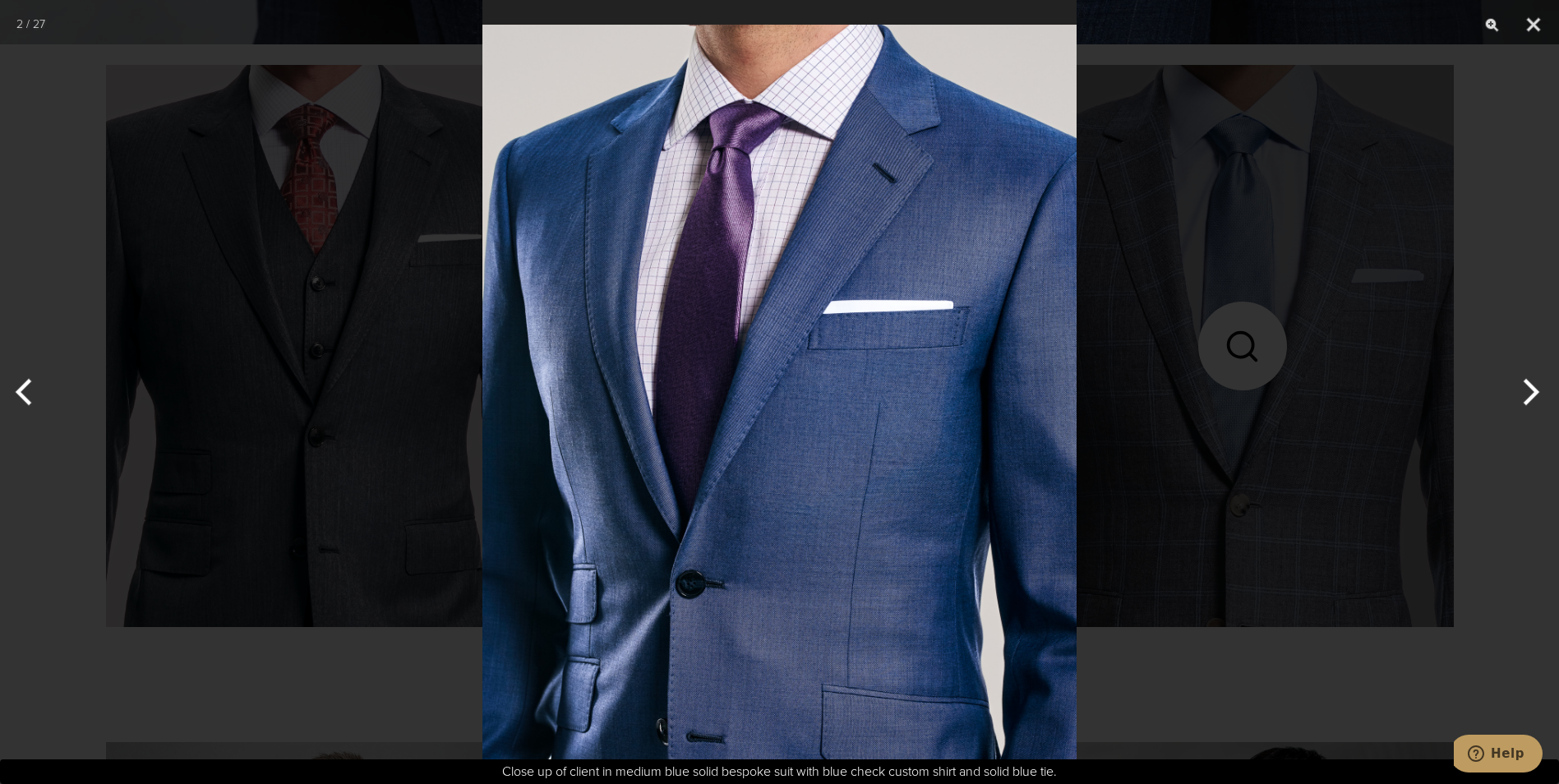
click at [1530, 390] on button "Next" at bounding box center [1528, 391] width 62 height 82
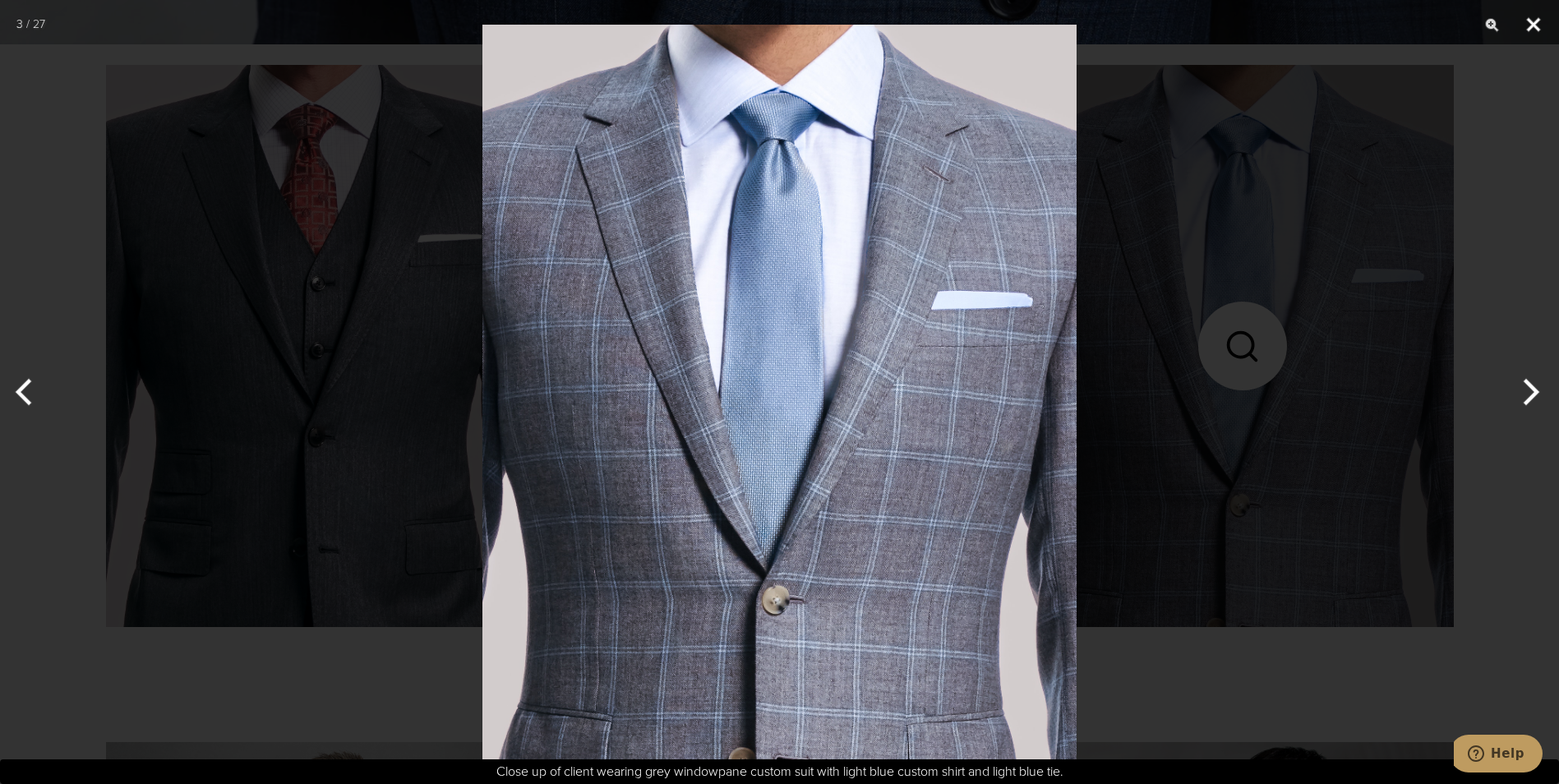
click at [1530, 24] on button "Close" at bounding box center [1534, 24] width 41 height 49
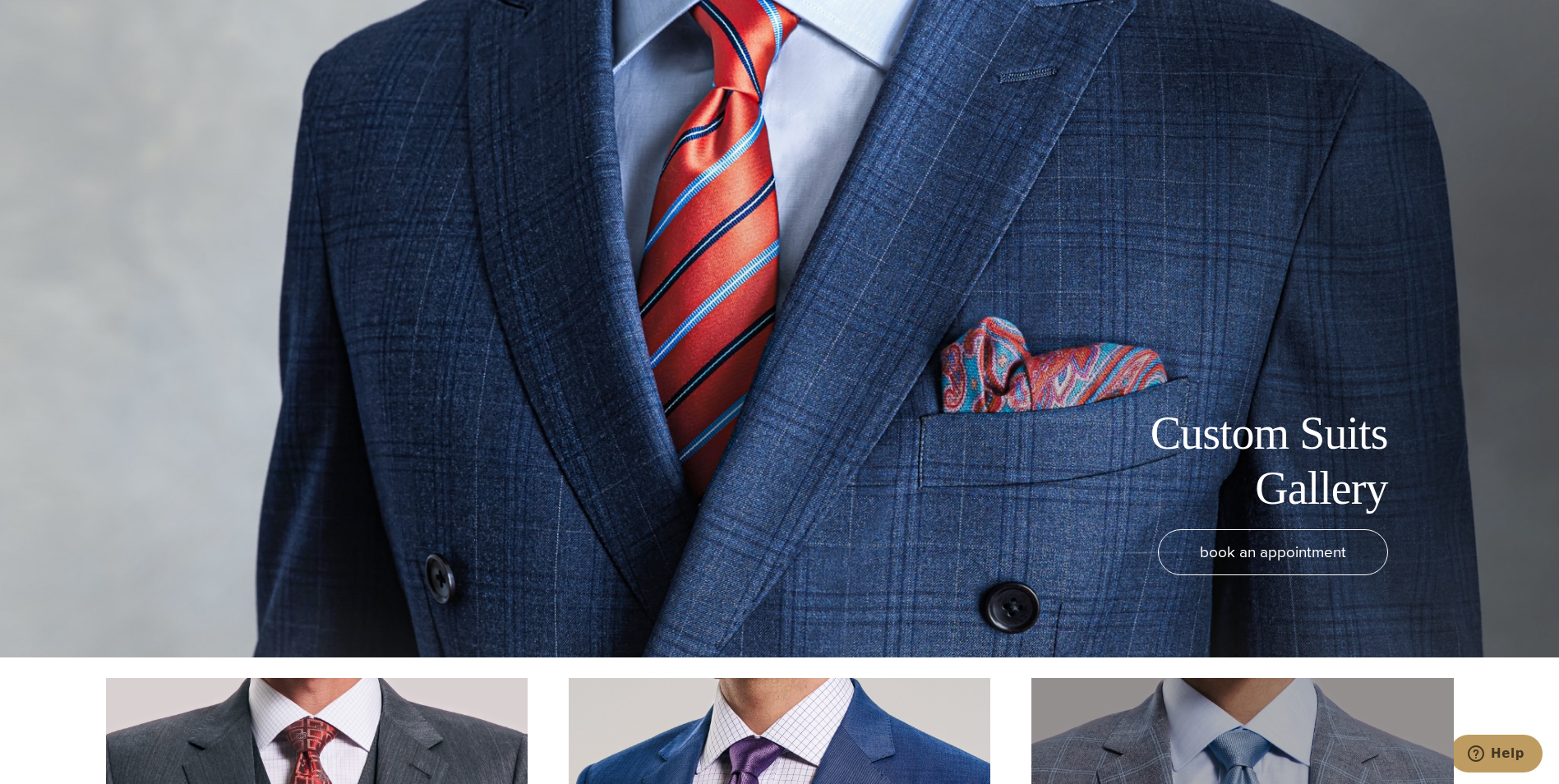
scroll to position [0, 0]
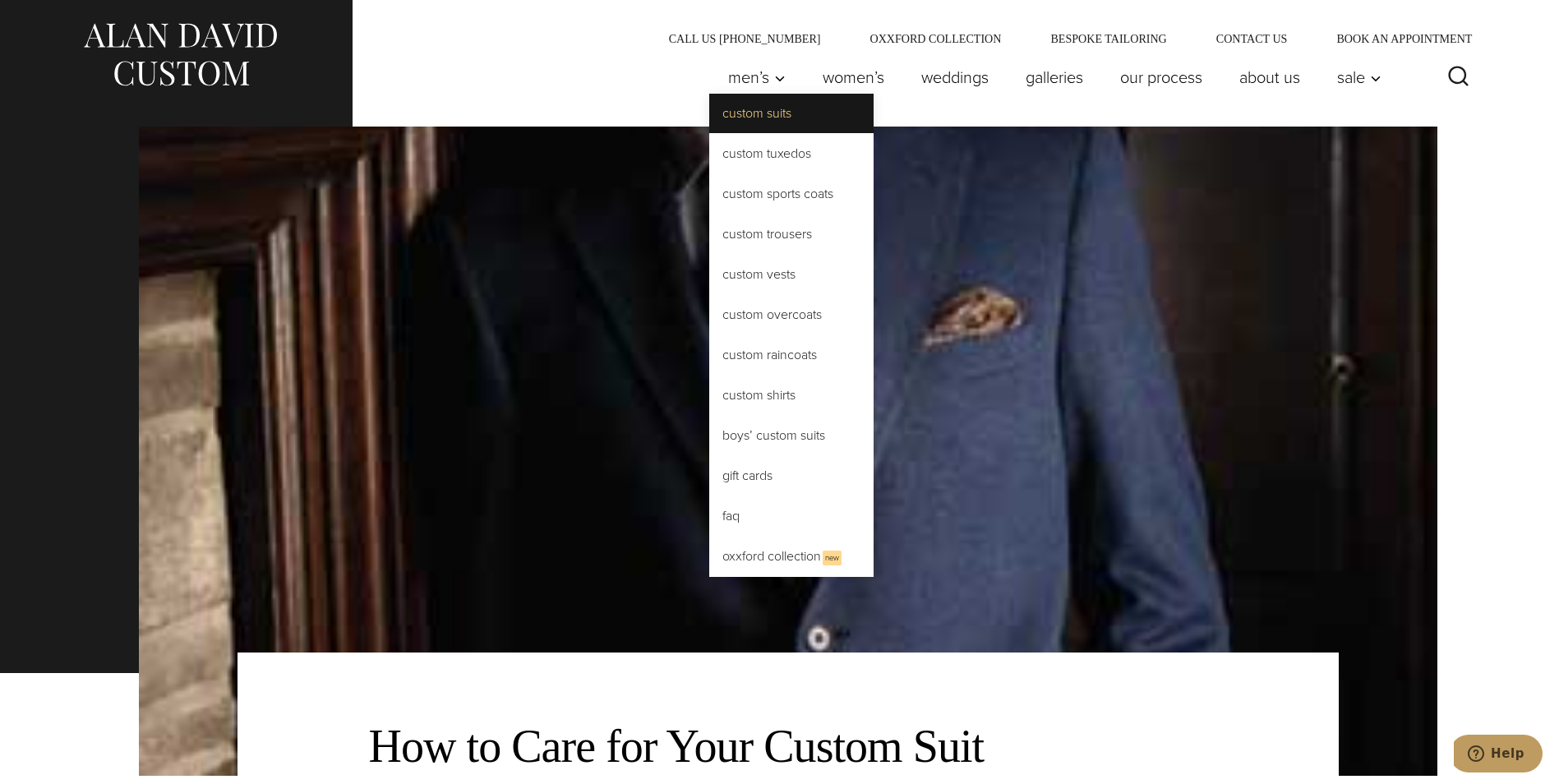
click at [738, 116] on link "Custom Suits" at bounding box center [791, 113] width 165 height 40
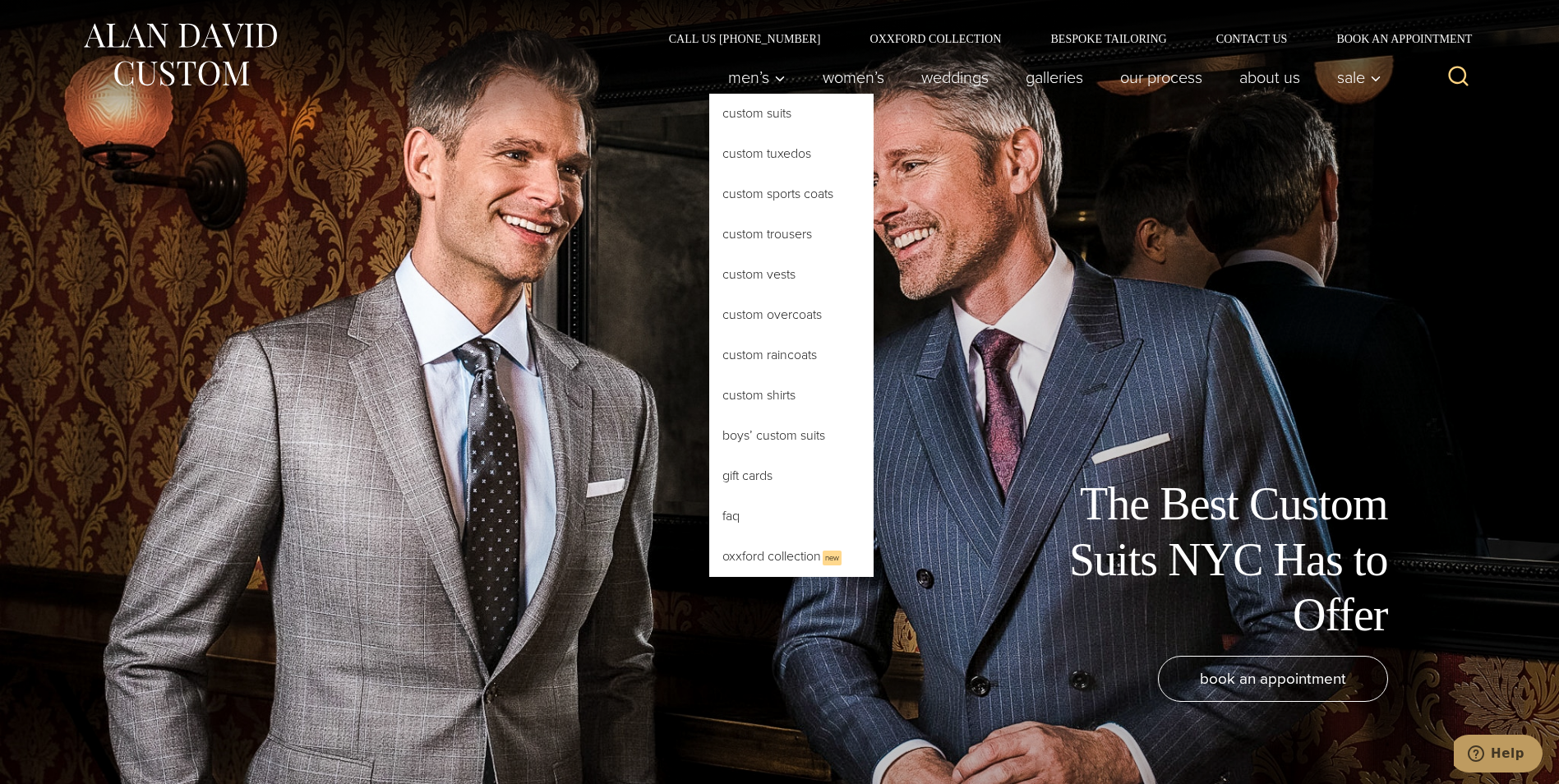
click at [751, 108] on link "Custom Suits" at bounding box center [791, 113] width 165 height 40
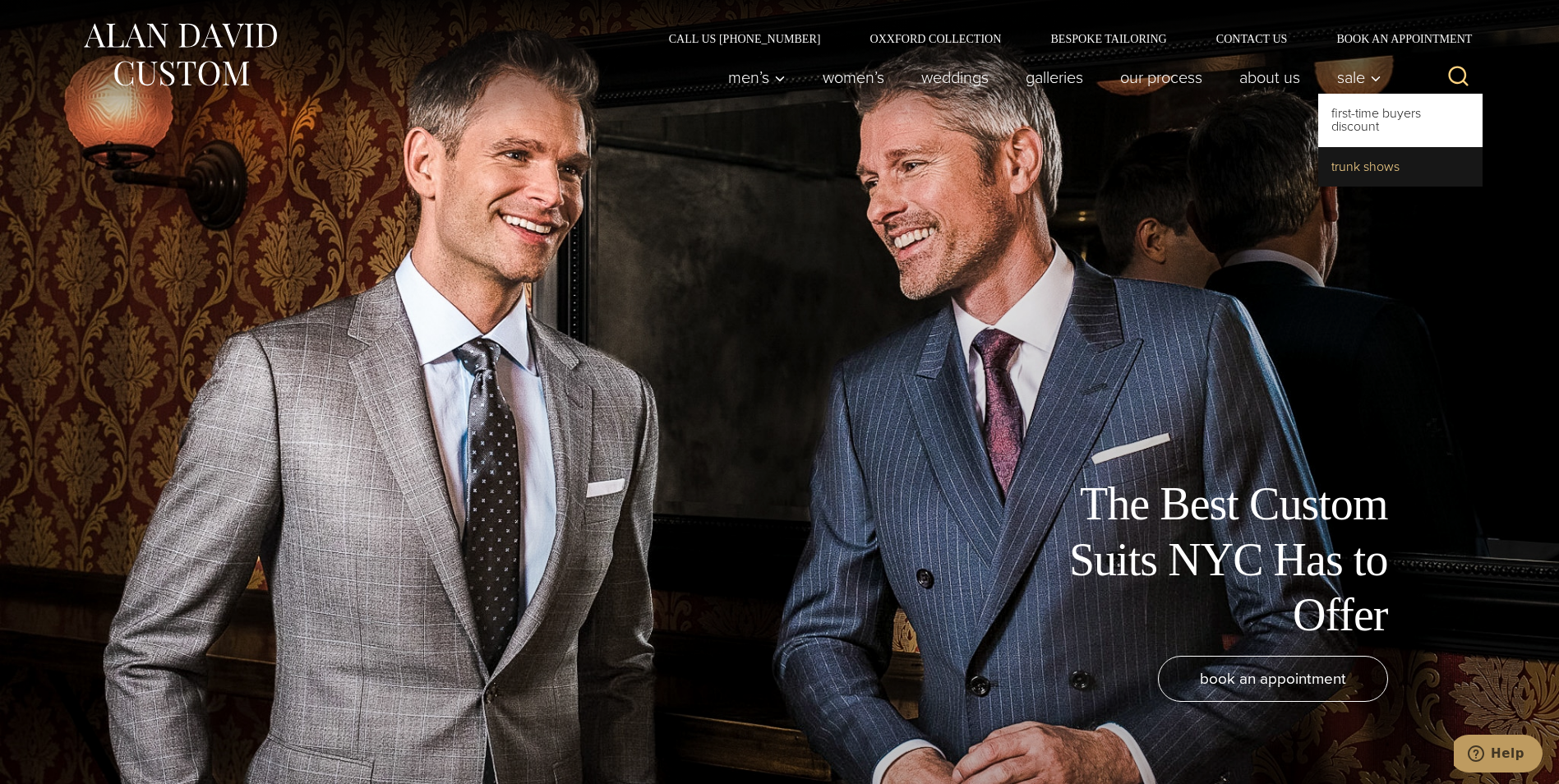
click at [1357, 163] on link "Trunk Shows" at bounding box center [1400, 166] width 165 height 40
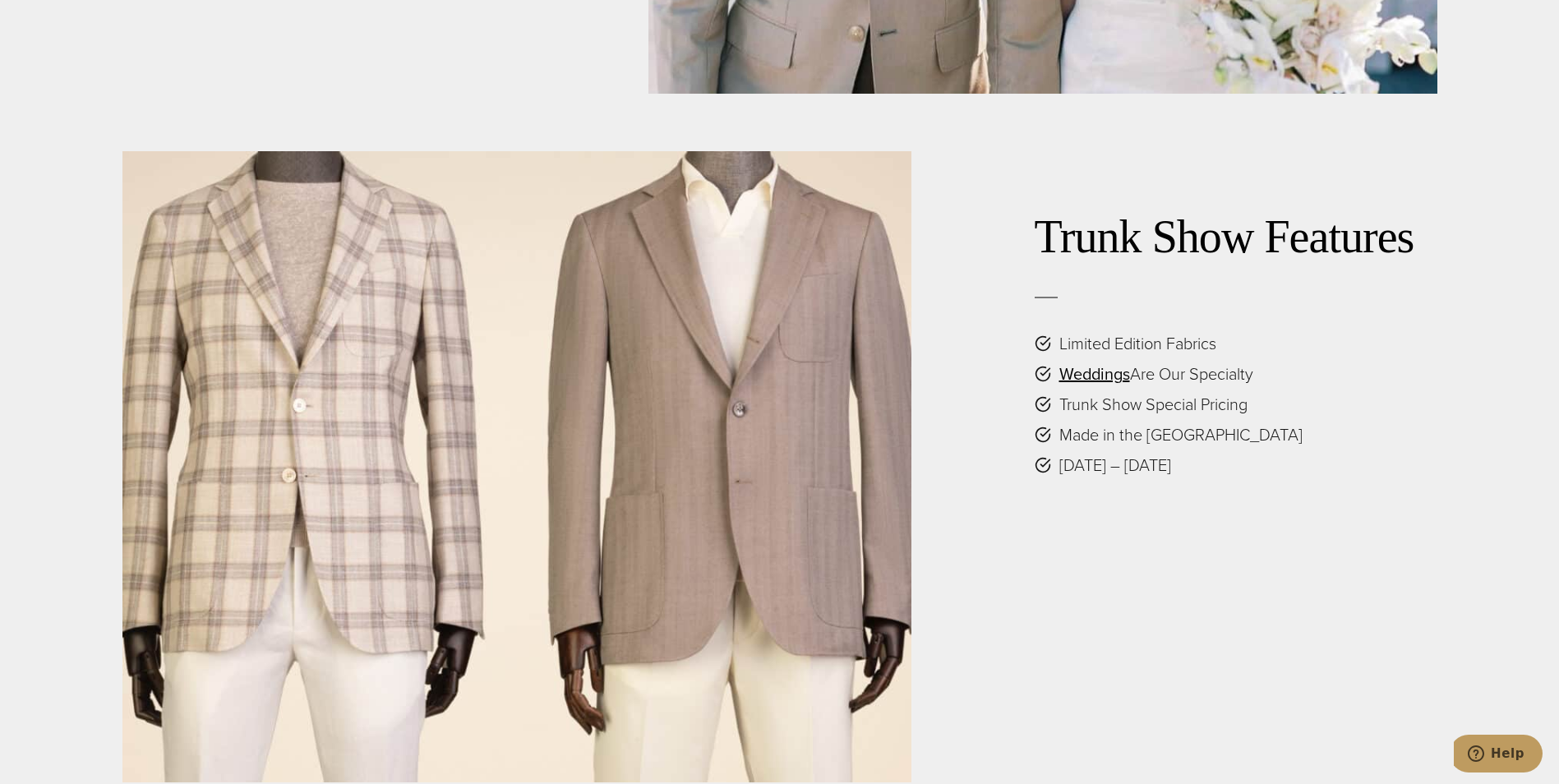
scroll to position [3944, 0]
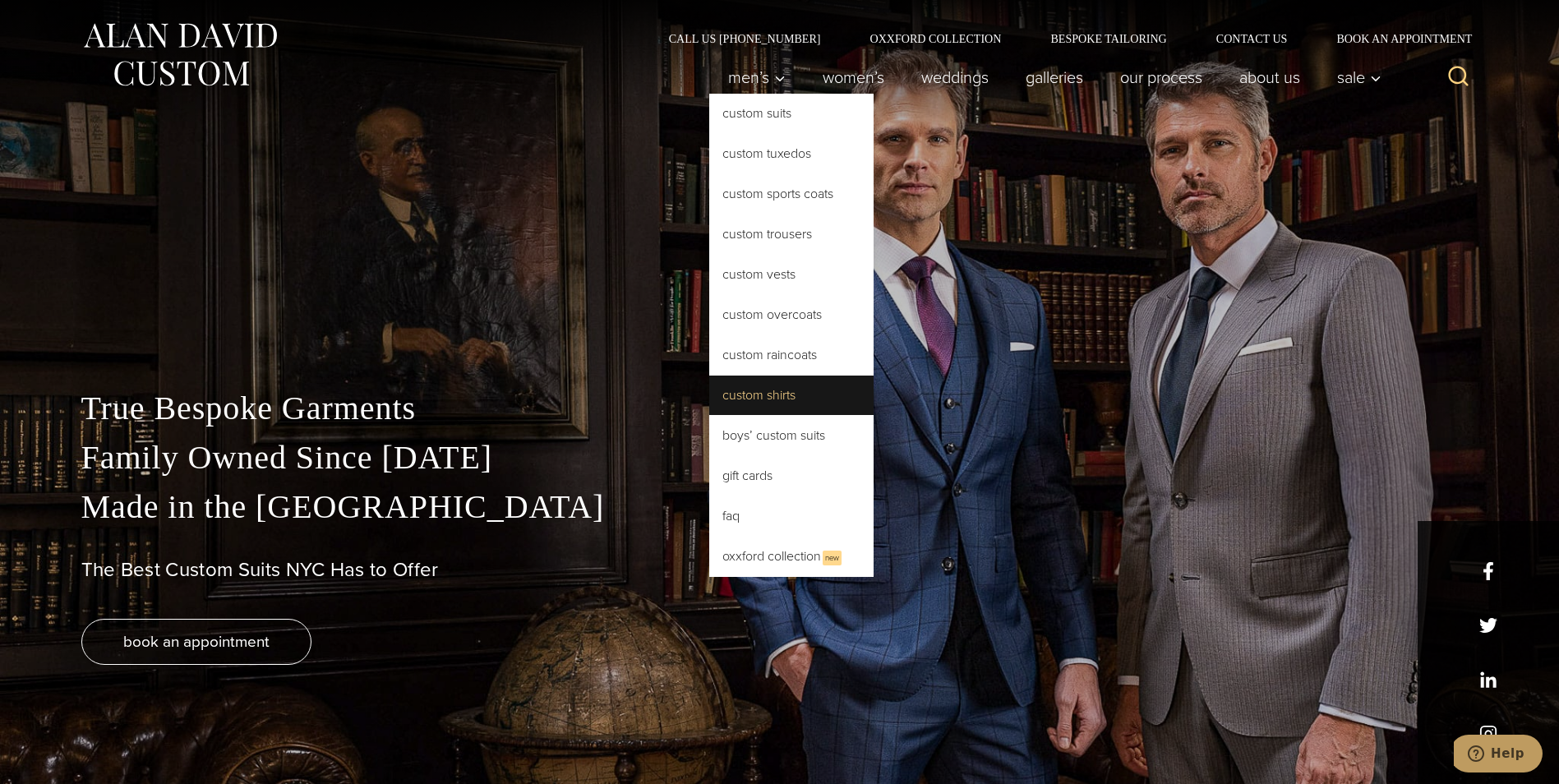
click at [771, 395] on link "Custom Shirts" at bounding box center [791, 395] width 165 height 40
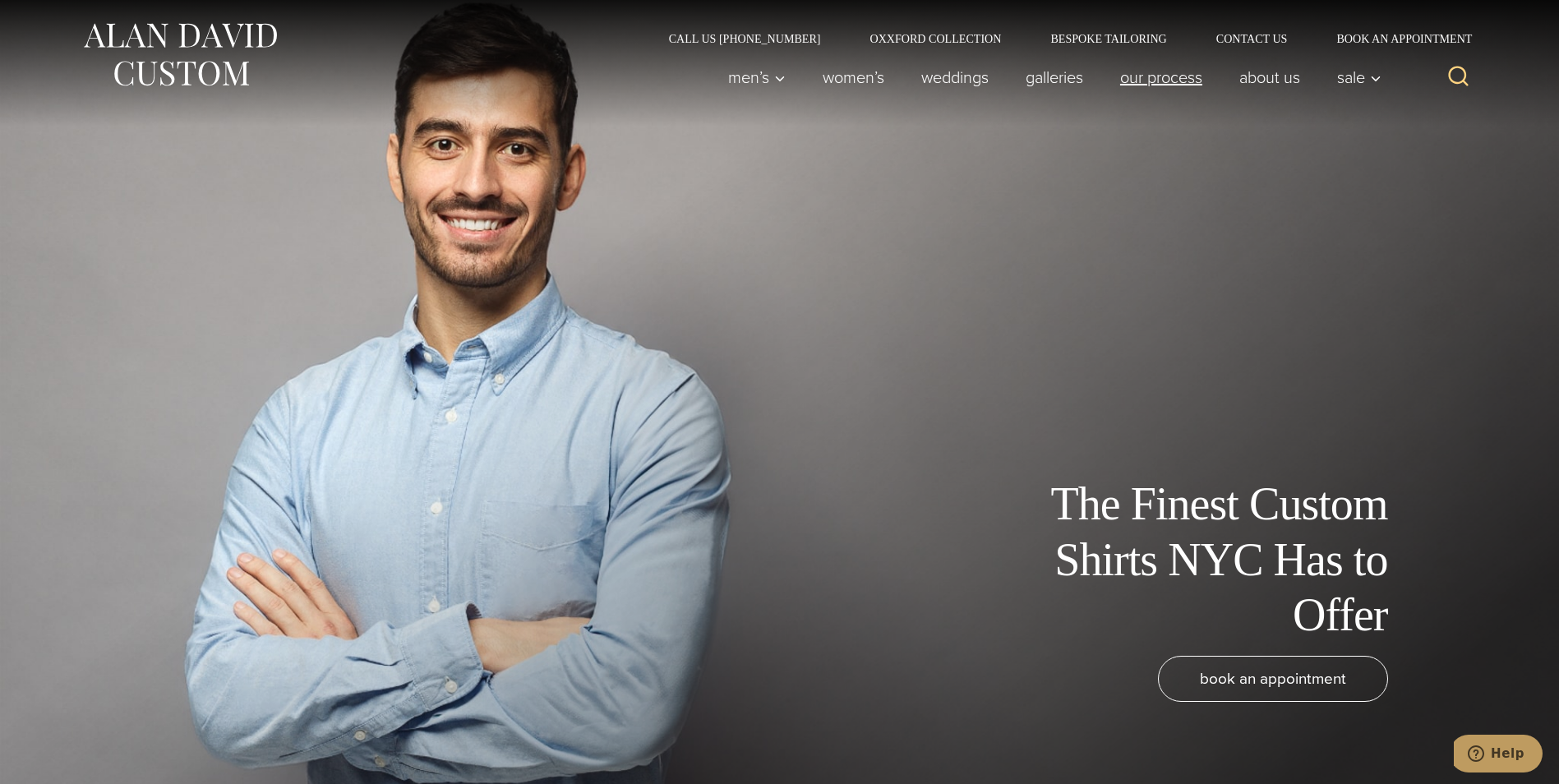
click at [1147, 79] on link "Our Process" at bounding box center [1160, 77] width 119 height 33
